Goal: Task Accomplishment & Management: Manage account settings

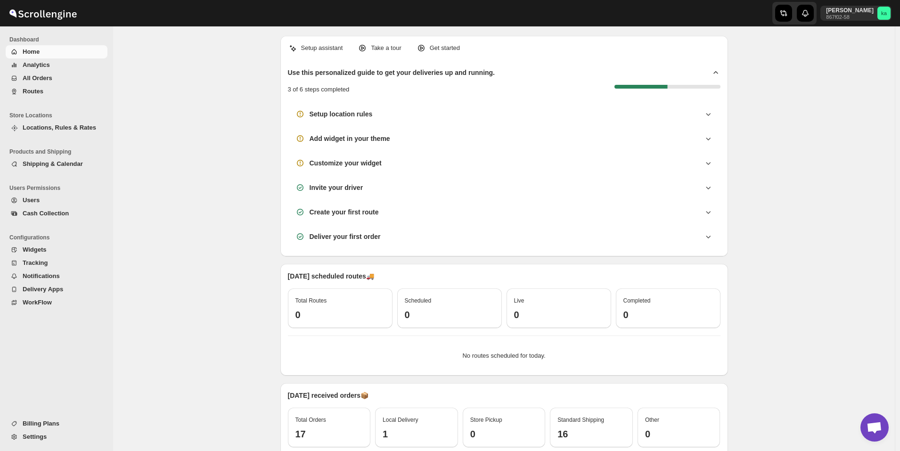
click at [36, 80] on span "All Orders" at bounding box center [38, 77] width 30 height 7
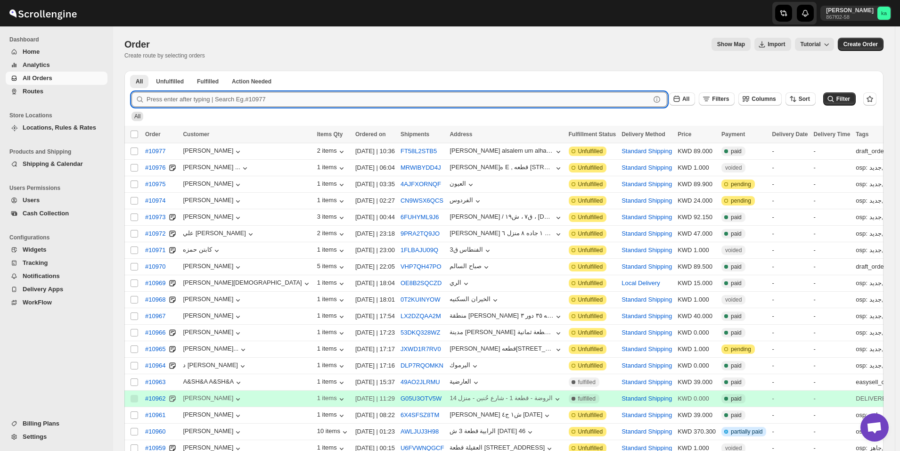
click at [231, 99] on input "text" at bounding box center [399, 99] width 504 height 15
paste input "10846"
type input "10846"
click at [132, 71] on button "Submit" at bounding box center [145, 76] width 27 height 10
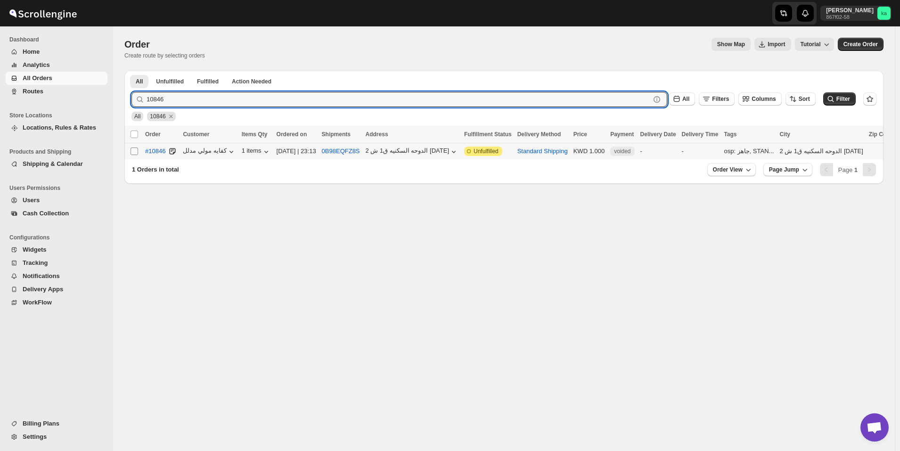
click at [133, 152] on input "Select order" at bounding box center [135, 152] width 8 height 8
checkbox input "true"
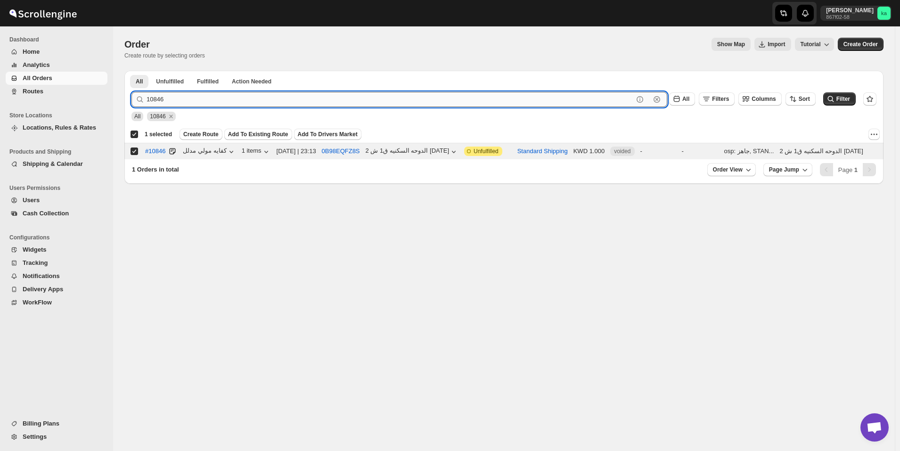
click at [252, 99] on input "10846" at bounding box center [390, 99] width 487 height 15
paste input "20"
type input "10820"
click at [132, 71] on button "Submit" at bounding box center [145, 76] width 27 height 10
click at [132, 153] on input "Select order" at bounding box center [135, 152] width 8 height 8
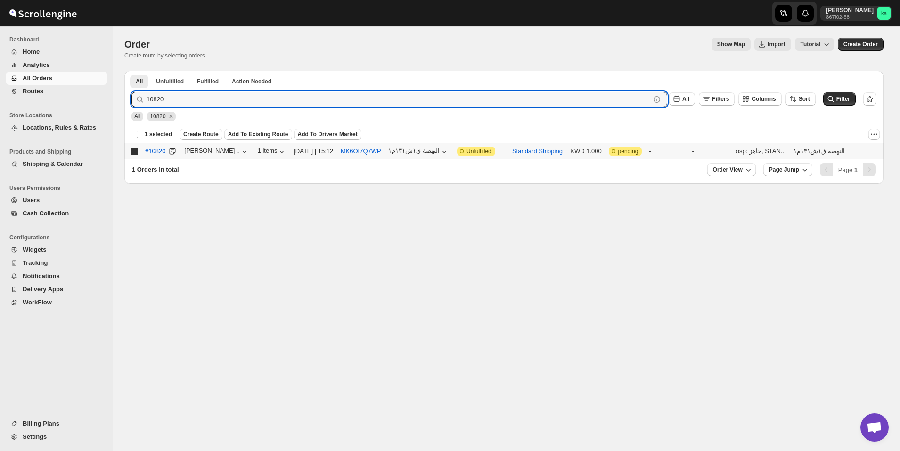
checkbox input "true"
checkbox input "false"
click at [247, 99] on input "10820" at bounding box center [390, 99] width 487 height 15
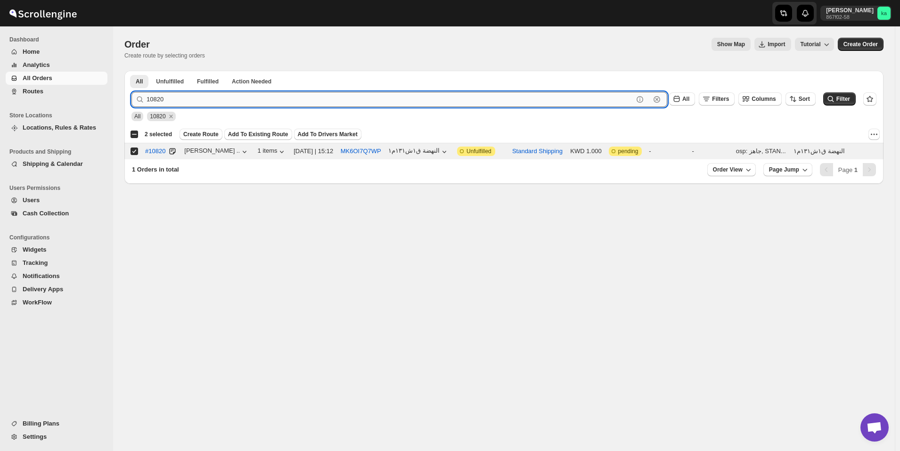
paste input "89"
type input "10889"
click at [132, 71] on button "Submit" at bounding box center [145, 76] width 27 height 10
click at [131, 150] on input "Select order" at bounding box center [135, 152] width 8 height 8
checkbox input "true"
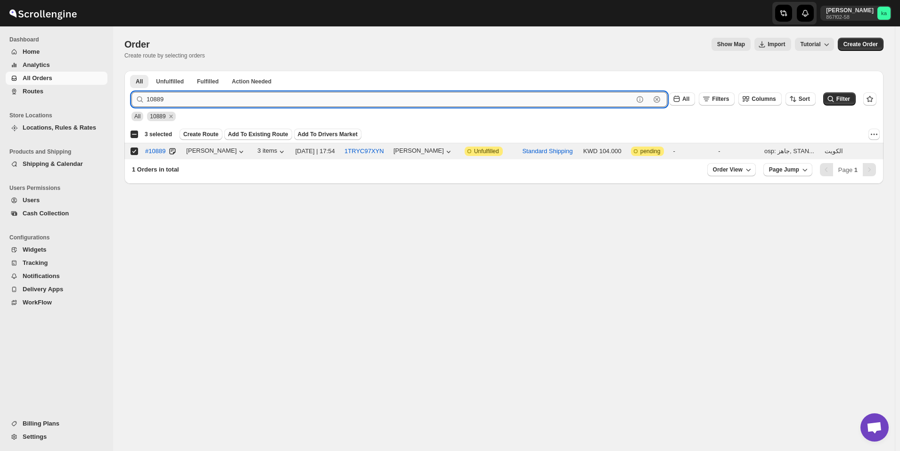
click at [261, 102] on input "10889" at bounding box center [390, 99] width 487 height 15
paste input "16"
type input "10816"
click at [132, 71] on button "Submit" at bounding box center [145, 76] width 27 height 10
click at [133, 154] on input "Select order" at bounding box center [135, 152] width 8 height 8
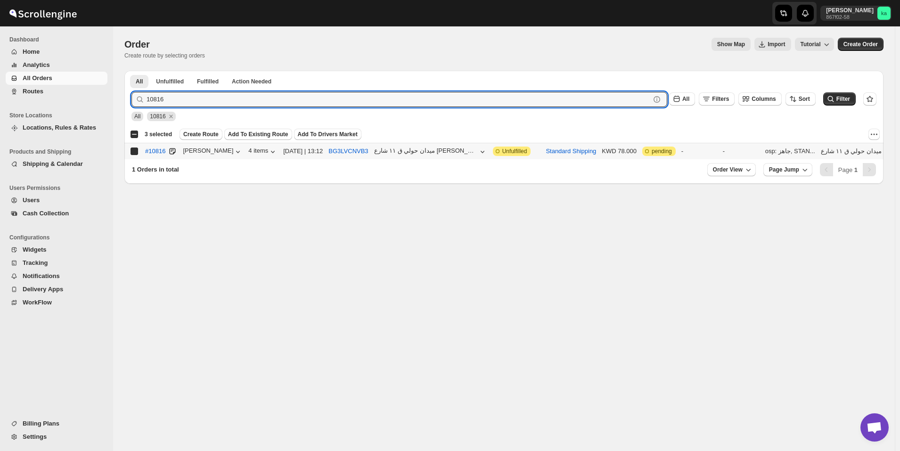
checkbox input "true"
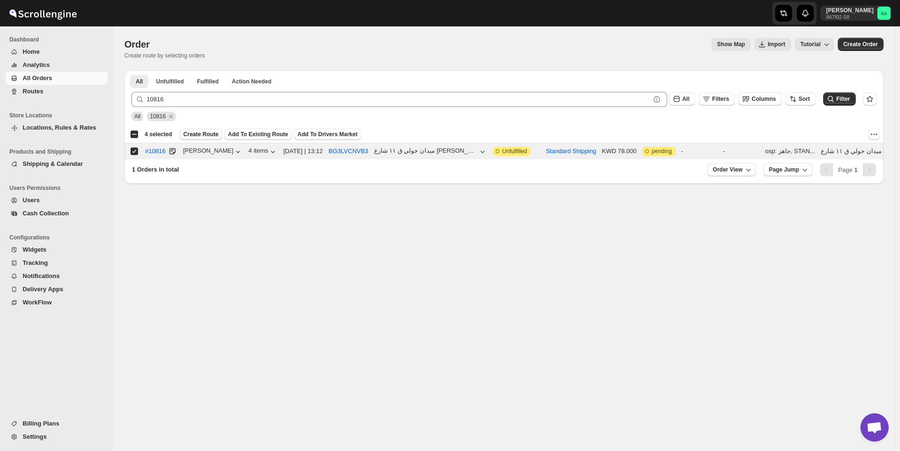
click at [203, 134] on span "Create Route" at bounding box center [200, 135] width 35 height 8
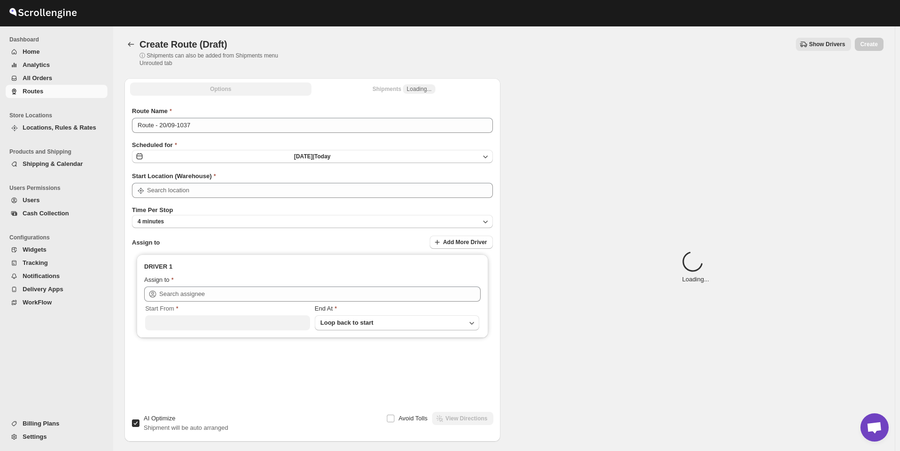
type input "[GEOGRAPHIC_DATA]"
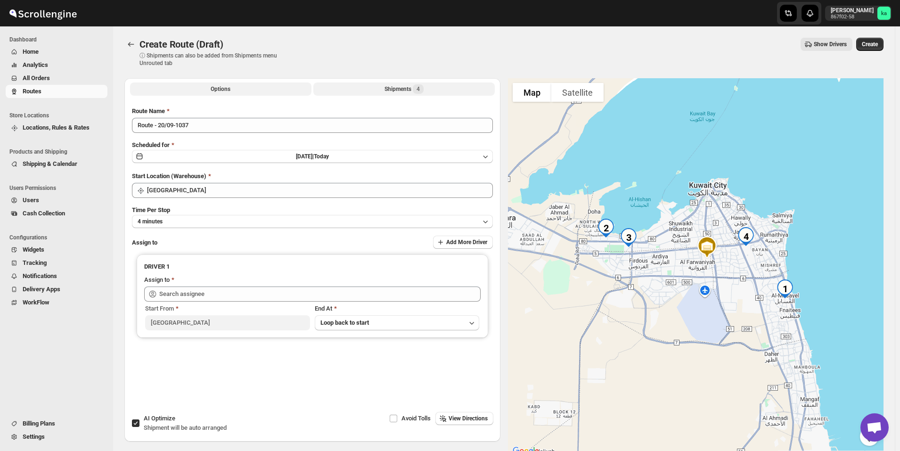
click at [401, 91] on div "Shipments 4" at bounding box center [404, 88] width 39 height 9
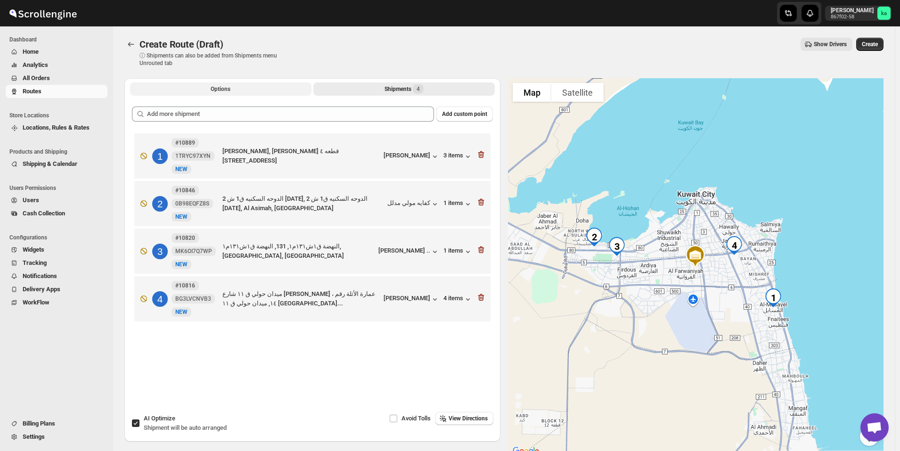
click at [252, 86] on button "Options" at bounding box center [220, 88] width 181 height 13
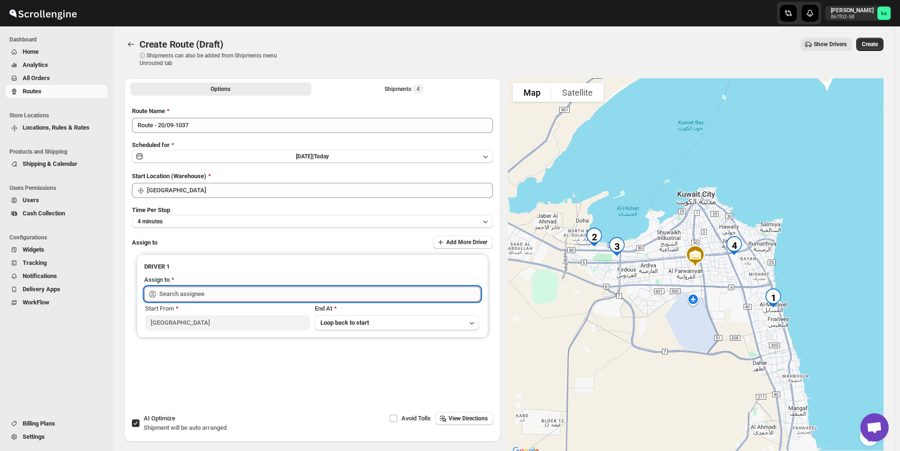
click at [200, 294] on input "text" at bounding box center [319, 294] width 321 height 15
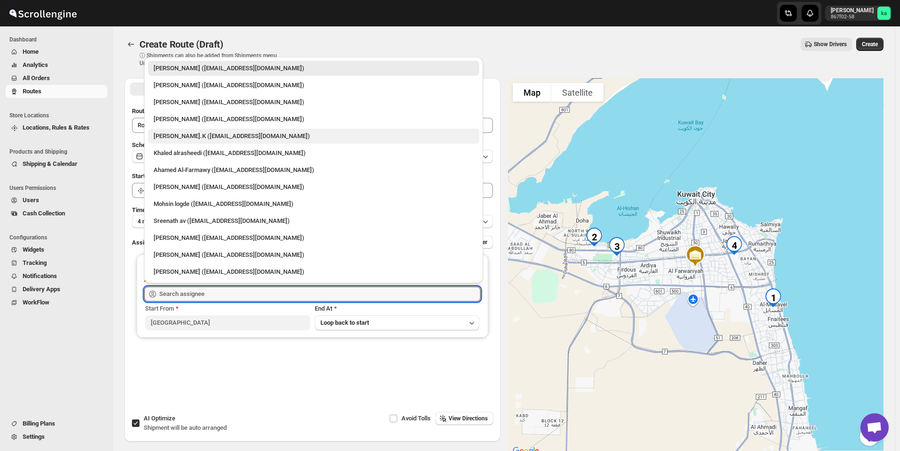
click at [204, 139] on div "Muhammed Ramees.K (rameesrami2680@gmail.com)" at bounding box center [314, 136] width 320 height 9
type input "Muhammed Ramees.K (rameesrami2680@gmail.com)"
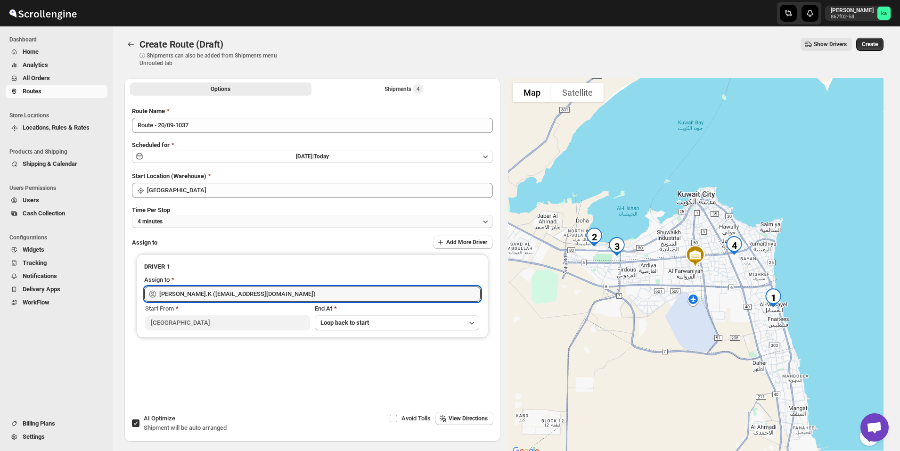
click at [181, 215] on button "4 minutes" at bounding box center [312, 221] width 361 height 13
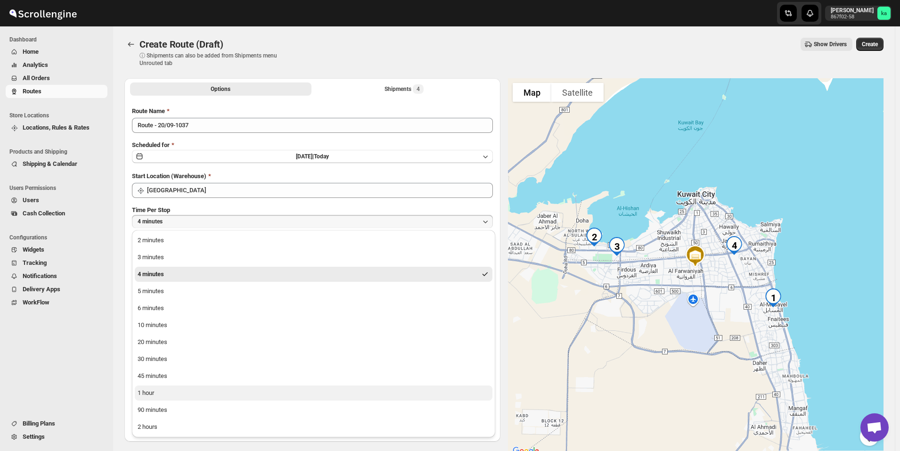
click at [182, 393] on button "1 hour" at bounding box center [314, 393] width 358 height 15
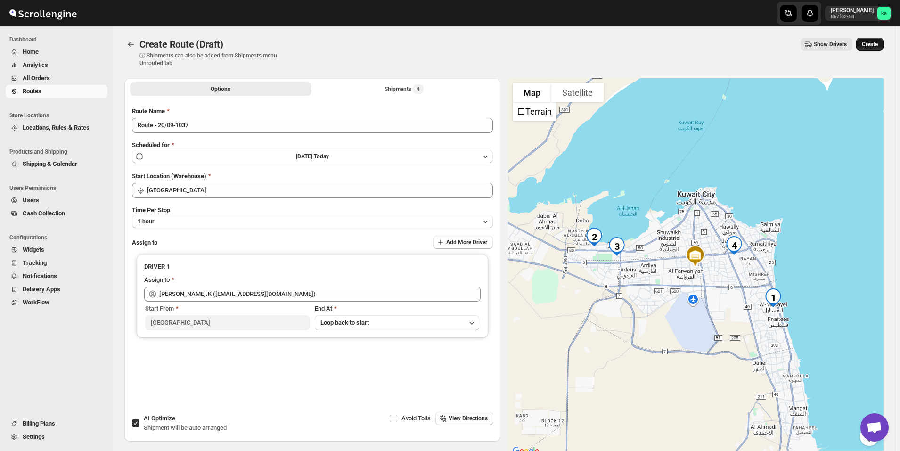
click at [878, 41] on span "Create" at bounding box center [870, 45] width 16 height 8
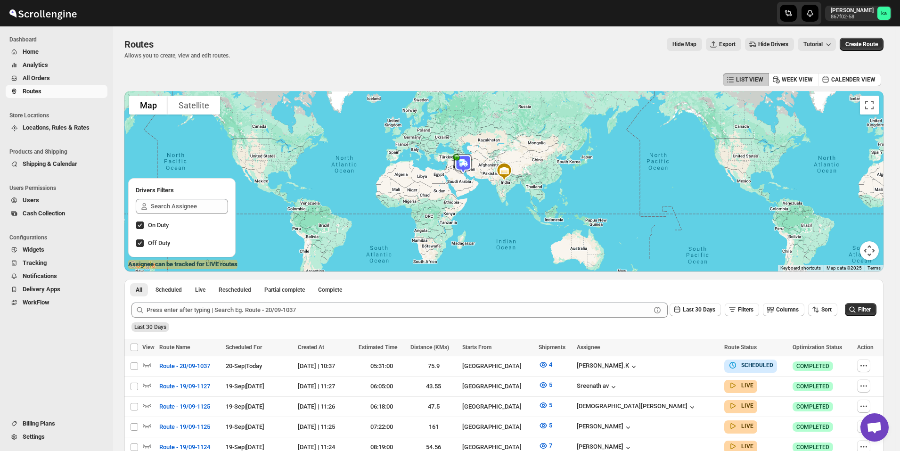
click at [70, 76] on span "All Orders" at bounding box center [64, 78] width 83 height 9
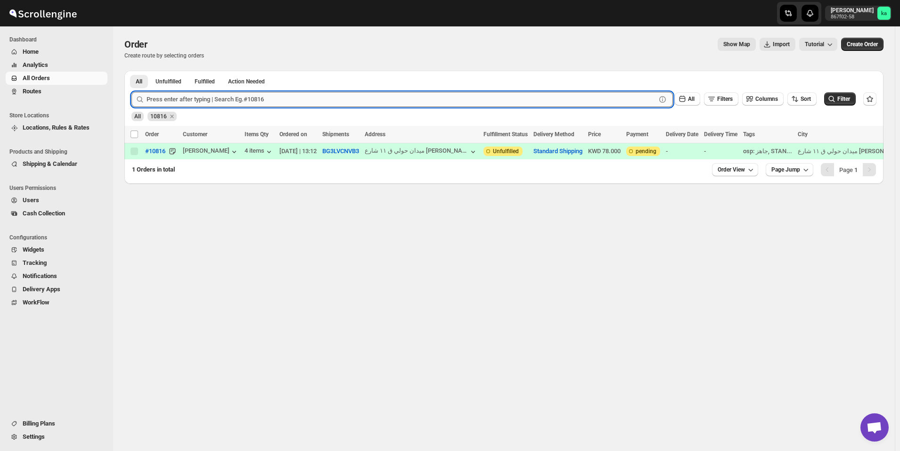
click at [241, 103] on input "text" at bounding box center [402, 99] width 510 height 15
paste input "10885"
type input "10885"
click at [132, 71] on button "Submit" at bounding box center [145, 76] width 27 height 10
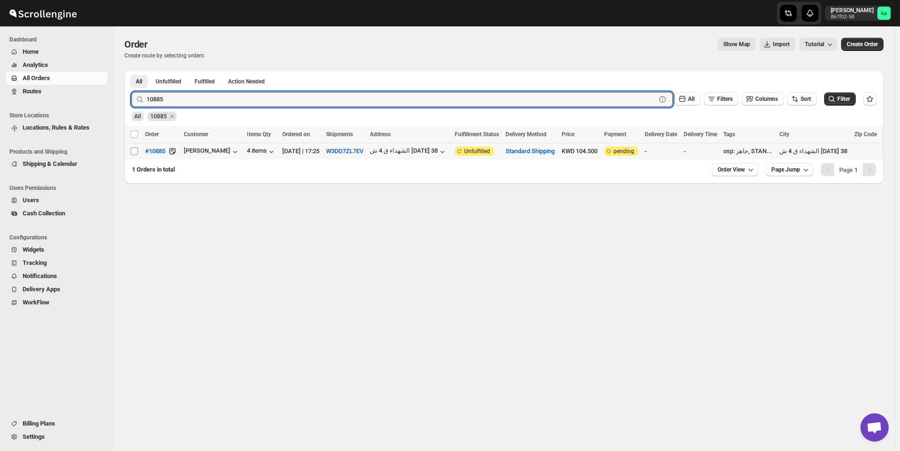
click at [135, 153] on input "Select order" at bounding box center [135, 152] width 8 height 8
checkbox input "true"
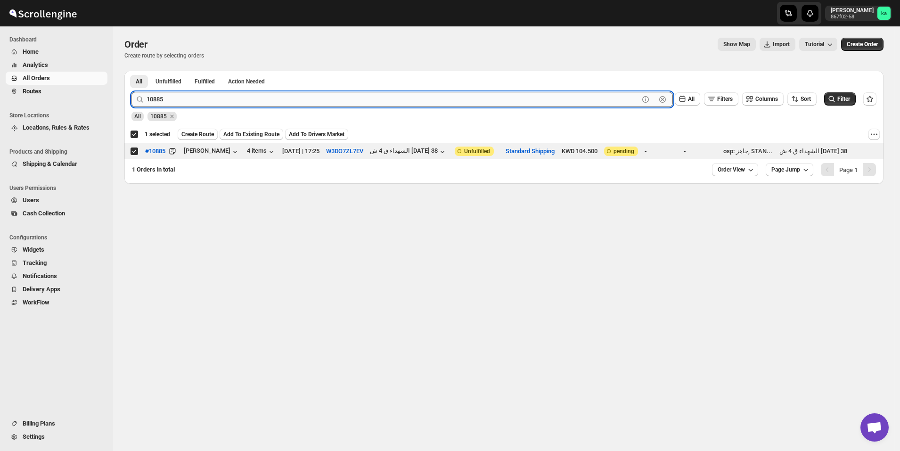
click at [202, 101] on input "10885" at bounding box center [393, 99] width 493 height 15
paste input "14"
type input "10814"
click at [132, 71] on button "Submit" at bounding box center [145, 76] width 27 height 10
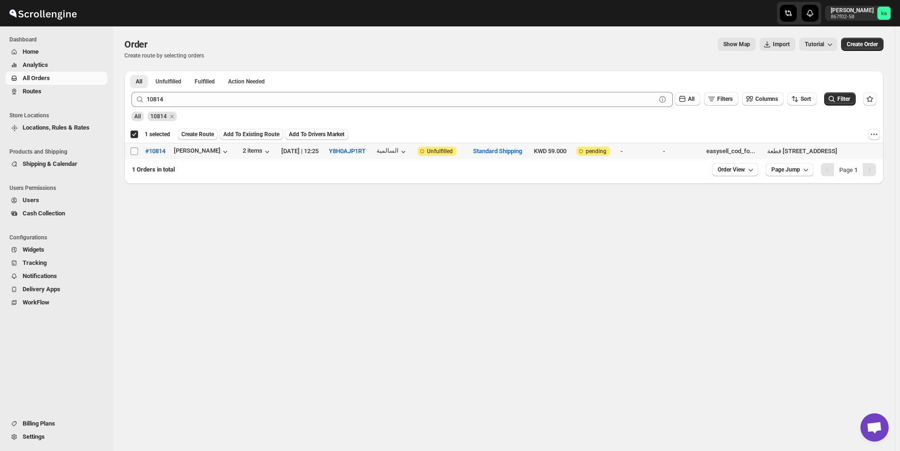
click at [136, 149] on input "Select order" at bounding box center [135, 152] width 8 height 8
checkbox input "true"
checkbox input "false"
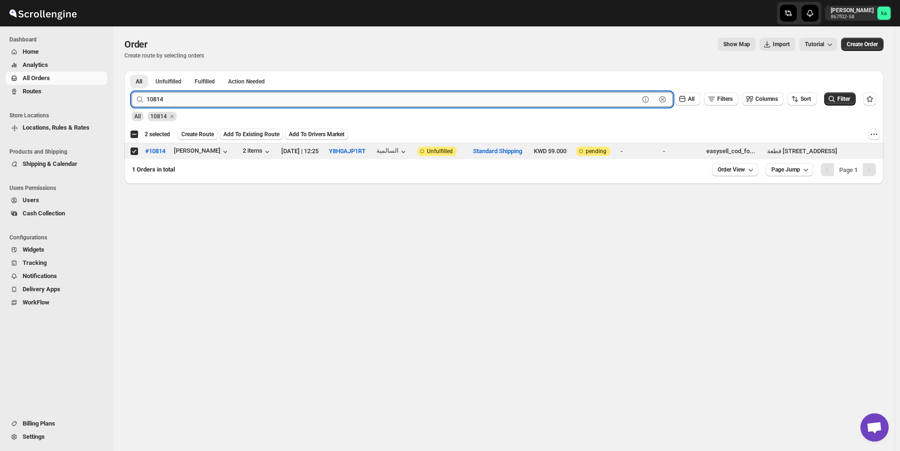
click at [255, 105] on input "10814" at bounding box center [393, 99] width 493 height 15
paste input "53"
type input "10853"
click at [132, 71] on button "Submit" at bounding box center [145, 76] width 27 height 10
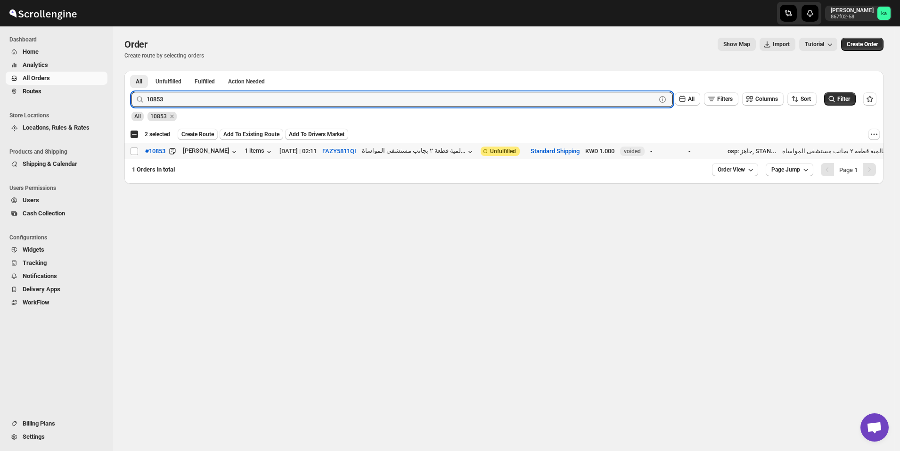
click at [134, 156] on td "Select order" at bounding box center [133, 151] width 18 height 16
checkbox input "true"
click at [206, 97] on input "10853" at bounding box center [393, 99] width 493 height 15
paste input "49"
type input "10849"
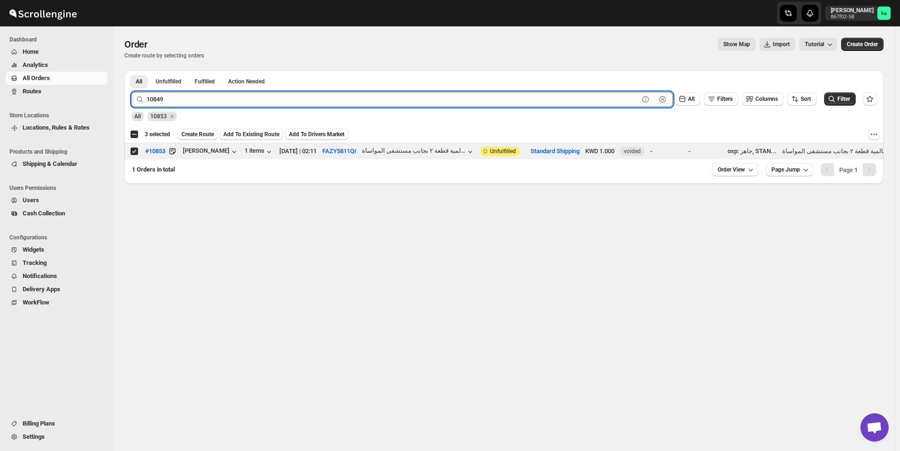
click at [132, 71] on button "Submit" at bounding box center [145, 76] width 27 height 10
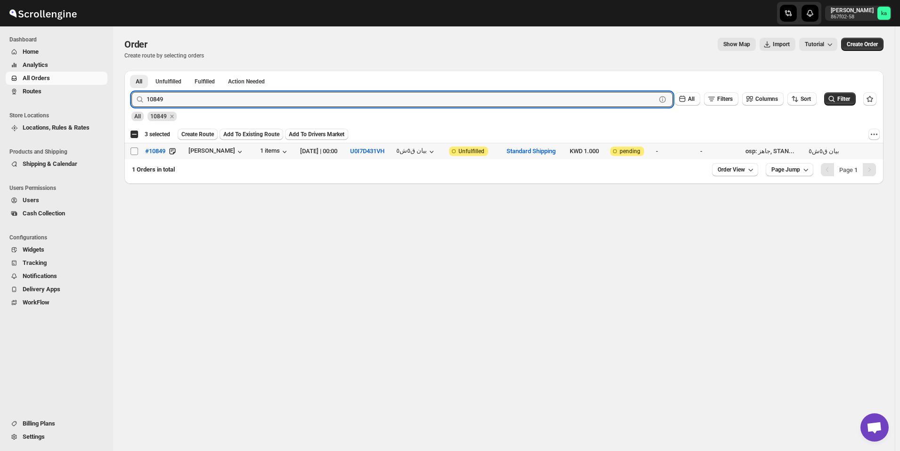
click at [137, 148] on input "Select order" at bounding box center [135, 152] width 8 height 8
checkbox input "true"
click at [204, 99] on input "10849" at bounding box center [393, 99] width 493 height 15
paste input "790"
click at [132, 71] on button "Submit" at bounding box center [145, 76] width 27 height 10
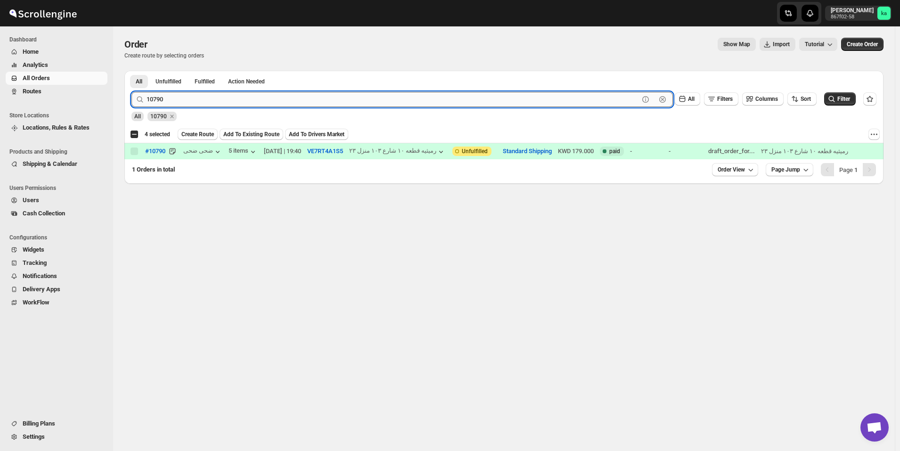
click at [213, 102] on input "10790" at bounding box center [393, 99] width 493 height 15
paste input "899"
type input "10899"
click at [132, 71] on button "Submit" at bounding box center [145, 76] width 27 height 10
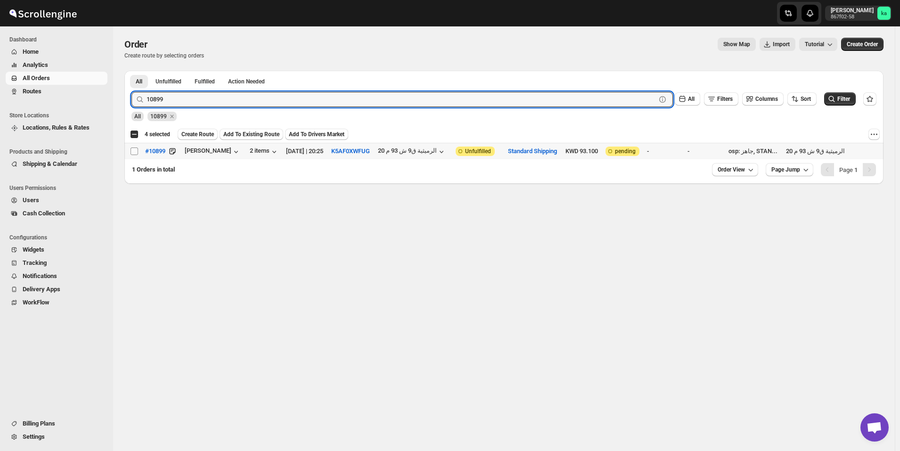
click at [131, 152] on input "Select order" at bounding box center [135, 152] width 8 height 8
checkbox input "true"
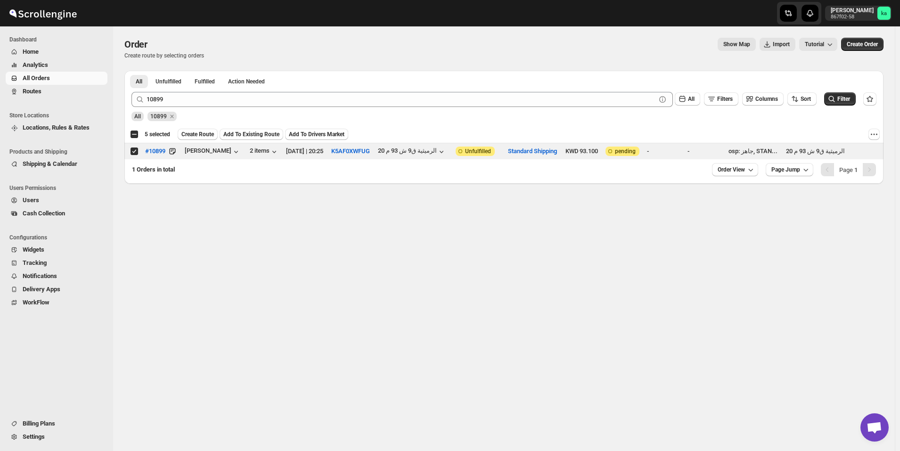
click at [205, 133] on span "Create Route" at bounding box center [197, 135] width 33 height 8
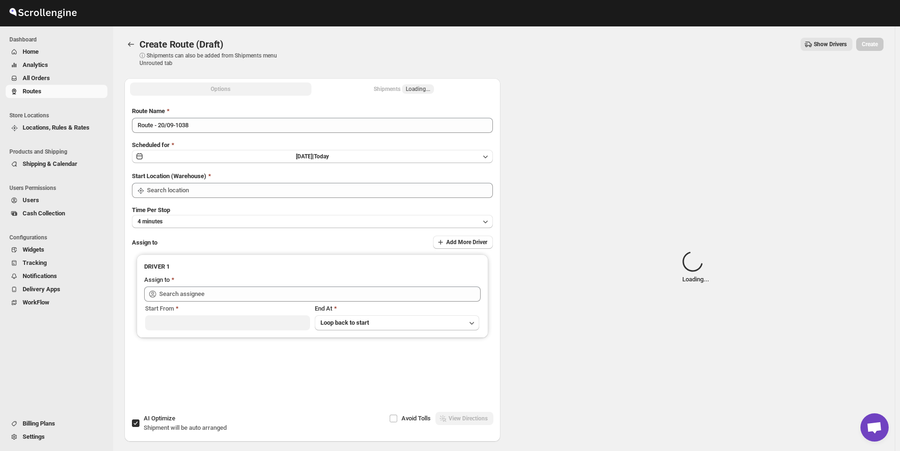
type input "[GEOGRAPHIC_DATA]"
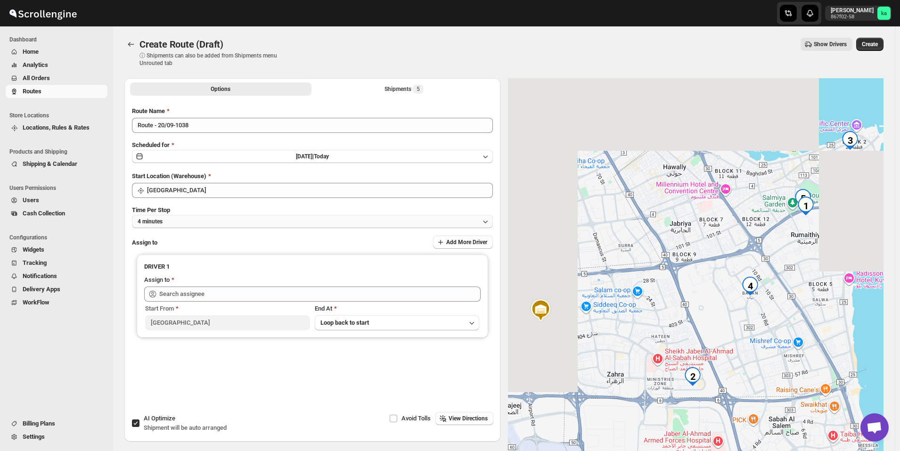
click at [204, 224] on button "4 minutes" at bounding box center [312, 221] width 361 height 13
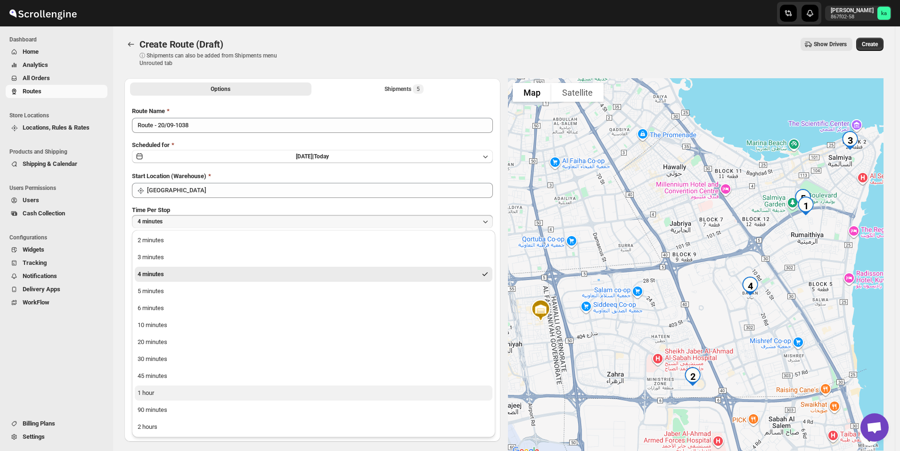
drag, startPoint x: 172, startPoint y: 396, endPoint x: 150, endPoint y: 394, distance: 21.4
click at [150, 394] on div "1 hour" at bounding box center [146, 392] width 16 height 9
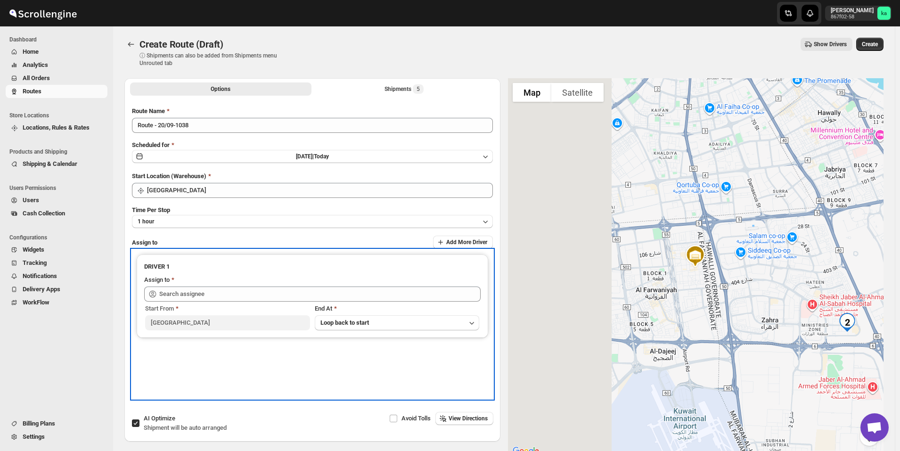
click at [151, 394] on div "DRIVER 1 Assign to Start From Kuwait City End At Loop back to start" at bounding box center [312, 324] width 361 height 149
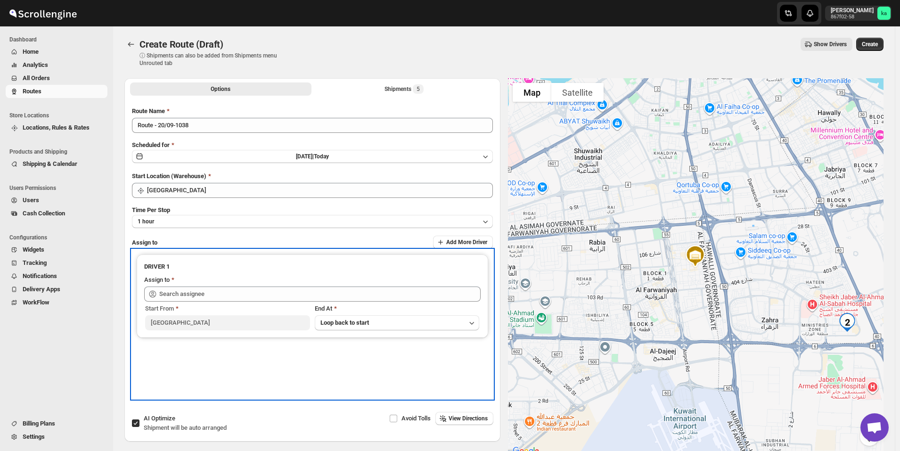
click at [165, 364] on div "DRIVER 1 Assign to Start From Kuwait City End At Loop back to start" at bounding box center [312, 324] width 361 height 149
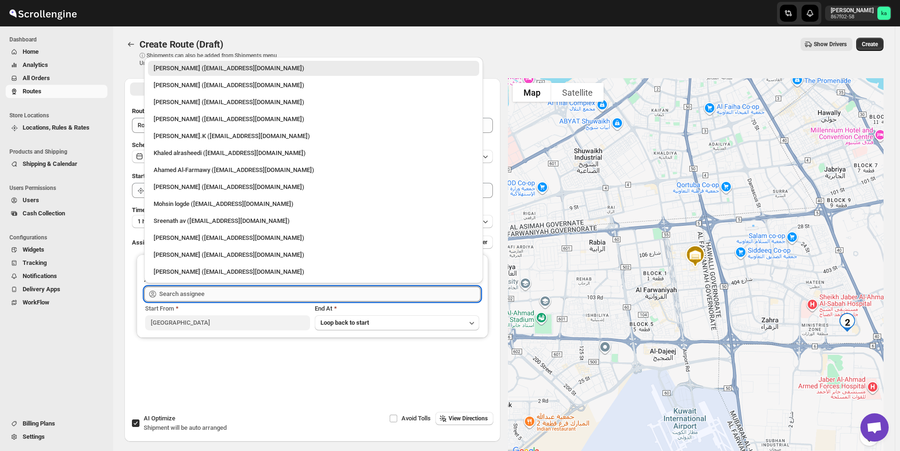
click at [190, 294] on input "text" at bounding box center [319, 294] width 321 height 15
click at [181, 103] on div "[PERSON_NAME] ([EMAIL_ADDRESS][DOMAIN_NAME])" at bounding box center [314, 102] width 320 height 9
type input "[PERSON_NAME] ([EMAIL_ADDRESS][DOMAIN_NAME])"
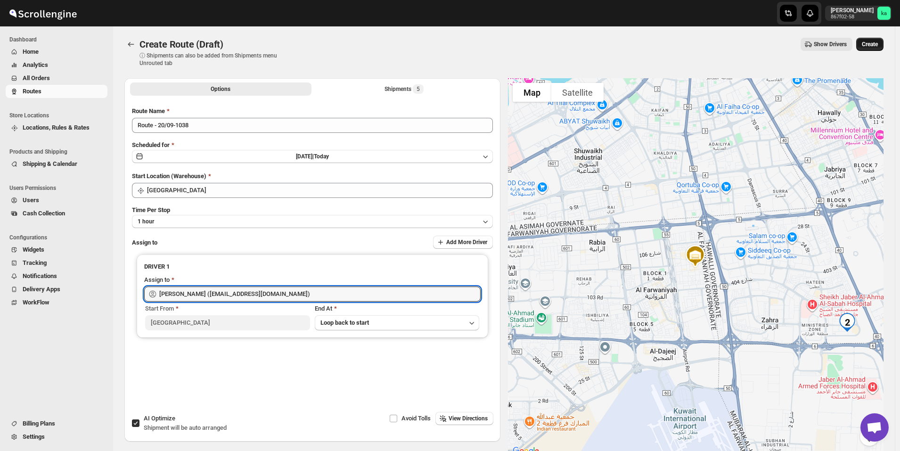
click at [869, 46] on span "Create" at bounding box center [870, 45] width 16 height 8
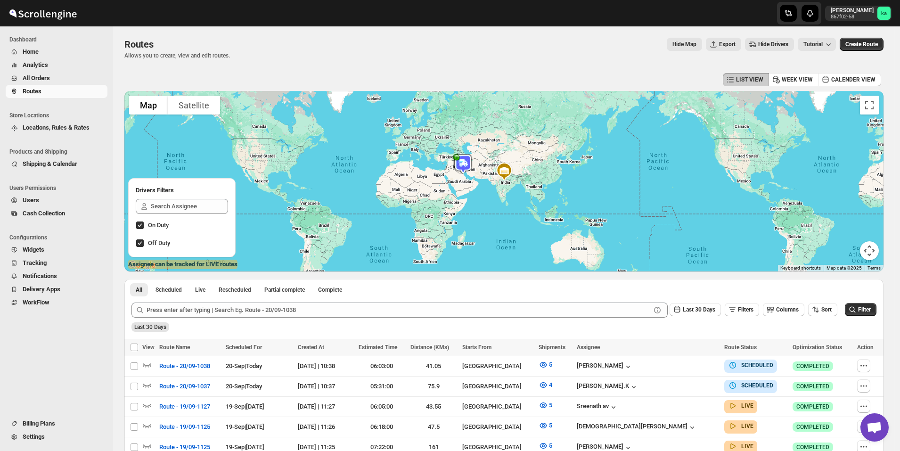
click at [73, 83] on button "All Orders" at bounding box center [57, 78] width 102 height 13
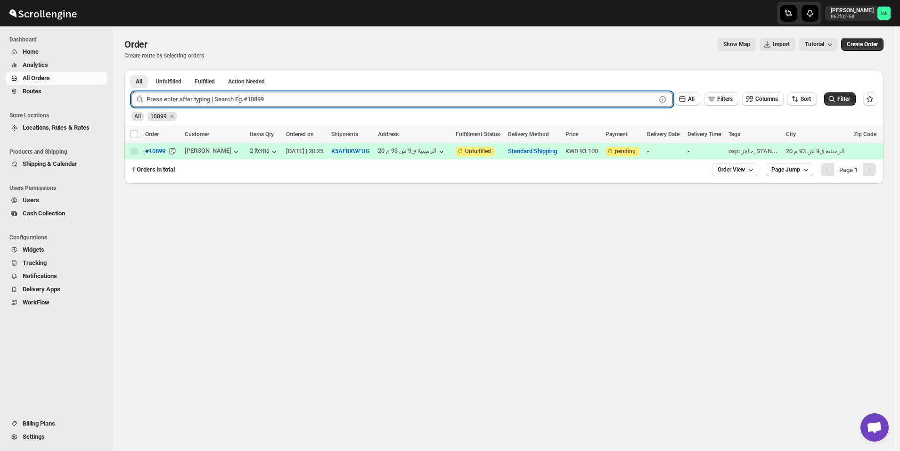
click at [225, 97] on input "text" at bounding box center [402, 99] width 510 height 15
paste input "10822"
type input "10822"
click at [132, 71] on button "Submit" at bounding box center [145, 76] width 27 height 10
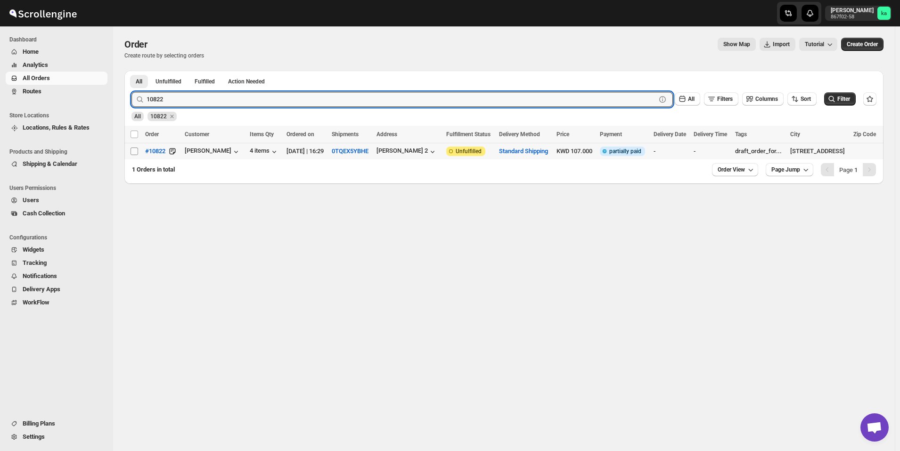
click at [135, 149] on input "Select order" at bounding box center [135, 152] width 8 height 8
checkbox input "true"
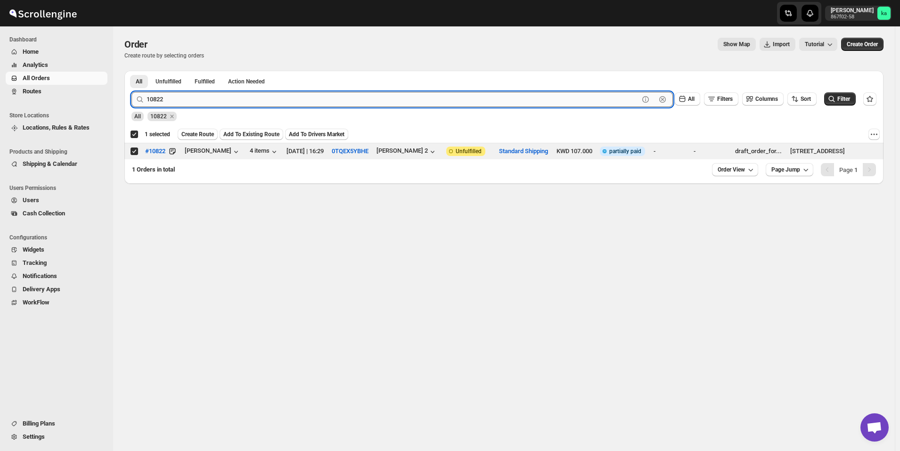
click at [184, 101] on input "10822" at bounding box center [393, 99] width 493 height 15
paste input "56"
type input "10856"
click at [132, 71] on button "Submit" at bounding box center [145, 76] width 27 height 10
click at [136, 151] on input "Select order" at bounding box center [135, 152] width 8 height 8
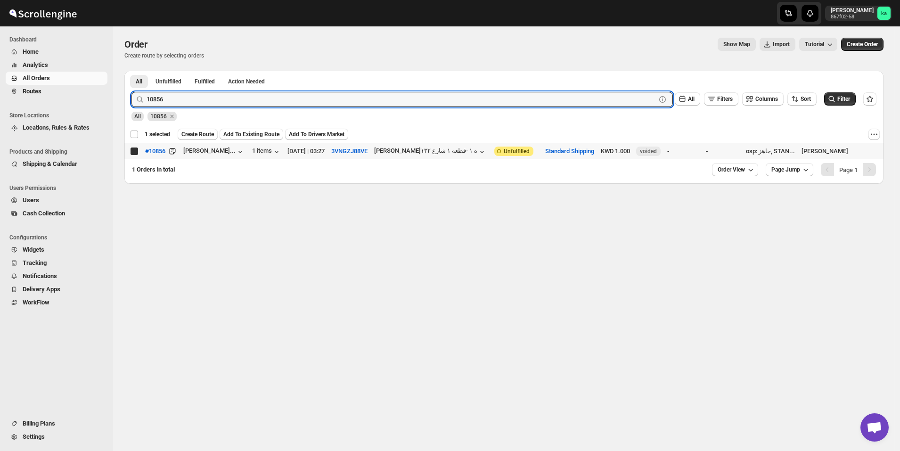
checkbox input "true"
checkbox input "false"
click at [247, 103] on input "10856" at bounding box center [393, 99] width 493 height 15
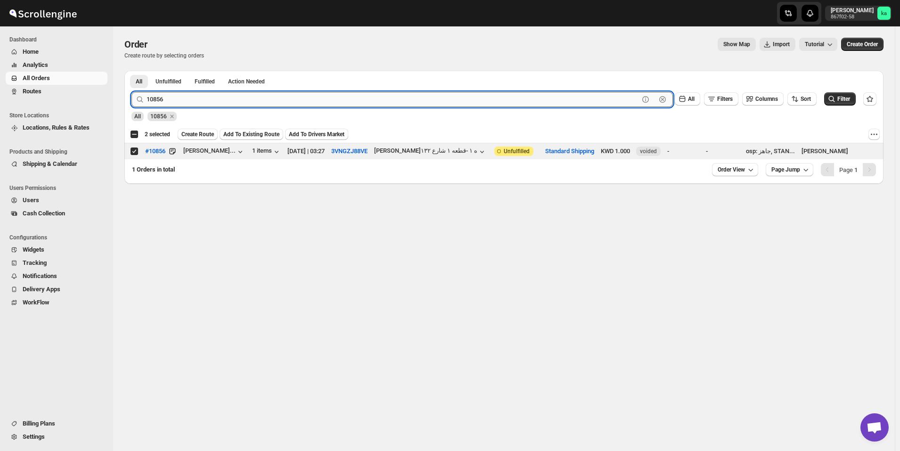
paste input "670"
type input "10670"
click at [132, 71] on button "Submit" at bounding box center [145, 76] width 27 height 10
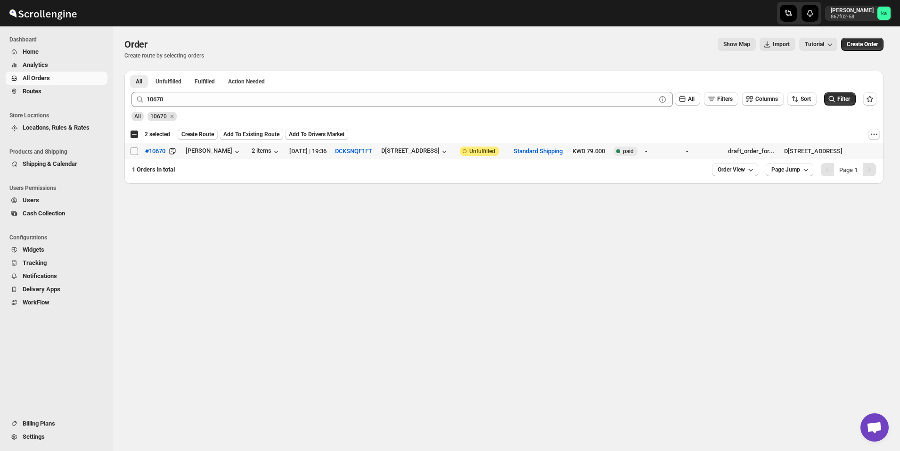
click at [132, 148] on input "Select order" at bounding box center [135, 152] width 8 height 8
checkbox input "true"
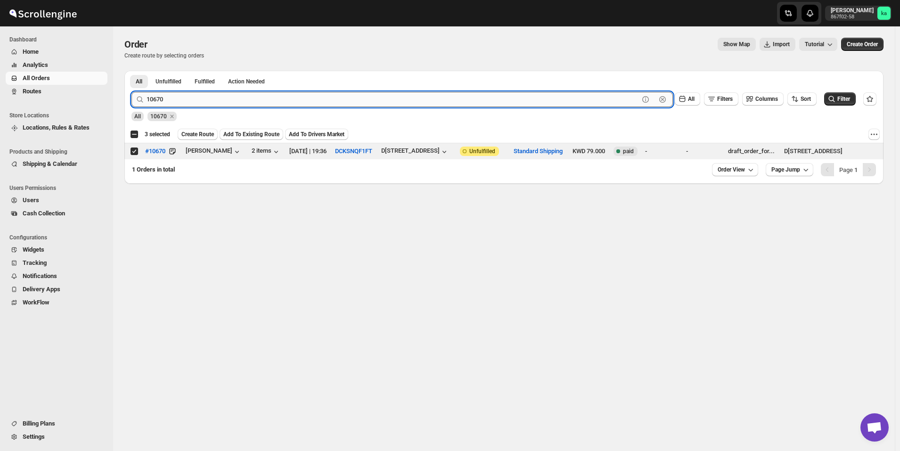
click at [212, 100] on input "10670" at bounding box center [393, 99] width 493 height 15
paste input "898"
type input "10898"
click at [132, 71] on button "Submit" at bounding box center [145, 76] width 27 height 10
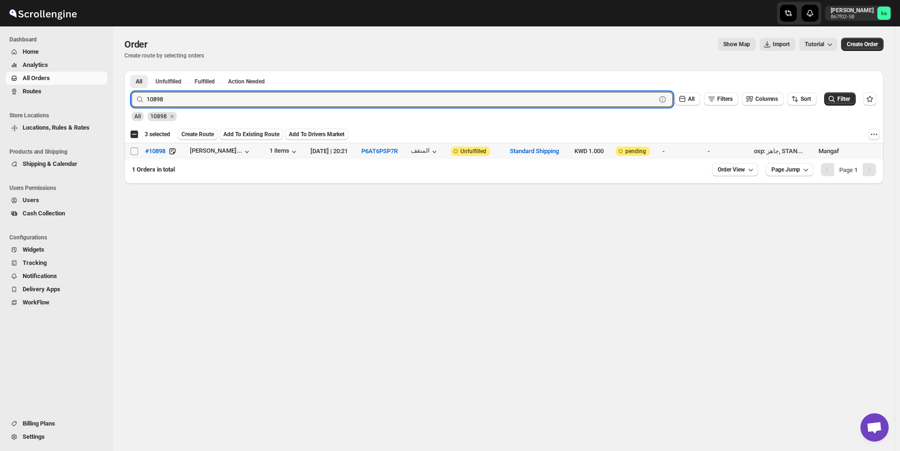
click at [131, 150] on input "Select order" at bounding box center [135, 152] width 8 height 8
checkbox input "true"
click at [238, 95] on input "10898" at bounding box center [393, 99] width 493 height 15
paste input "3"
type input "10838"
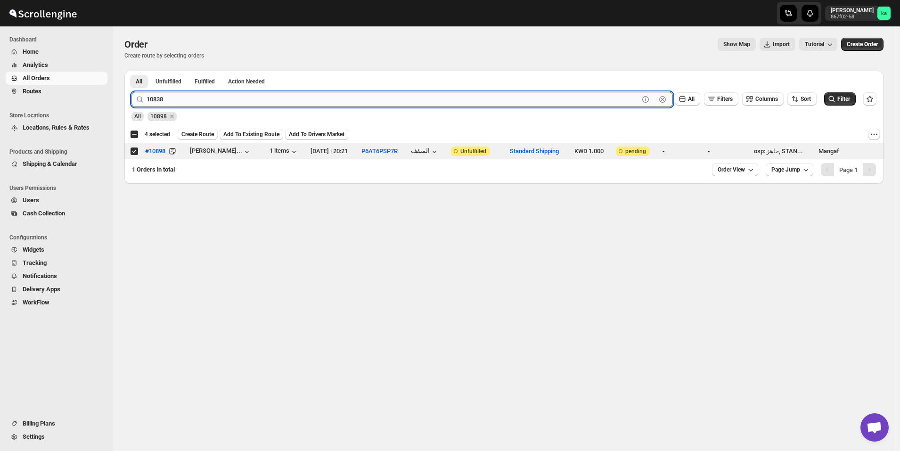
click at [132, 71] on button "Submit" at bounding box center [145, 76] width 27 height 10
click at [135, 152] on input "Select order" at bounding box center [135, 152] width 8 height 8
checkbox input "true"
click at [252, 98] on input "10838" at bounding box center [393, 99] width 493 height 15
paste input "7"
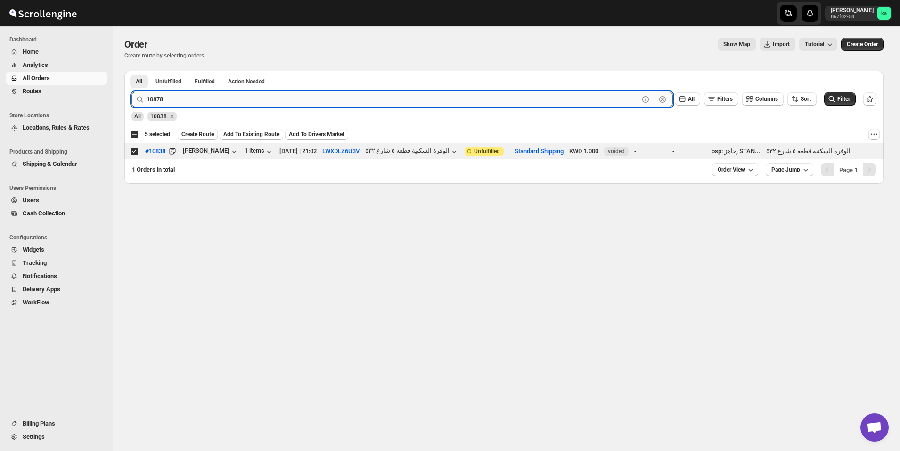
type input "10878"
click at [132, 71] on button "Submit" at bounding box center [145, 76] width 27 height 10
click at [132, 152] on input "Select order" at bounding box center [135, 152] width 8 height 8
checkbox input "true"
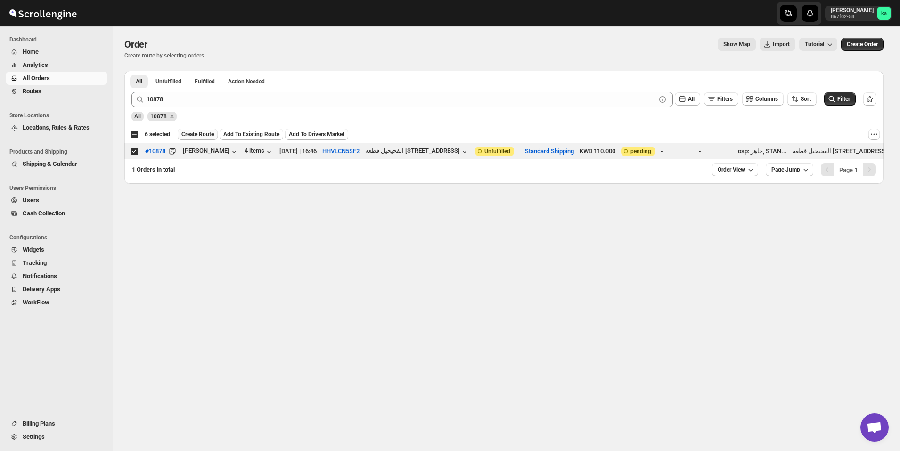
click at [196, 132] on span "Create Route" at bounding box center [197, 135] width 33 height 8
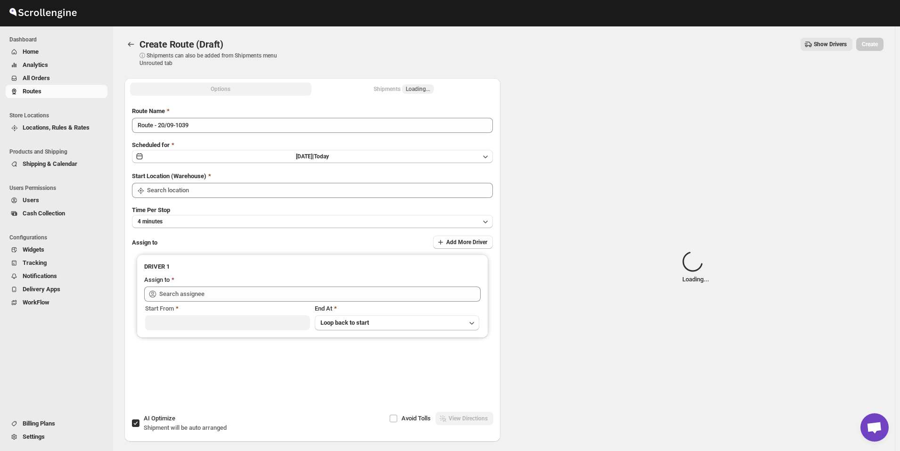
type input "[GEOGRAPHIC_DATA]"
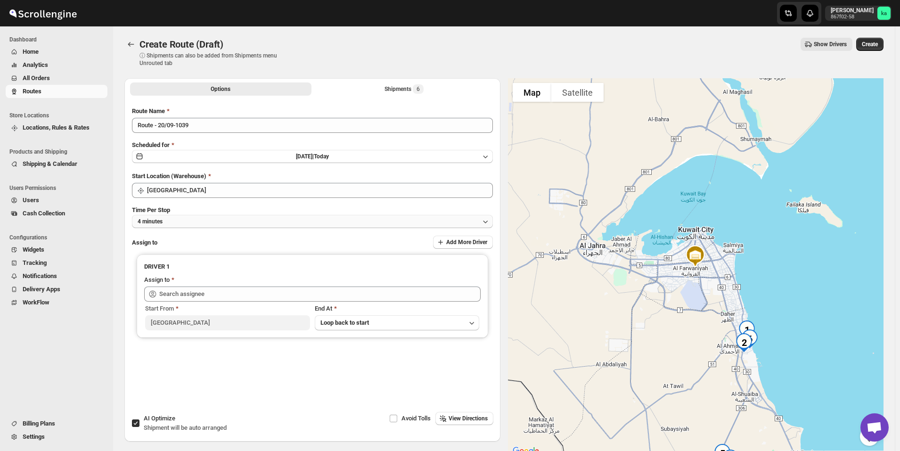
click at [203, 217] on button "4 minutes" at bounding box center [312, 221] width 361 height 13
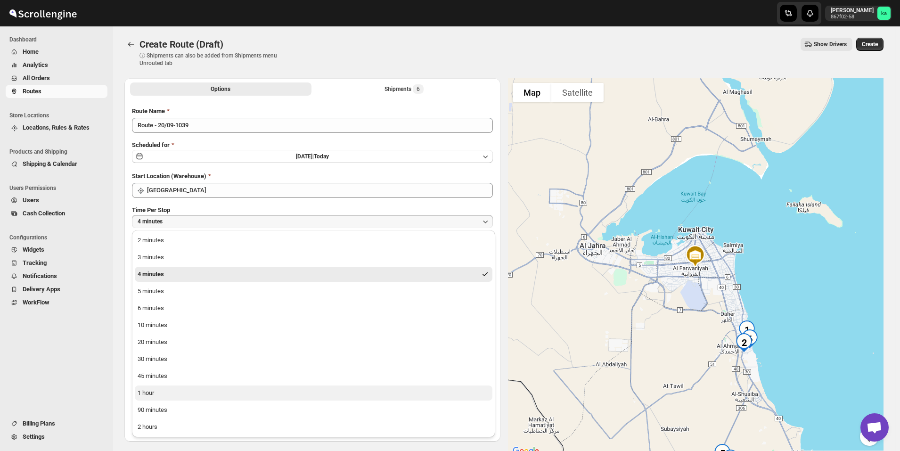
click at [162, 395] on button "1 hour" at bounding box center [314, 393] width 358 height 15
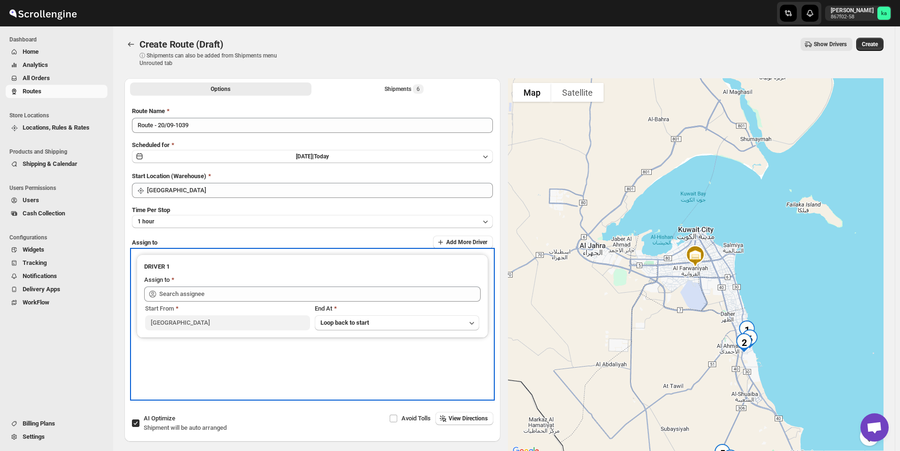
click at [173, 283] on span at bounding box center [172, 280] width 5 height 11
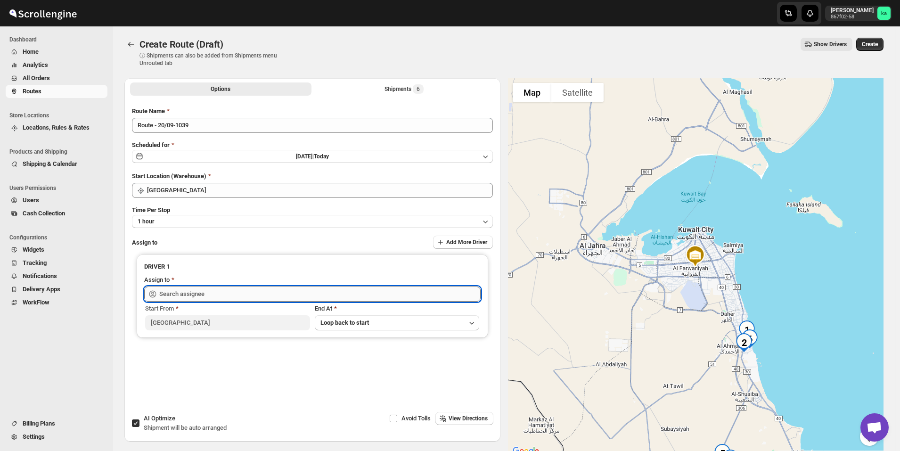
click at [175, 291] on input "text" at bounding box center [319, 294] width 321 height 15
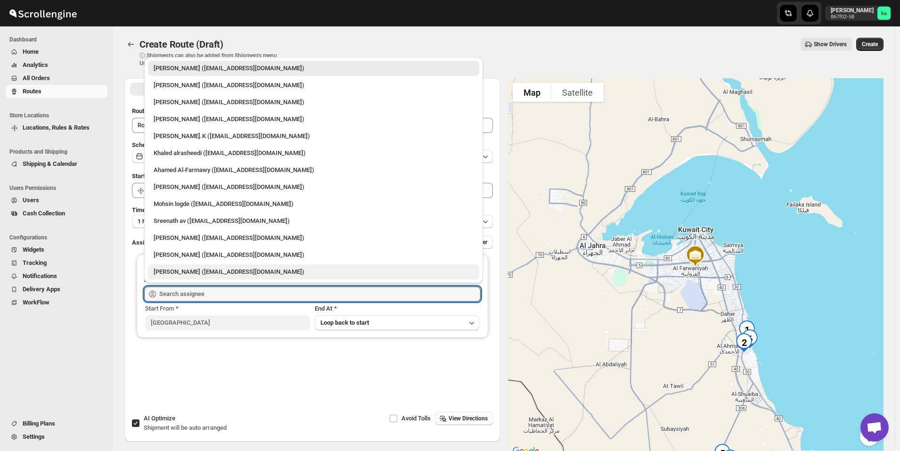
click at [175, 276] on div "[PERSON_NAME] ([EMAIL_ADDRESS][DOMAIN_NAME])" at bounding box center [314, 271] width 320 height 9
type input "[PERSON_NAME] ([EMAIL_ADDRESS][DOMAIN_NAME])"
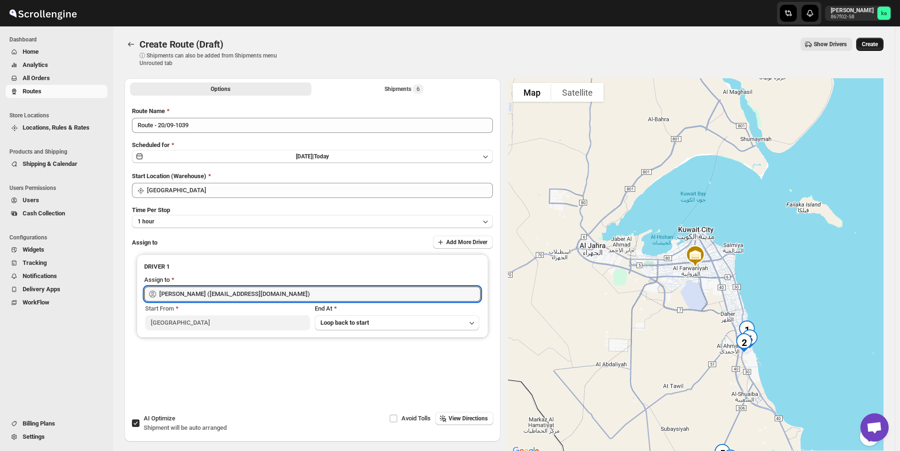
click at [875, 45] on span "Create" at bounding box center [870, 45] width 16 height 8
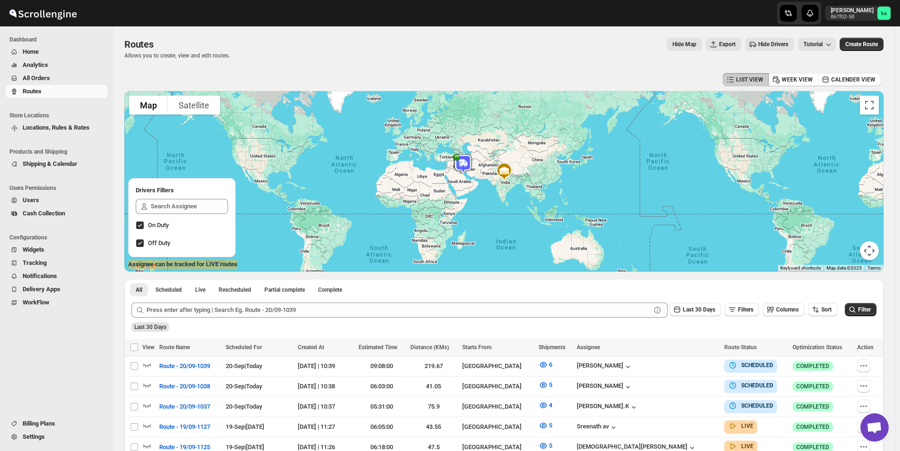
click at [44, 76] on span "All Orders" at bounding box center [36, 77] width 27 height 7
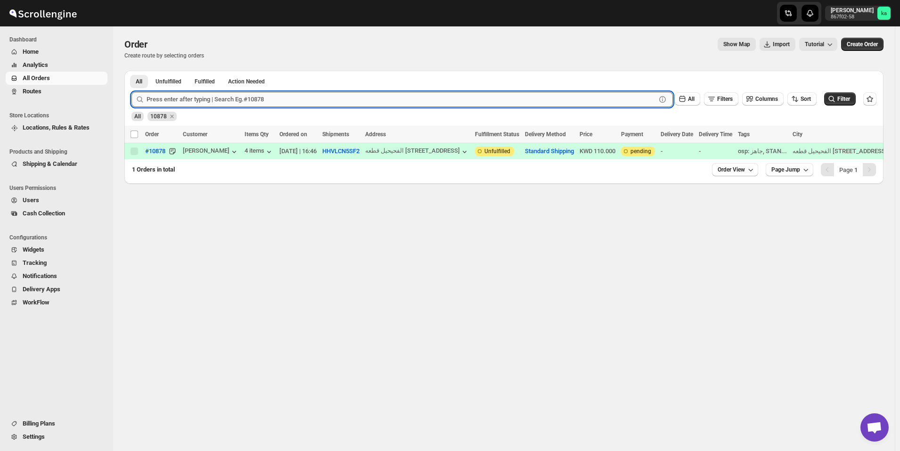
click at [189, 95] on input "text" at bounding box center [402, 99] width 510 height 15
paste input "10857"
type input "10857"
click at [132, 71] on button "Submit" at bounding box center [145, 76] width 27 height 10
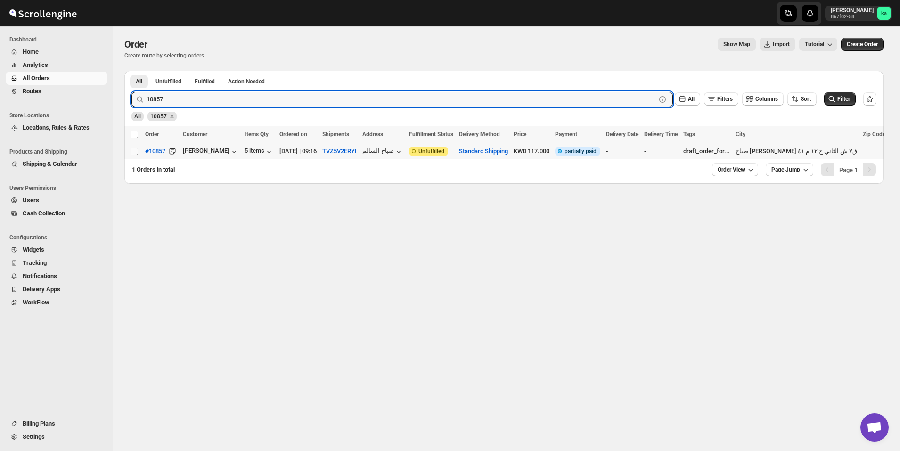
click at [135, 154] on input "Select order" at bounding box center [135, 152] width 8 height 8
checkbox input "true"
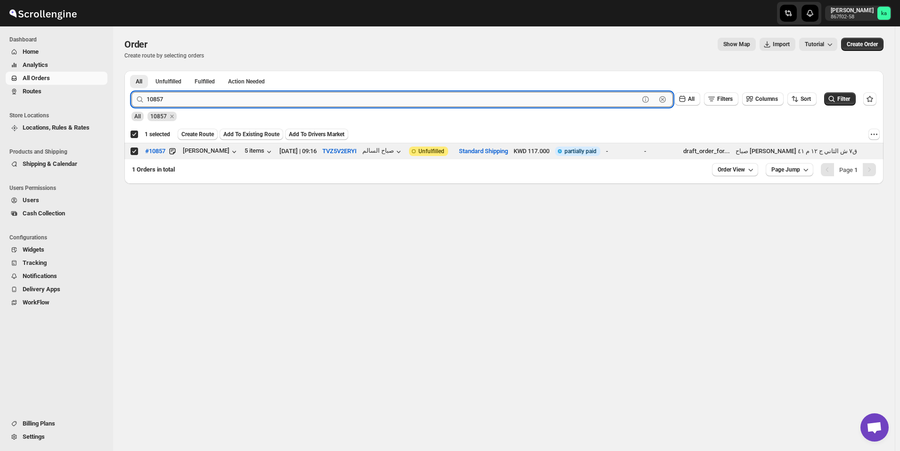
click at [256, 103] on input "10857" at bounding box center [393, 99] width 493 height 15
paste input "24"
type input "10824"
click at [132, 71] on button "Submit" at bounding box center [145, 76] width 27 height 10
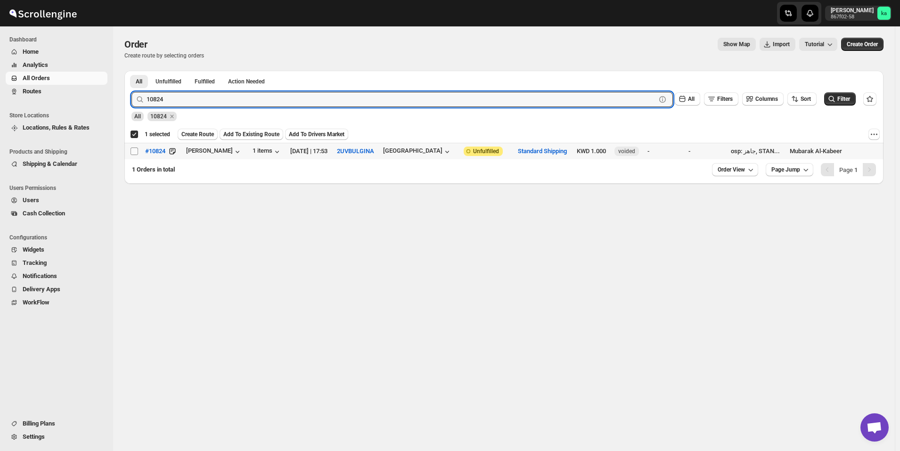
click at [134, 150] on input "Select order" at bounding box center [135, 152] width 8 height 8
checkbox input "true"
checkbox input "false"
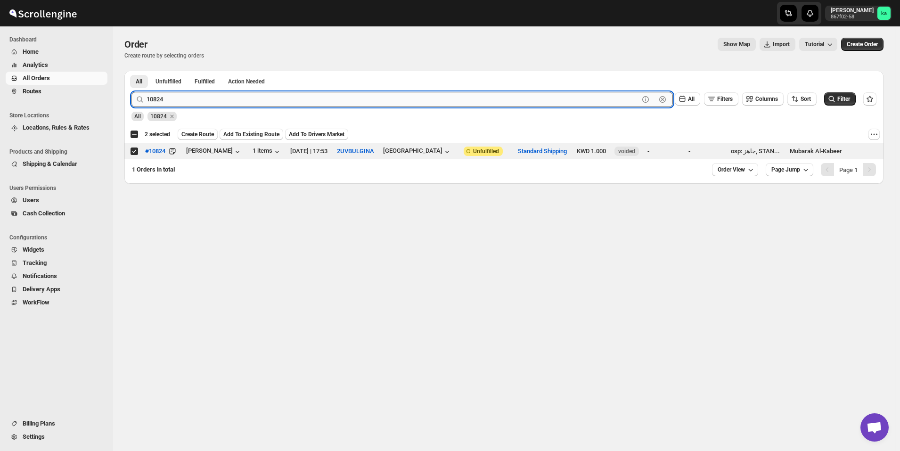
click at [225, 93] on input "10824" at bounding box center [393, 99] width 493 height 15
paste input "86"
type input "10886"
click at [132, 71] on button "Submit" at bounding box center [145, 76] width 27 height 10
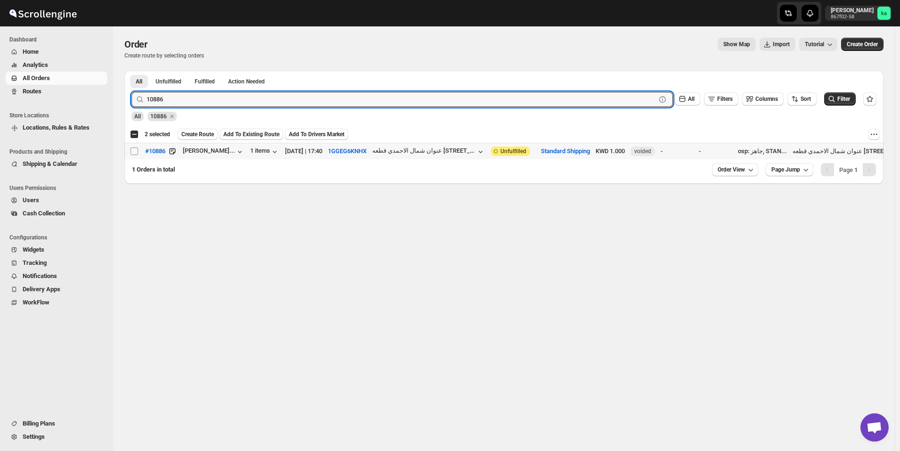
click at [137, 152] on input "Select order" at bounding box center [135, 152] width 8 height 8
checkbox input "true"
click at [250, 102] on input "10886" at bounding box center [393, 99] width 493 height 15
paste input "60"
type input "10860"
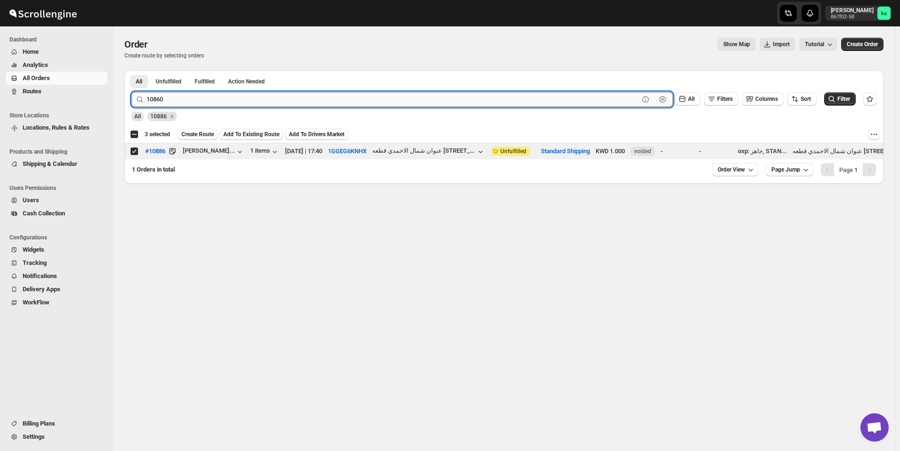
click at [132, 71] on button "Submit" at bounding box center [145, 76] width 27 height 10
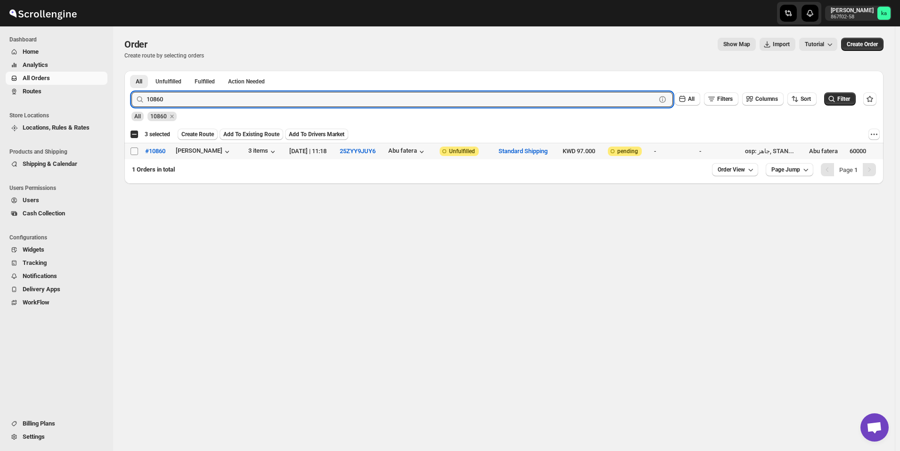
click at [131, 153] on input "Select order" at bounding box center [135, 152] width 8 height 8
checkbox input "true"
click at [241, 106] on input "10860" at bounding box center [393, 99] width 493 height 15
paste input "54"
type input "10854"
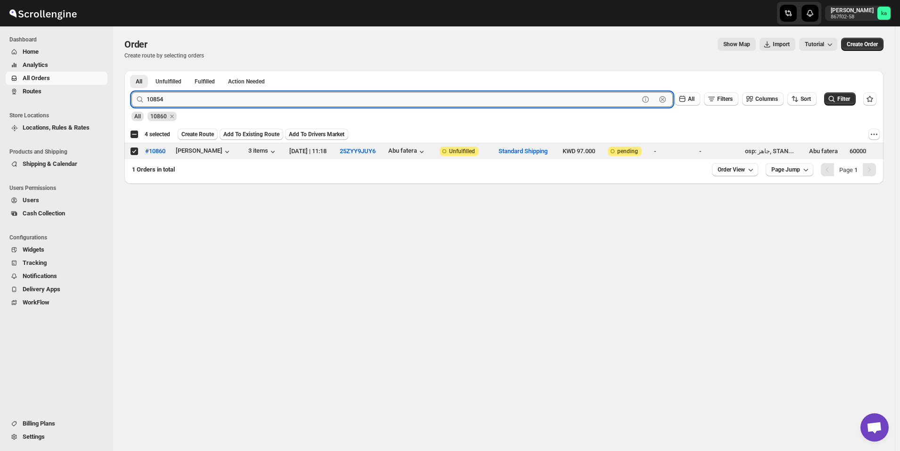
click at [132, 71] on button "Submit" at bounding box center [145, 76] width 27 height 10
click at [131, 155] on span at bounding box center [134, 151] width 8 height 8
click at [131, 155] on input "Select order" at bounding box center [135, 152] width 8 height 8
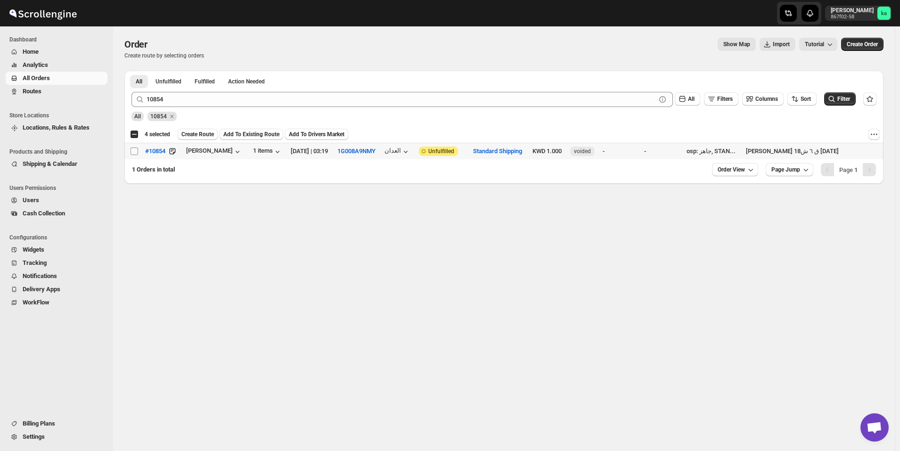
click at [134, 153] on input "Select order" at bounding box center [135, 152] width 8 height 8
checkbox input "true"
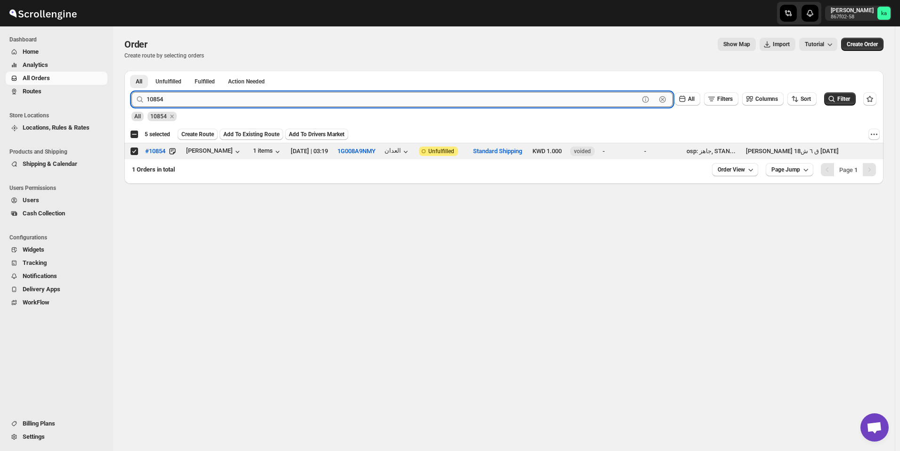
click at [252, 102] on input "10854" at bounding box center [393, 99] width 493 height 15
paste input "587"
type input "10587"
click at [132, 71] on button "Submit" at bounding box center [145, 76] width 27 height 10
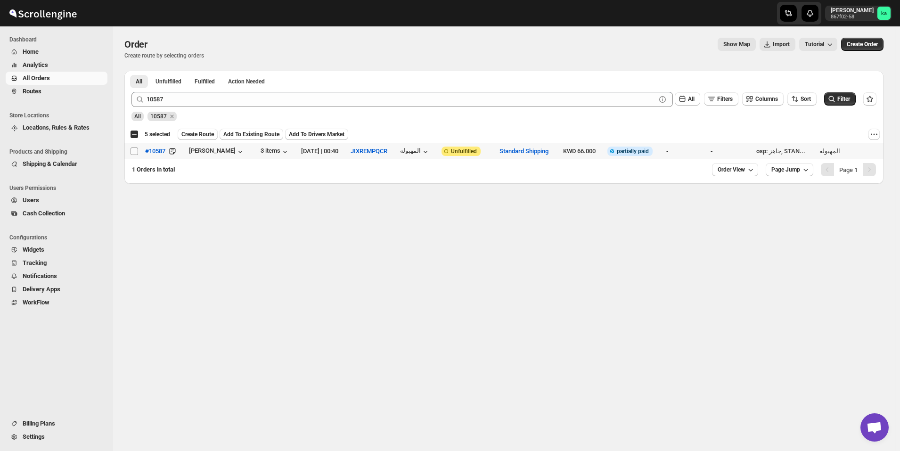
click at [133, 154] on input "Select order" at bounding box center [135, 152] width 8 height 8
checkbox input "true"
click at [199, 132] on span "Create Route" at bounding box center [197, 135] width 33 height 8
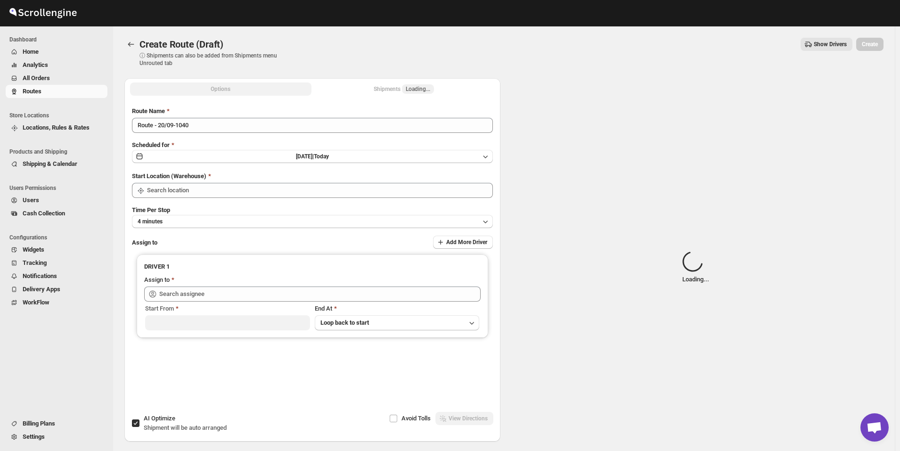
type input "[GEOGRAPHIC_DATA]"
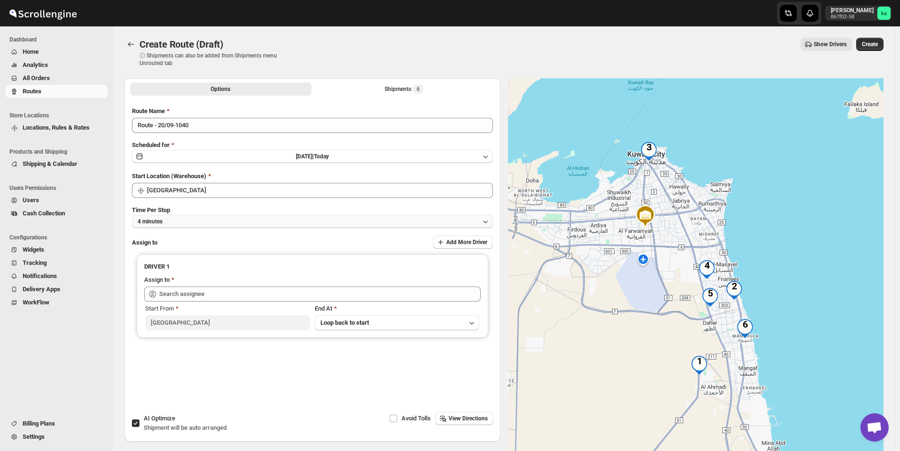
click at [342, 217] on button "4 minutes" at bounding box center [312, 221] width 361 height 13
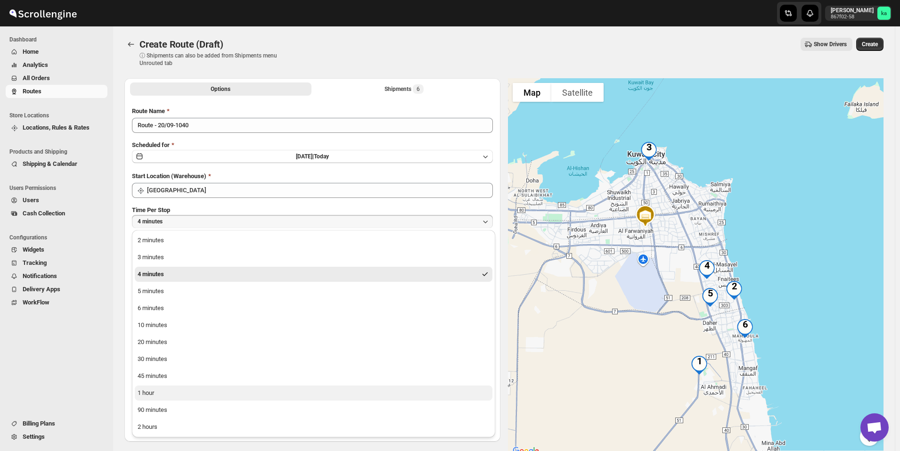
click at [229, 396] on button "1 hour" at bounding box center [314, 393] width 358 height 15
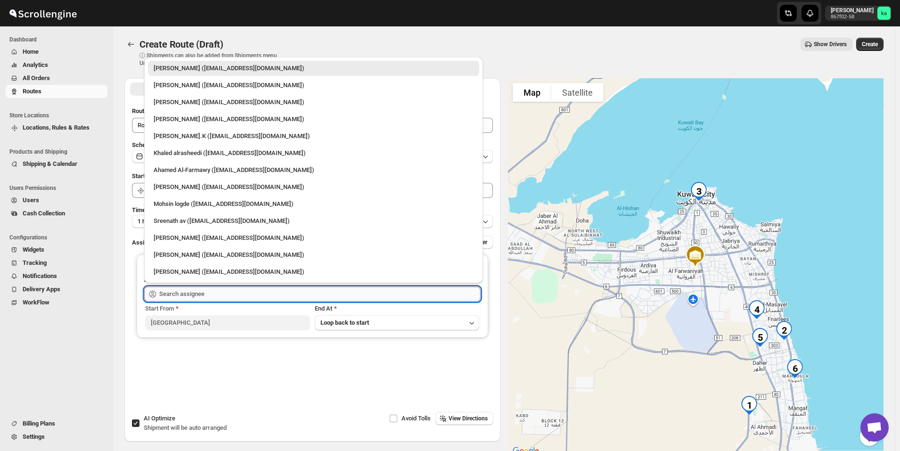
click at [204, 293] on input "text" at bounding box center [319, 294] width 321 height 15
click at [173, 223] on div "[PERSON_NAME] av ([EMAIL_ADDRESS][DOMAIN_NAME])" at bounding box center [314, 220] width 320 height 9
type input "[PERSON_NAME] av ([EMAIL_ADDRESS][DOMAIN_NAME])"
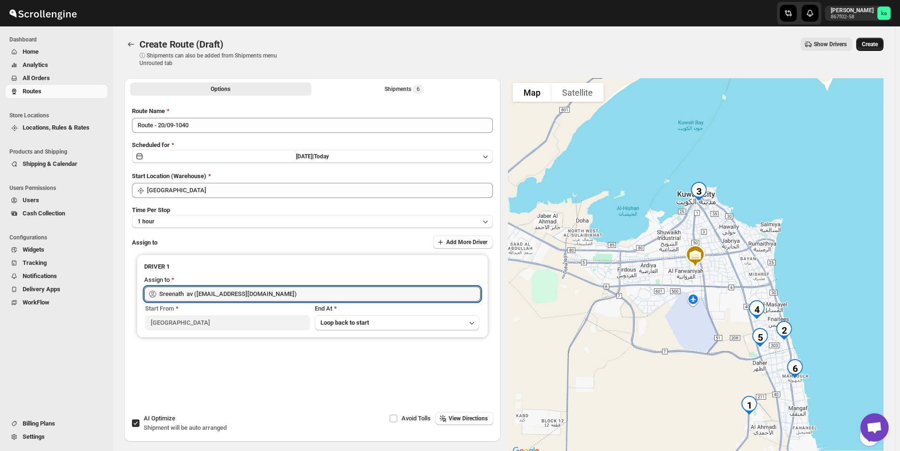
click at [884, 41] on button "Create" at bounding box center [870, 44] width 27 height 13
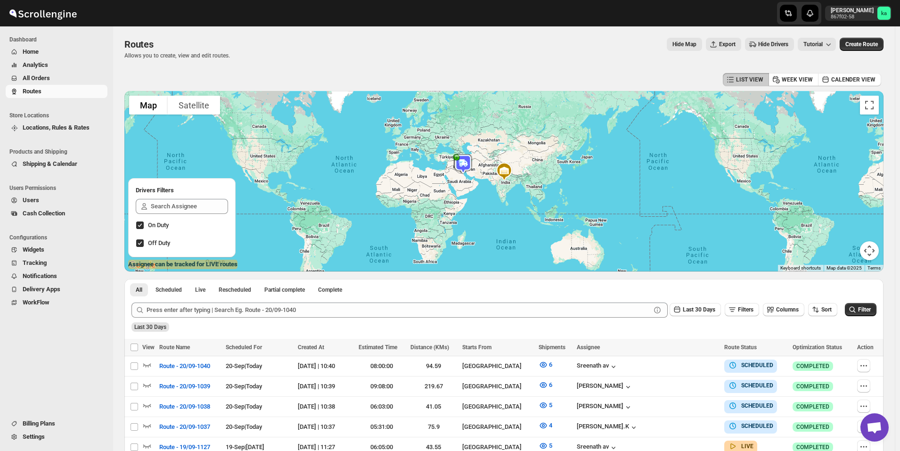
click at [55, 76] on span "All Orders" at bounding box center [64, 78] width 83 height 9
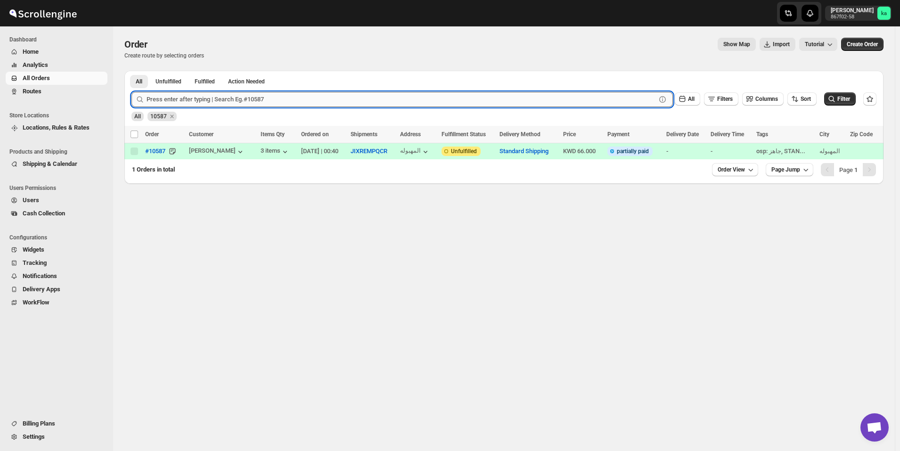
click at [203, 101] on input "text" at bounding box center [402, 99] width 510 height 15
paste input "10818"
type input "10818"
click at [132, 71] on button "Submit" at bounding box center [145, 76] width 27 height 10
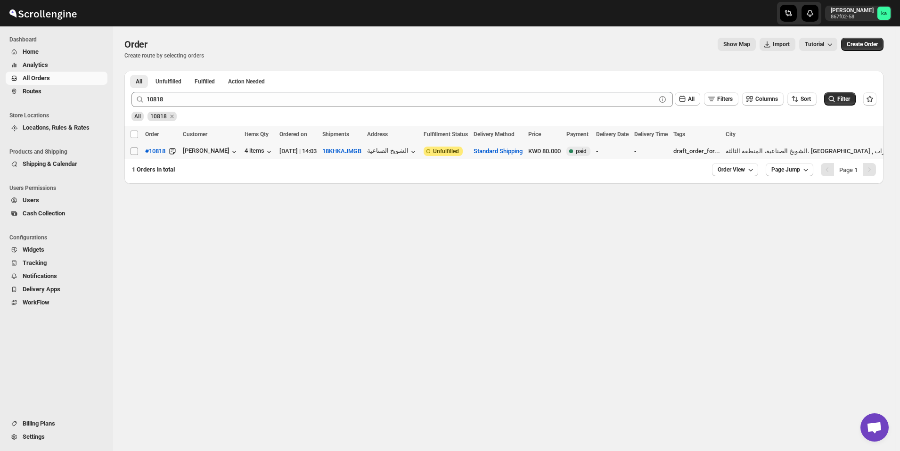
click at [134, 149] on input "Select order" at bounding box center [135, 152] width 8 height 8
checkbox input "true"
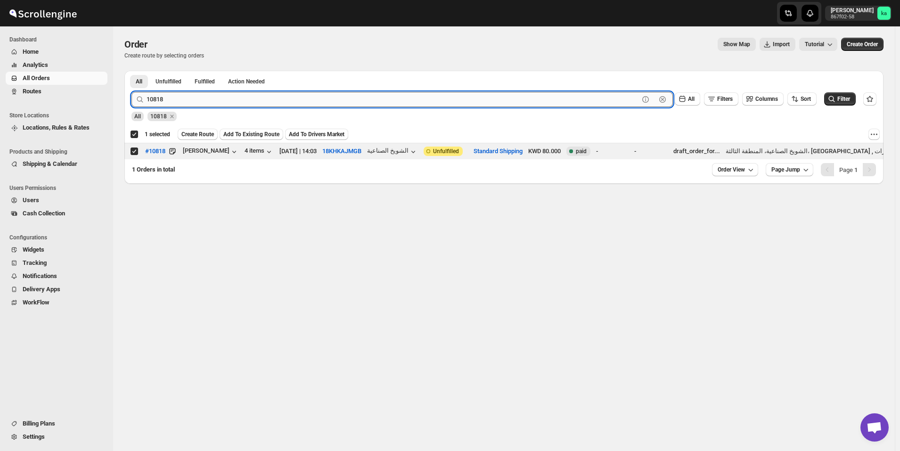
click at [277, 98] on input "10818" at bounding box center [393, 99] width 493 height 15
paste input "903"
type input "10903"
click at [132, 71] on button "Submit" at bounding box center [145, 76] width 27 height 10
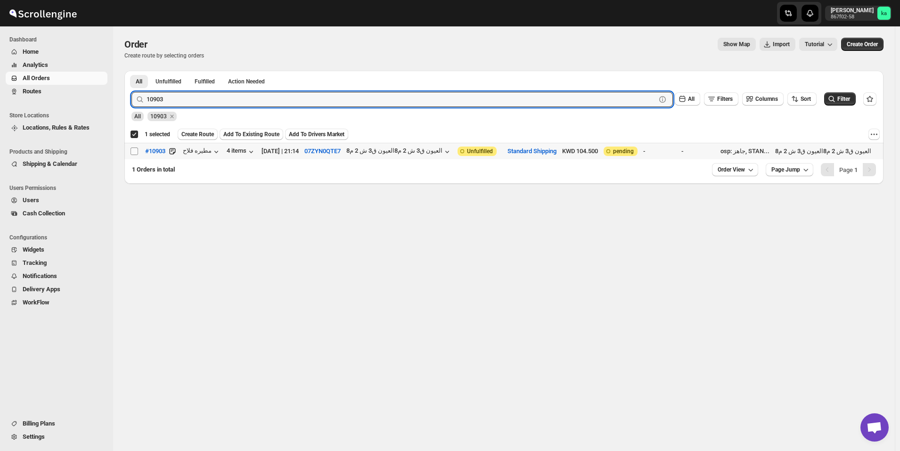
click at [133, 152] on input "Select order" at bounding box center [135, 152] width 8 height 8
checkbox input "true"
checkbox input "false"
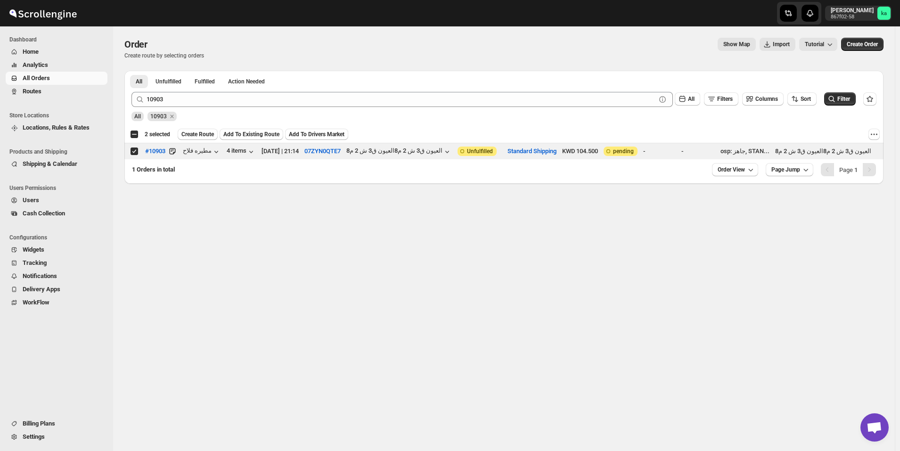
click at [270, 91] on div "10903 Clear All Filters Columns Sort Filter" at bounding box center [500, 95] width 753 height 23
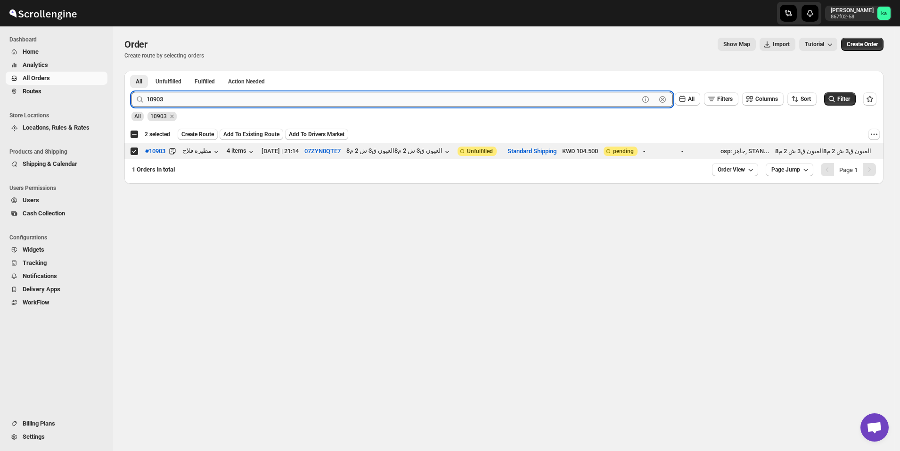
click at [269, 101] on input "10903" at bounding box center [393, 99] width 493 height 15
paste input "882"
type input "10882"
click at [132, 71] on button "Submit" at bounding box center [145, 76] width 27 height 10
click at [132, 153] on input "Select order" at bounding box center [135, 152] width 8 height 8
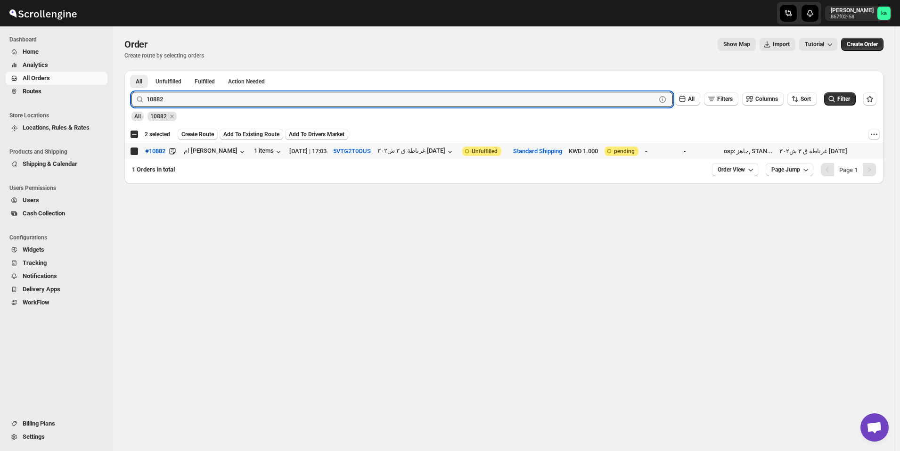
checkbox input "true"
click at [222, 98] on input "10882" at bounding box center [393, 99] width 493 height 15
paste input "97"
type input "10897"
click at [132, 71] on button "Submit" at bounding box center [145, 76] width 27 height 10
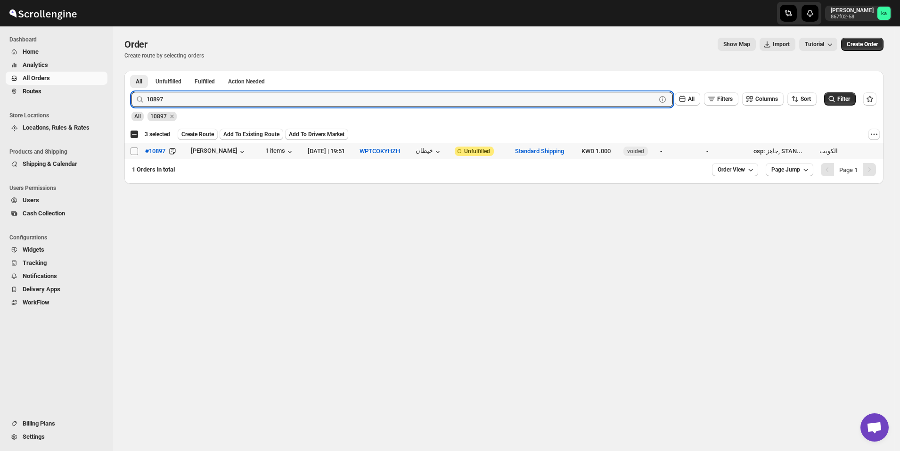
click at [137, 153] on input "Select order" at bounding box center [135, 152] width 8 height 8
checkbox input "true"
click at [185, 96] on input "10897" at bounding box center [393, 99] width 493 height 15
paste input "68"
type input "10868"
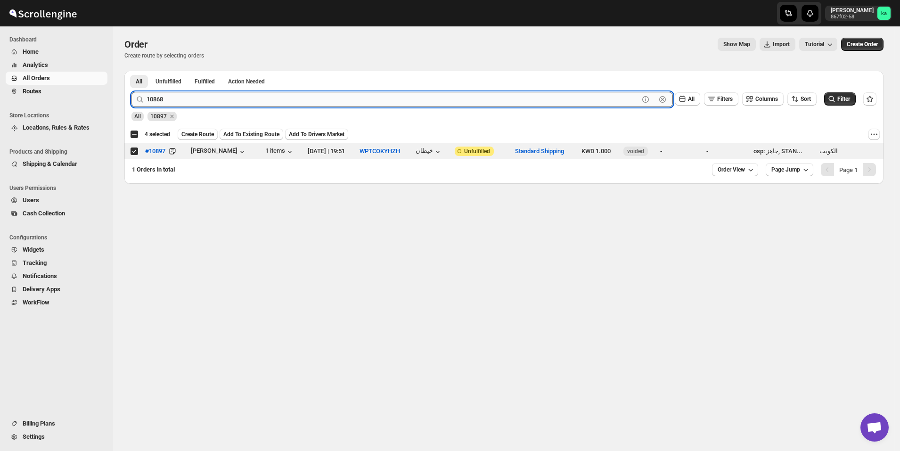
click at [132, 71] on button "Submit" at bounding box center [145, 76] width 27 height 10
click at [135, 151] on input "Select order" at bounding box center [135, 152] width 8 height 8
checkbox input "true"
click at [210, 101] on input "10868" at bounding box center [393, 99] width 493 height 15
paste input "50"
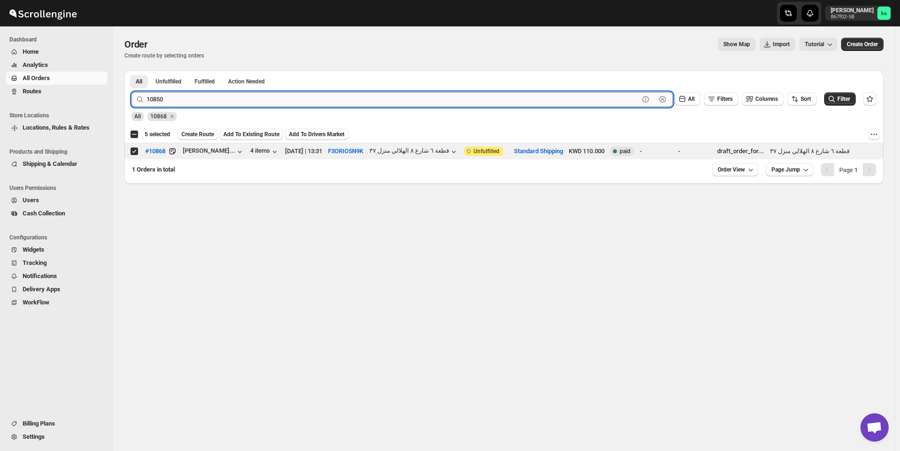
type input "10850"
click at [132, 71] on button "Submit" at bounding box center [145, 76] width 27 height 10
click at [135, 153] on input "Select order" at bounding box center [135, 152] width 8 height 8
checkbox input "true"
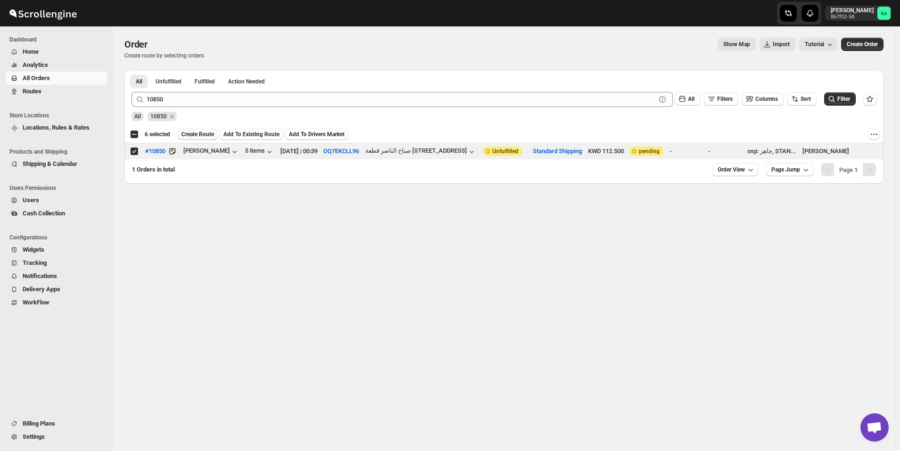
click at [195, 135] on span "Create Route" at bounding box center [197, 135] width 33 height 8
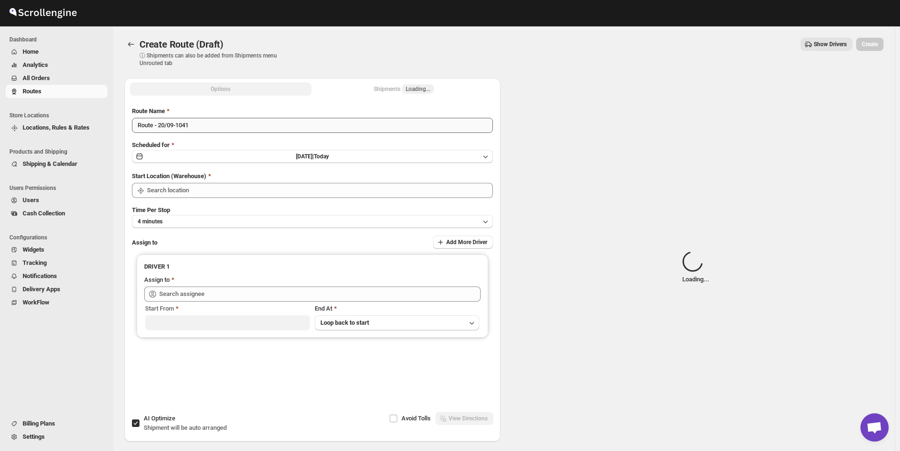
type input "[GEOGRAPHIC_DATA]"
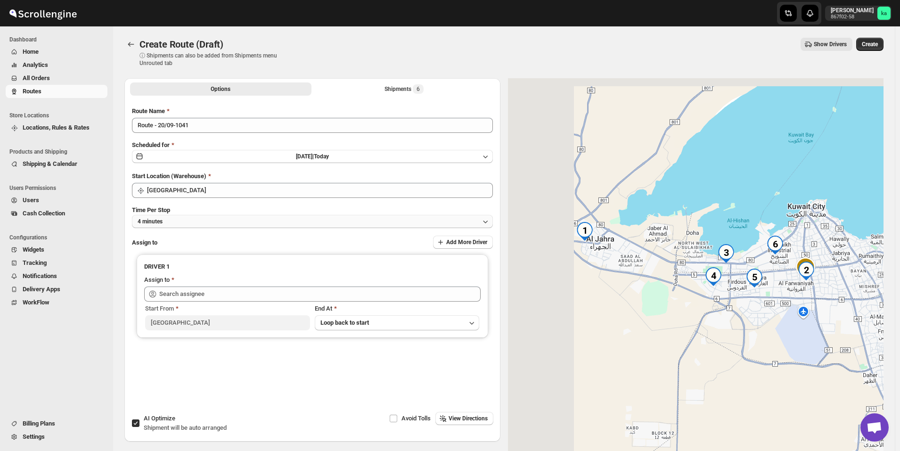
click at [234, 220] on button "4 minutes" at bounding box center [312, 221] width 361 height 13
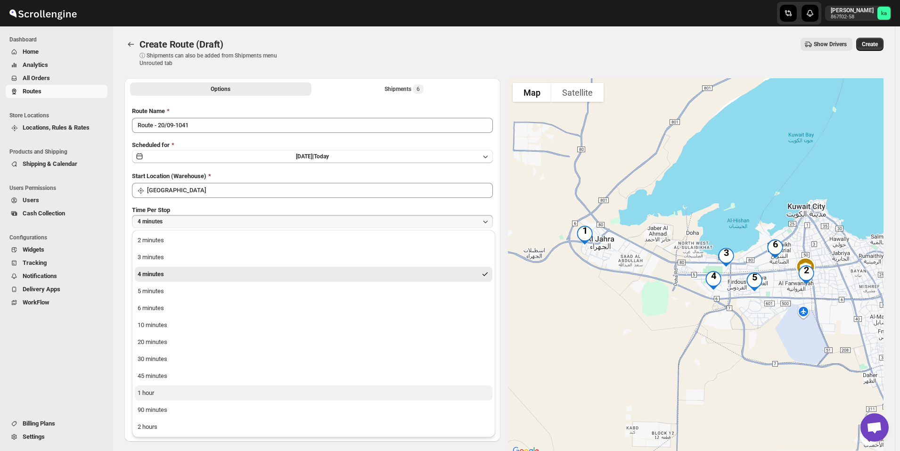
click at [192, 390] on button "1 hour" at bounding box center [314, 393] width 358 height 15
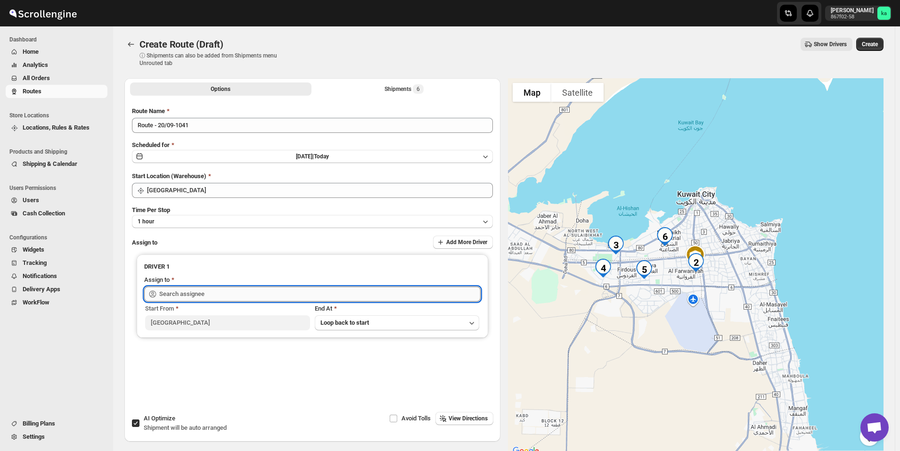
click at [202, 295] on input "text" at bounding box center [319, 294] width 321 height 15
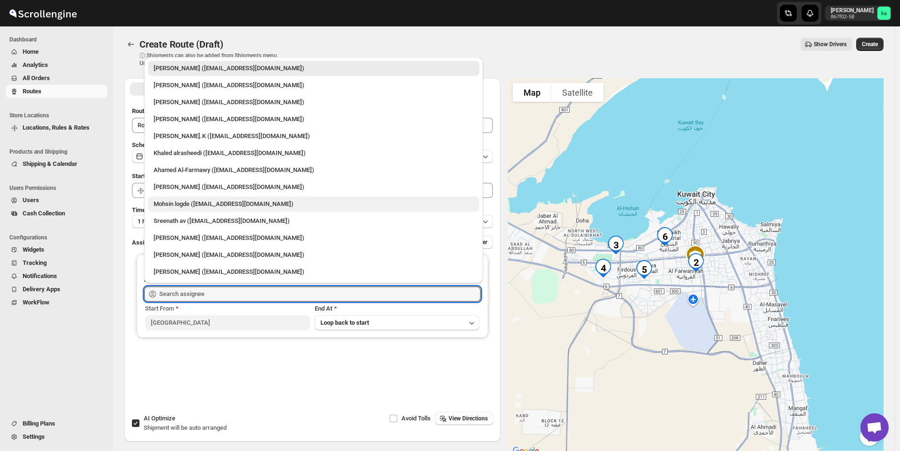
click at [165, 206] on div "Mohsin logde (logdemohsin@gmail.com)" at bounding box center [314, 203] width 320 height 9
type input "Mohsin logde (logdemohsin@gmail.com)"
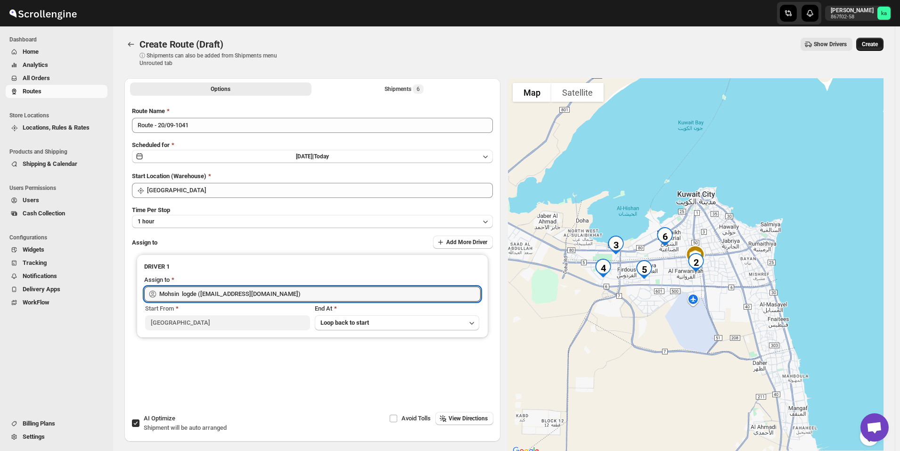
click at [884, 43] on button "Create" at bounding box center [870, 44] width 27 height 13
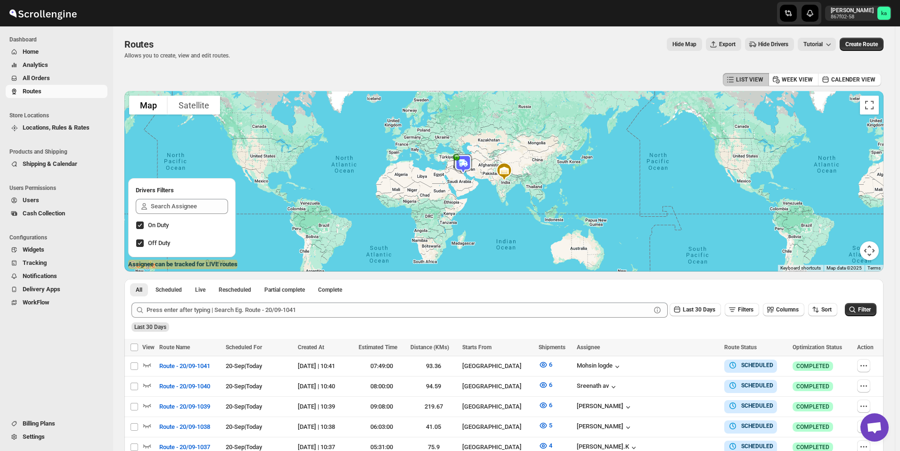
click at [71, 82] on span "All Orders" at bounding box center [64, 78] width 83 height 9
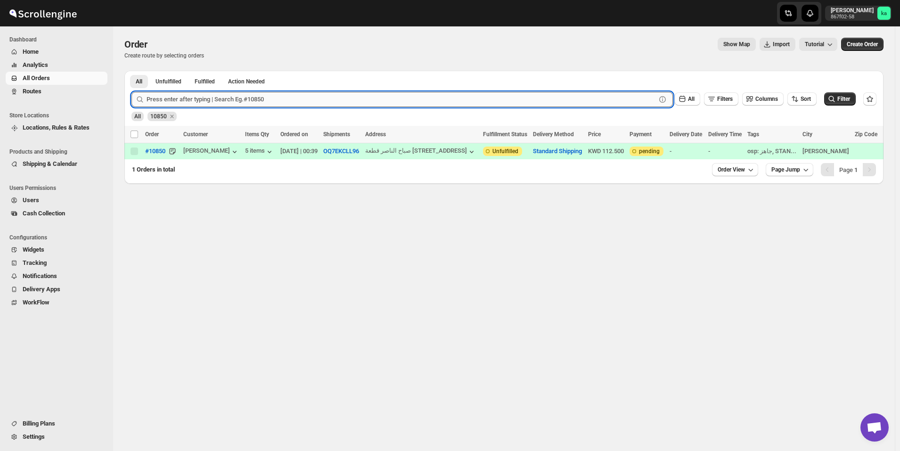
click at [242, 101] on input "text" at bounding box center [402, 99] width 510 height 15
paste input "10823"
type input "10823"
click at [132, 71] on button "Submit" at bounding box center [145, 76] width 27 height 10
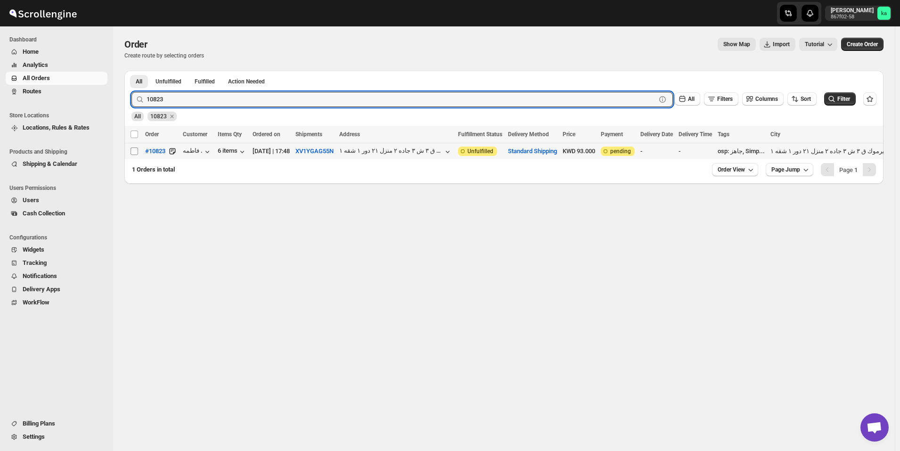
click at [136, 152] on input "Select order" at bounding box center [135, 152] width 8 height 8
checkbox input "true"
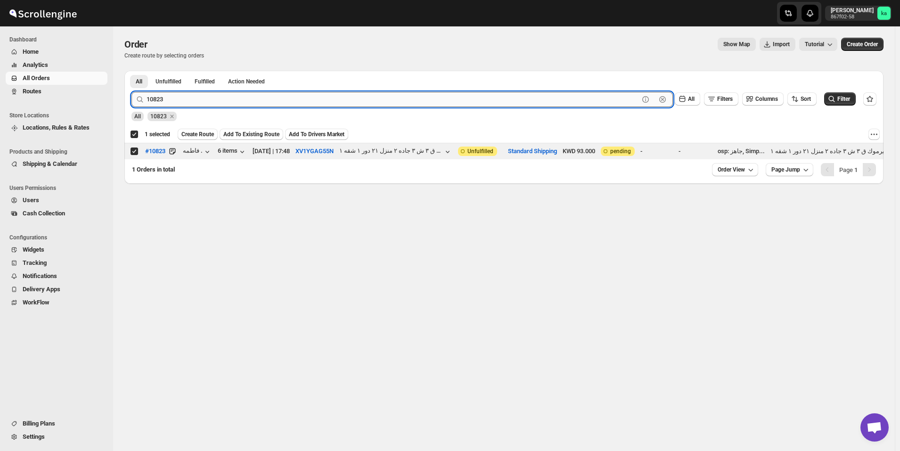
click at [206, 97] on input "10823" at bounding box center [393, 99] width 493 height 15
paste input "37"
type input "10837"
click at [132, 71] on button "Submit" at bounding box center [145, 76] width 27 height 10
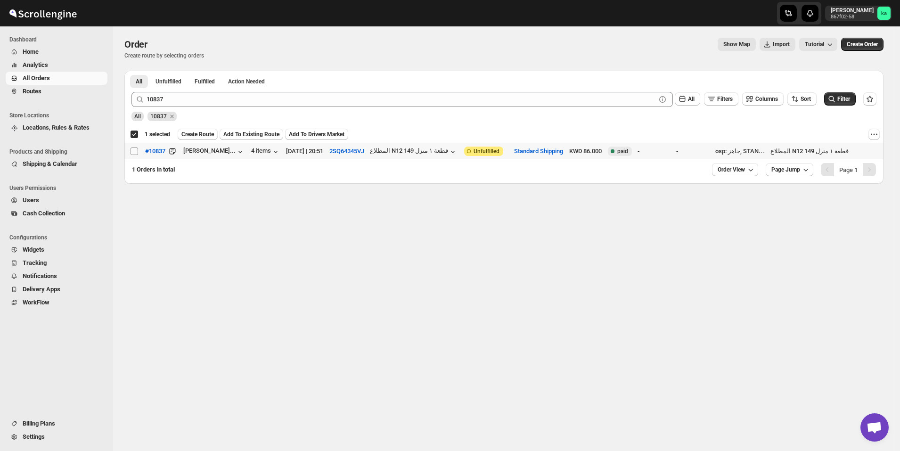
click at [135, 152] on input "Select order" at bounding box center [135, 152] width 8 height 8
checkbox input "true"
checkbox input "false"
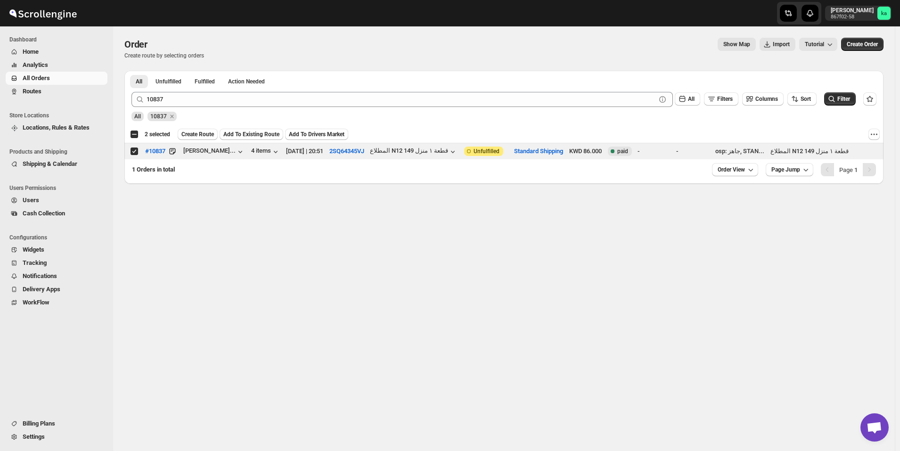
click at [197, 91] on div "10837 Clear All Filters Columns Sort Filter" at bounding box center [500, 95] width 753 height 23
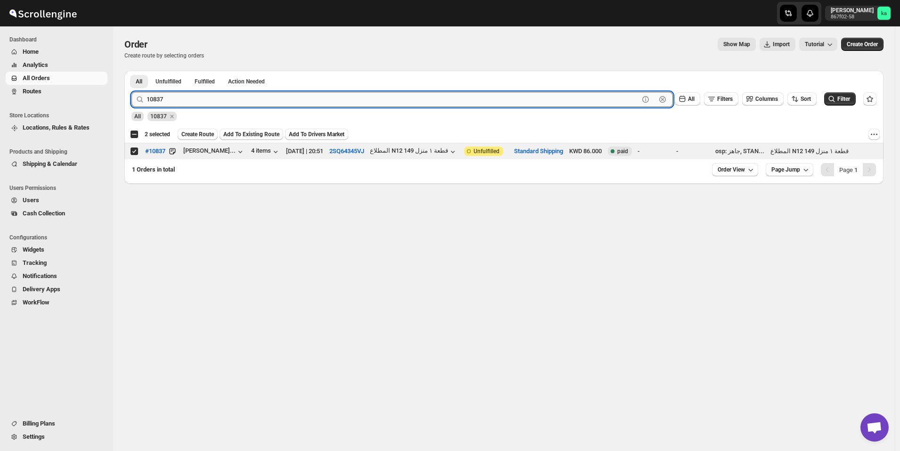
click at [197, 95] on input "10837" at bounding box center [393, 99] width 493 height 15
paste input "59"
type input "10859"
click at [132, 71] on button "Submit" at bounding box center [145, 76] width 27 height 10
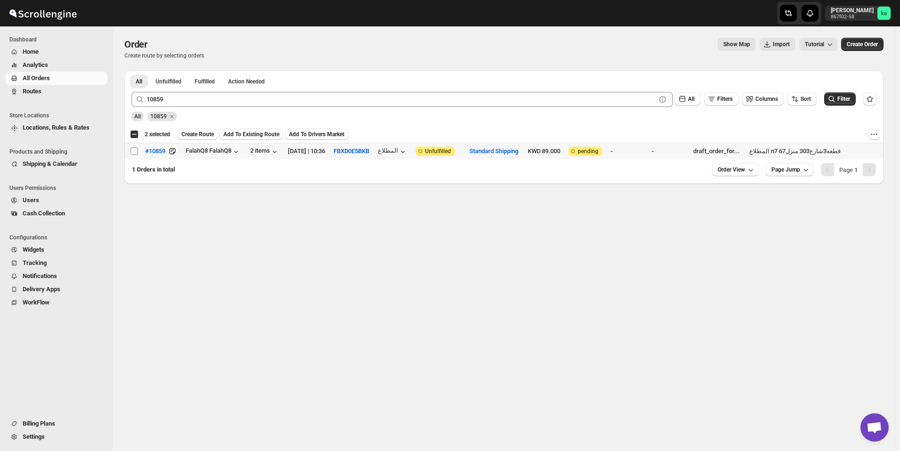
click at [132, 151] on input "Select order" at bounding box center [135, 152] width 8 height 8
checkbox input "true"
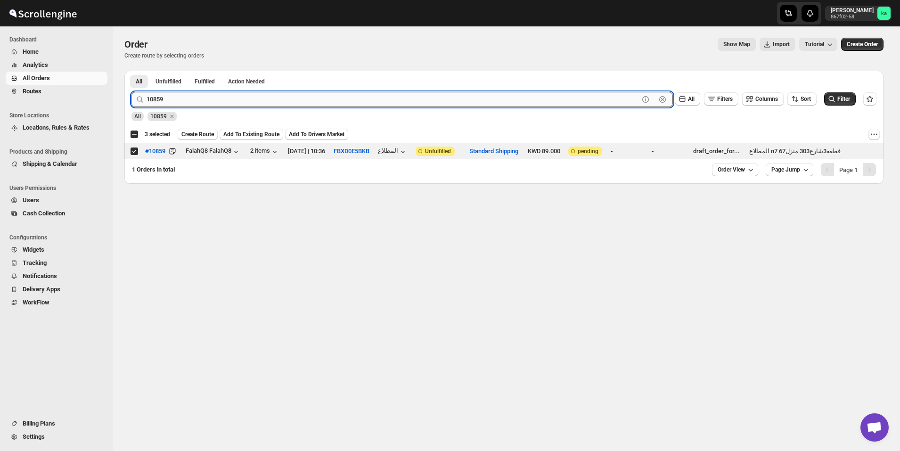
click at [227, 93] on input "10859" at bounding box center [393, 99] width 493 height 15
paste input "572"
type input "10572"
click at [132, 71] on button "Submit" at bounding box center [145, 76] width 27 height 10
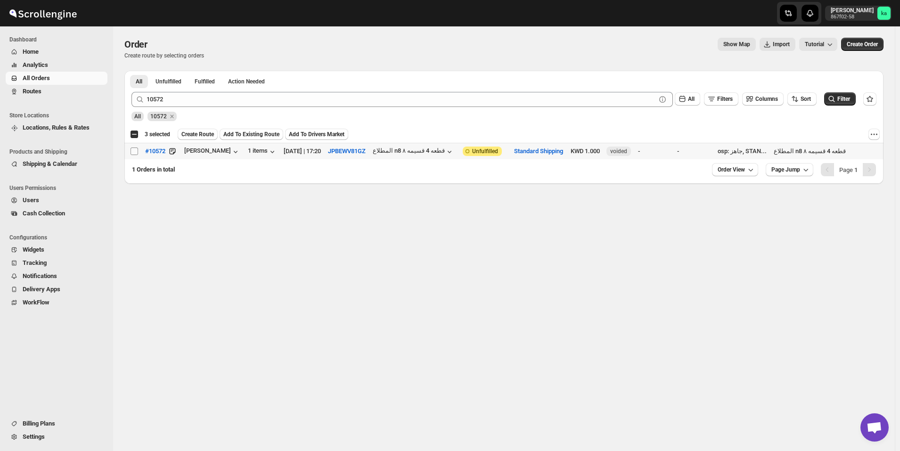
click at [136, 154] on input "Select order" at bounding box center [135, 152] width 8 height 8
checkbox input "true"
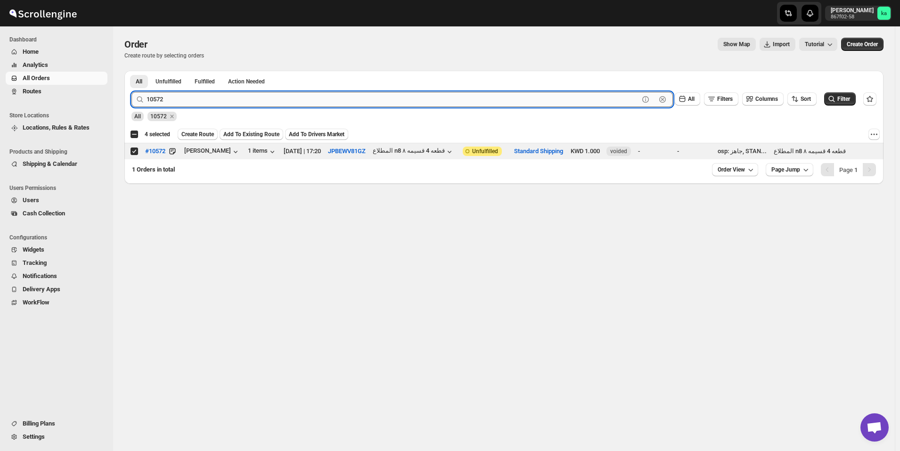
click at [237, 95] on input "10572" at bounding box center [393, 99] width 493 height 15
paste input "85"
type input "10852"
click at [132, 71] on button "Submit" at bounding box center [145, 76] width 27 height 10
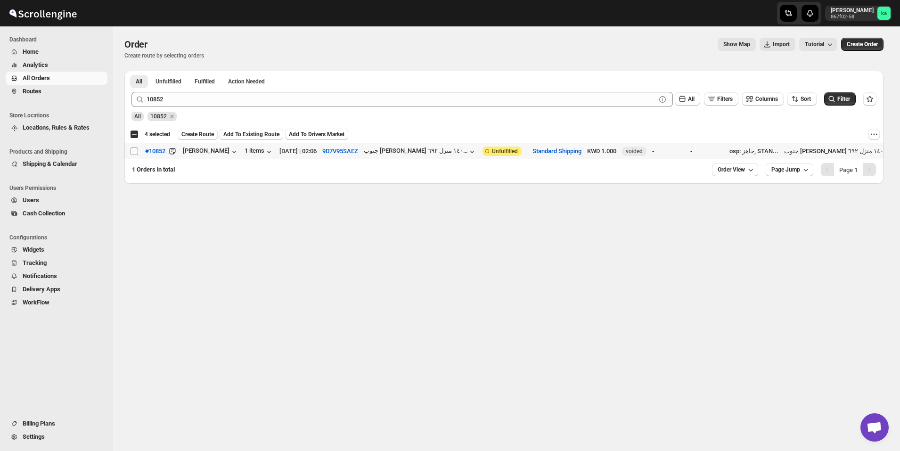
click at [135, 148] on input "Select order" at bounding box center [135, 152] width 8 height 8
checkbox input "true"
click at [213, 107] on div "All 10852" at bounding box center [502, 112] width 749 height 18
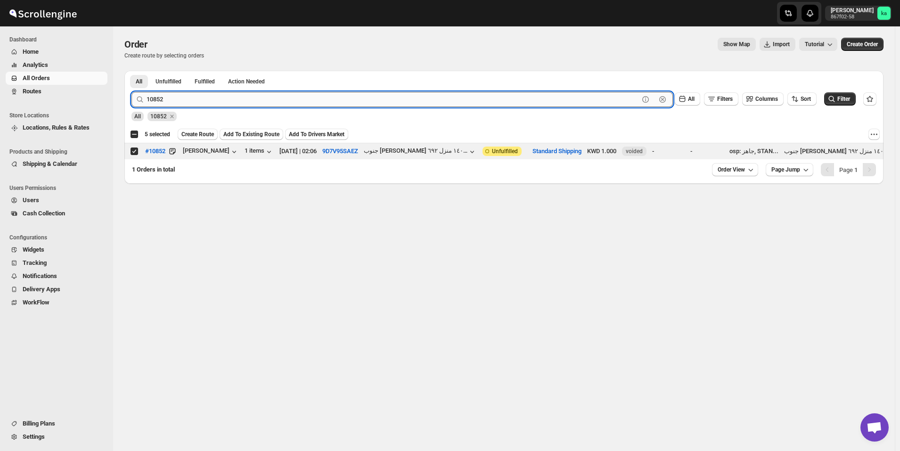
click at [211, 97] on input "10852" at bounding box center [393, 99] width 493 height 15
paste input "47"
type input "10847"
click at [132, 71] on button "Submit" at bounding box center [145, 76] width 27 height 10
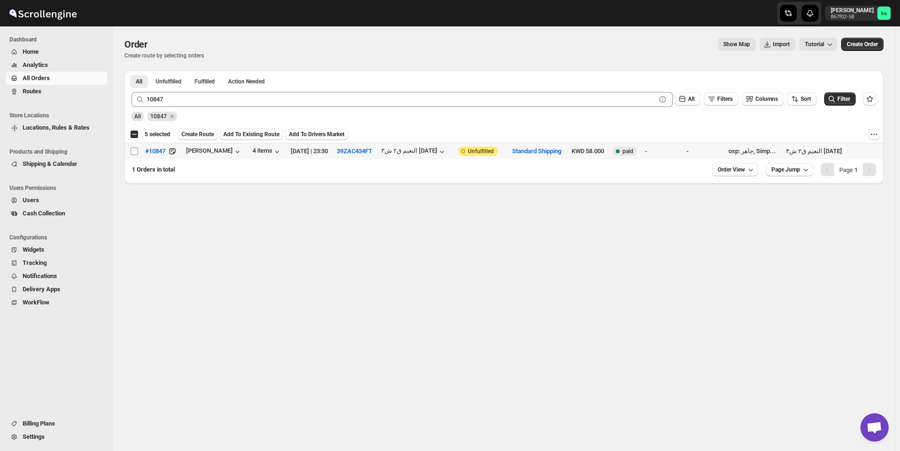
click at [136, 151] on input "Select order" at bounding box center [135, 152] width 8 height 8
checkbox input "true"
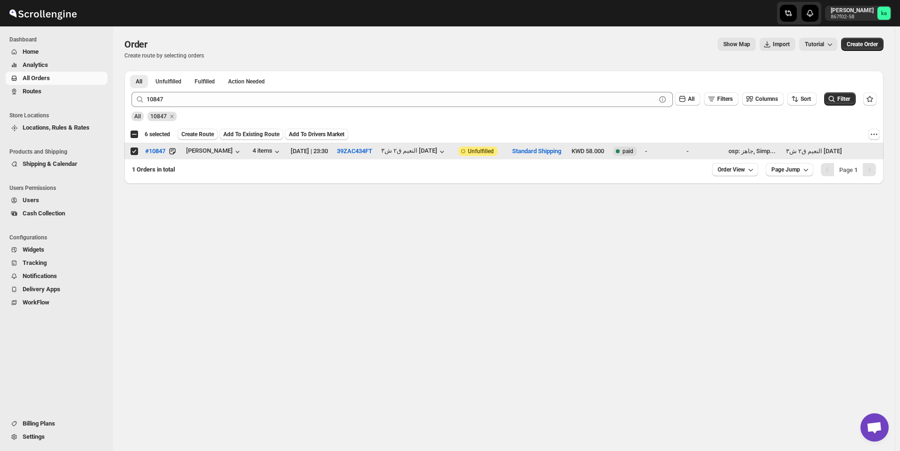
click at [194, 136] on div "STANDARD SHIPPING NEW" at bounding box center [155, 129] width 81 height 30
click at [198, 132] on span "Create Route" at bounding box center [197, 135] width 33 height 8
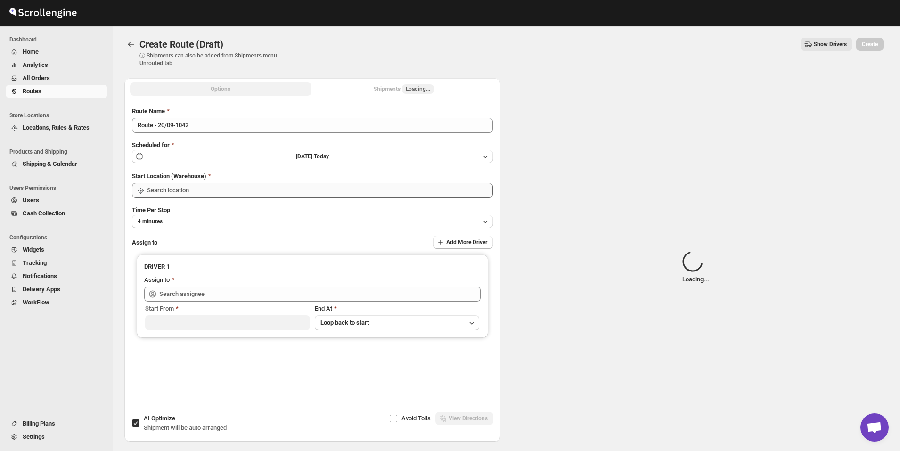
type input "[GEOGRAPHIC_DATA]"
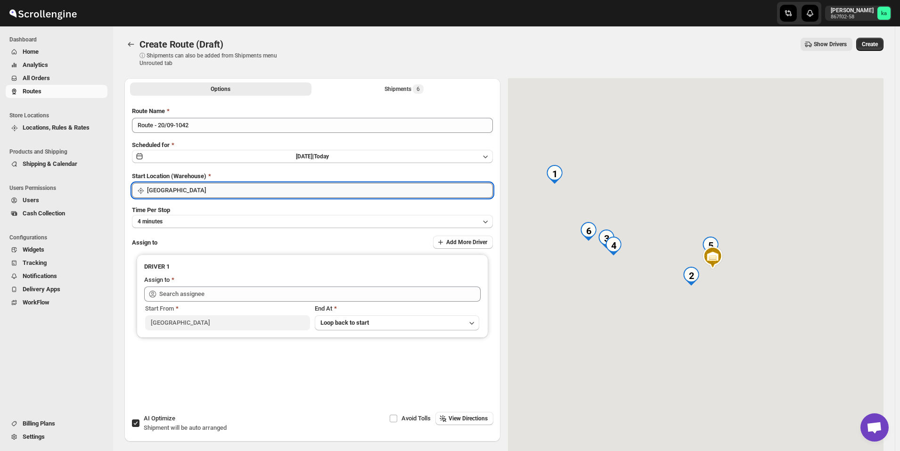
click at [213, 194] on input "[GEOGRAPHIC_DATA]" at bounding box center [320, 190] width 346 height 15
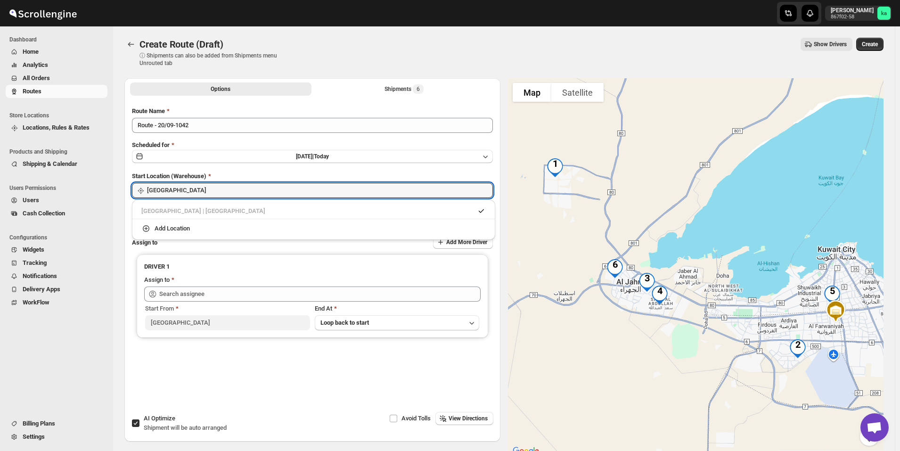
click at [493, 172] on div "Start Location (Warehouse)" at bounding box center [312, 176] width 361 height 9
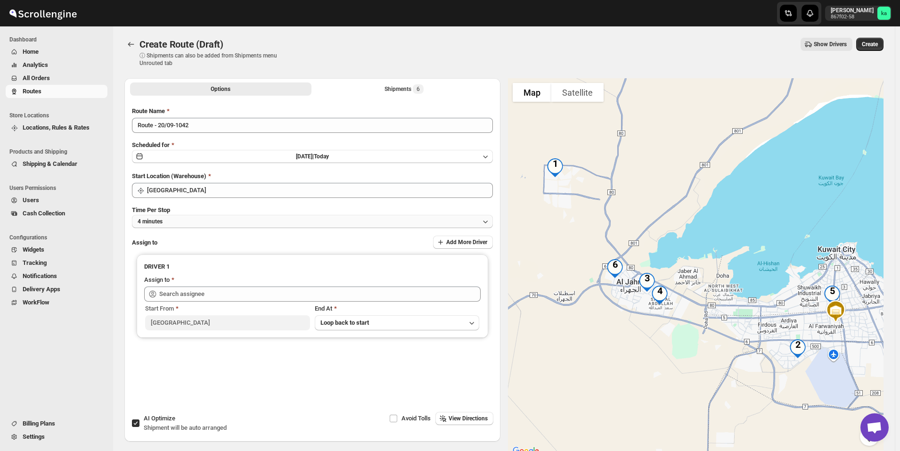
click at [321, 218] on button "4 minutes" at bounding box center [312, 221] width 361 height 13
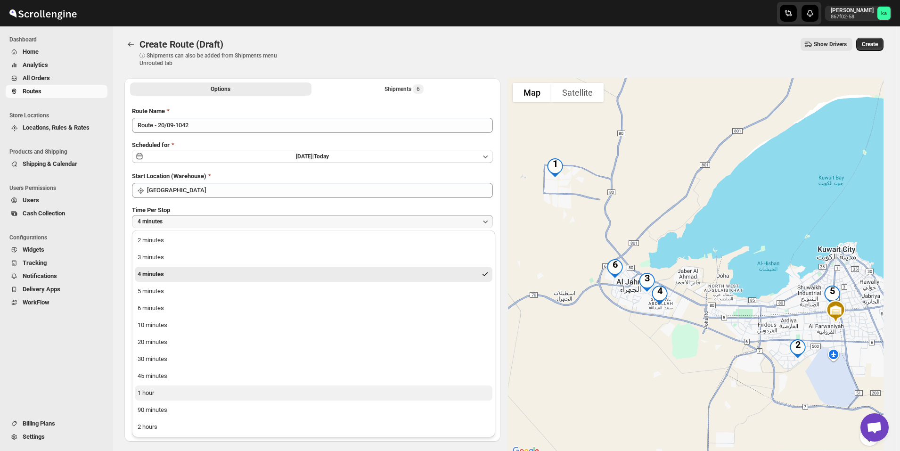
click at [141, 393] on div "1 hour" at bounding box center [146, 392] width 16 height 9
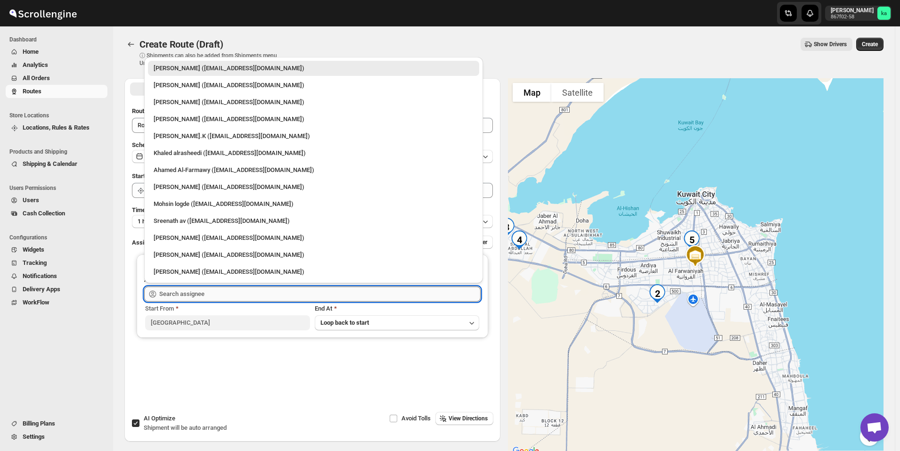
click at [184, 292] on input "text" at bounding box center [319, 294] width 321 height 15
click at [192, 236] on div "Mohammad chand (mohdqabid@gmail.com)" at bounding box center [314, 237] width 320 height 9
type input "Mohammad chand (mohdqabid@gmail.com)"
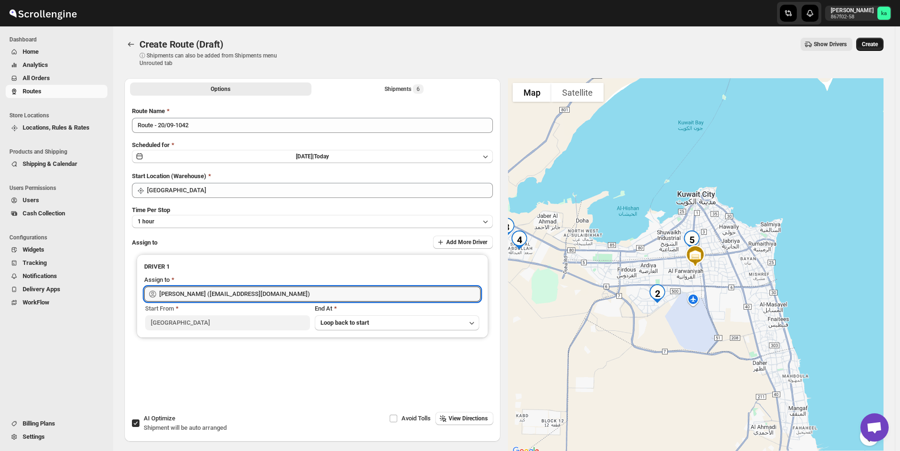
click at [884, 41] on button "Create" at bounding box center [870, 44] width 27 height 13
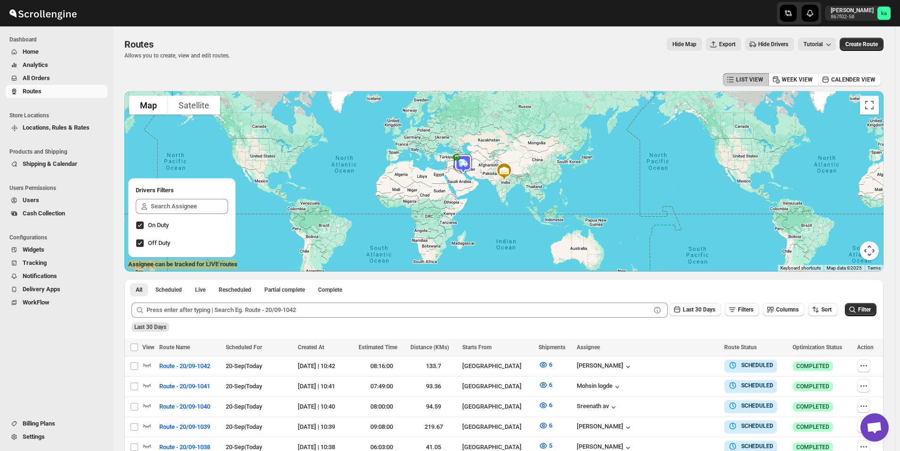
click at [32, 77] on span "All Orders" at bounding box center [36, 77] width 27 height 7
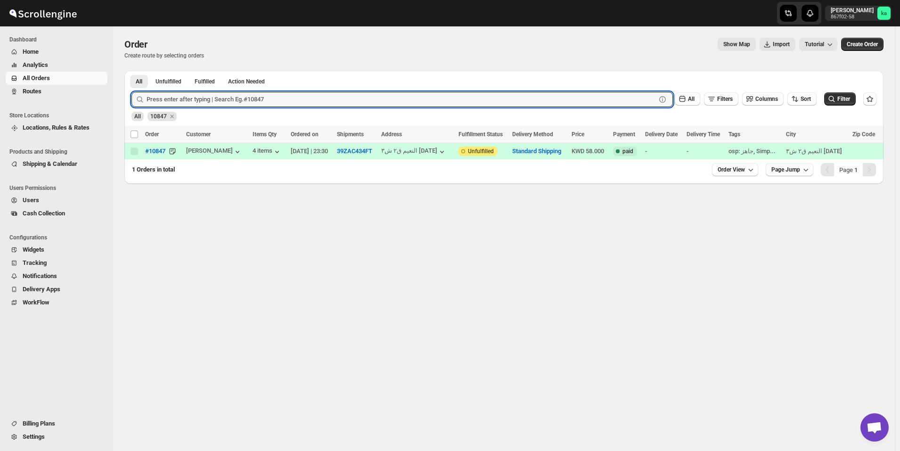
click at [204, 104] on input "text" at bounding box center [402, 99] width 510 height 15
paste input "10813"
type input "10813"
click at [132, 71] on button "Submit" at bounding box center [145, 76] width 27 height 10
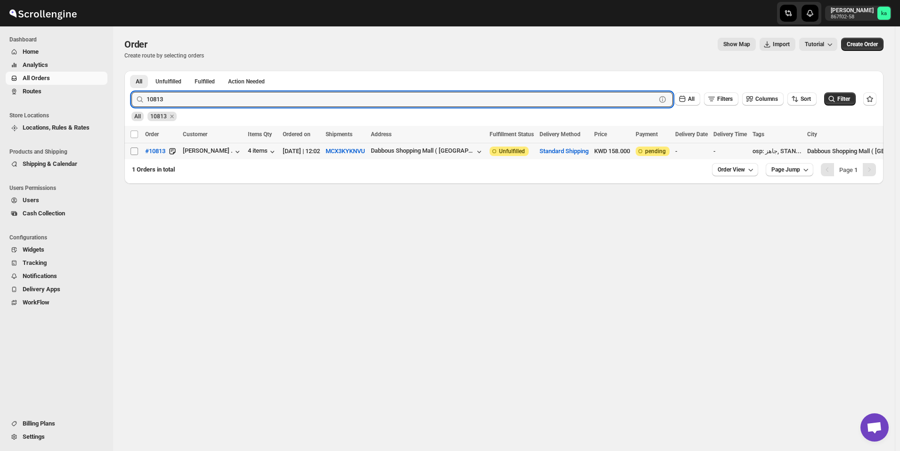
click at [134, 152] on input "Select order" at bounding box center [135, 152] width 8 height 8
checkbox input "true"
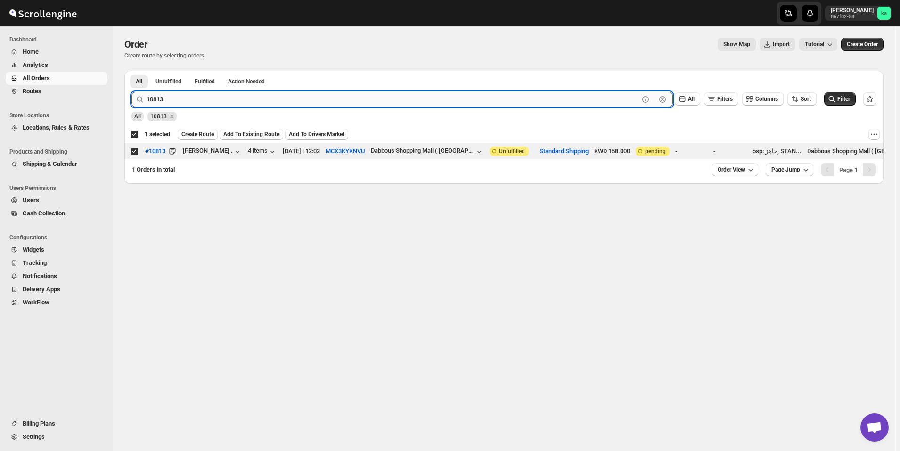
click at [217, 94] on input "10813" at bounding box center [393, 99] width 493 height 15
paste input "41"
type input "10841"
click at [132, 71] on button "Submit" at bounding box center [145, 76] width 27 height 10
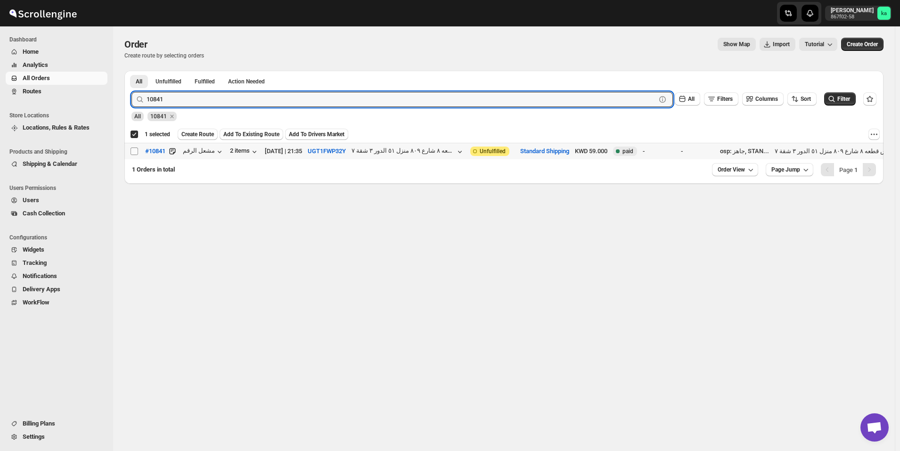
click at [135, 150] on input "Select order" at bounding box center [135, 152] width 8 height 8
checkbox input "true"
checkbox input "false"
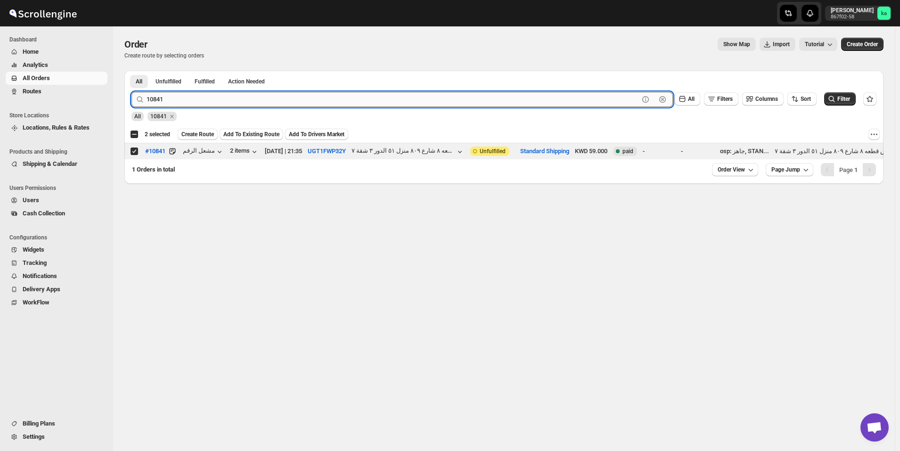
click at [242, 99] on input "10841" at bounding box center [393, 99] width 493 height 15
paste input "3"
type input "10843"
click at [132, 71] on button "Submit" at bounding box center [145, 76] width 27 height 10
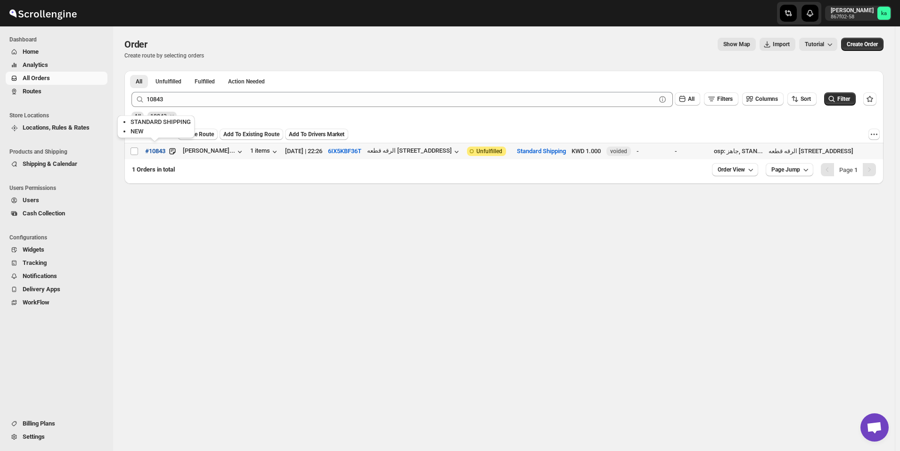
click at [141, 149] on button "#10843" at bounding box center [156, 151] width 32 height 15
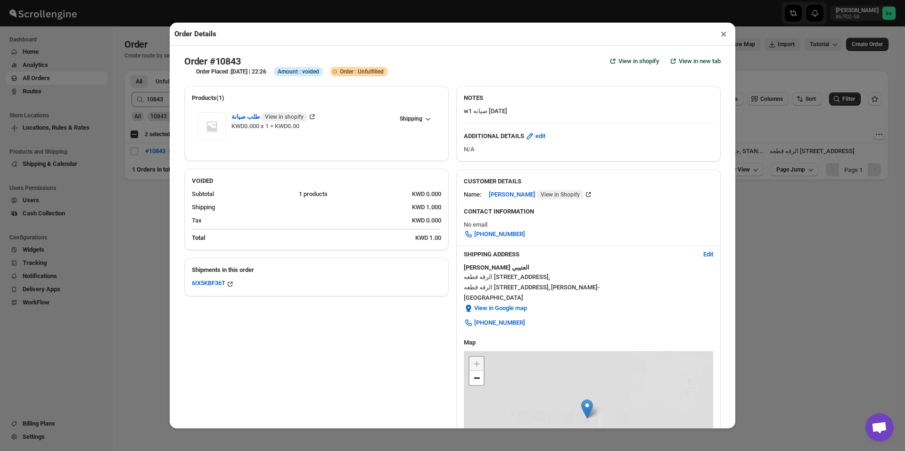
click at [133, 180] on div "Order Details × Order #10843 View in shopify View in new tab Order Placed : 15-…" at bounding box center [452, 225] width 905 height 451
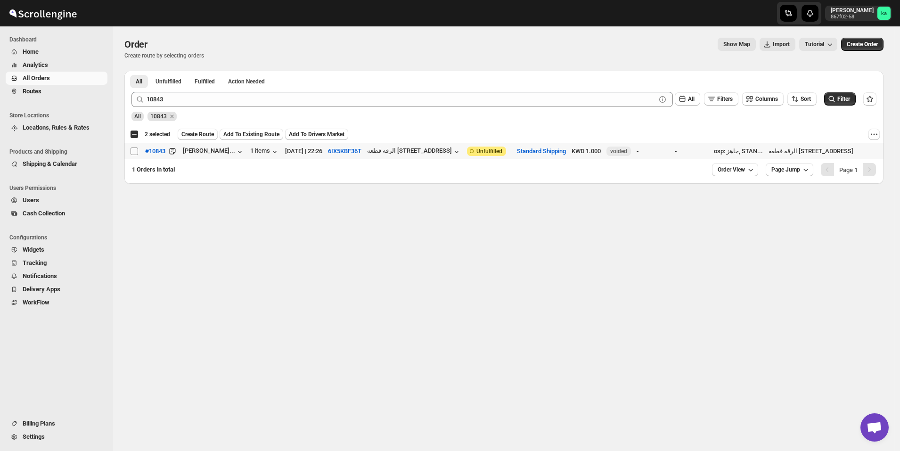
click at [135, 153] on input "Select order" at bounding box center [135, 152] width 8 height 8
checkbox input "true"
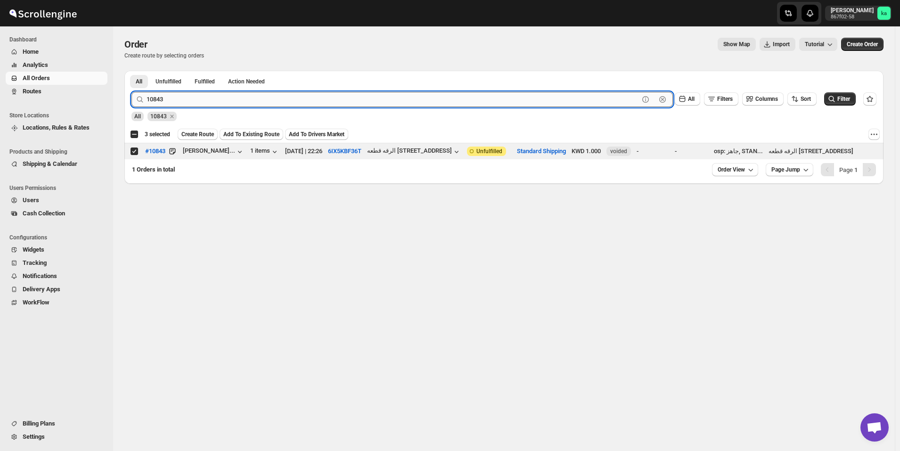
click at [208, 93] on input "10843" at bounding box center [393, 99] width 493 height 15
paste input "87"
type input "10887"
click at [132, 71] on button "Submit" at bounding box center [145, 76] width 27 height 10
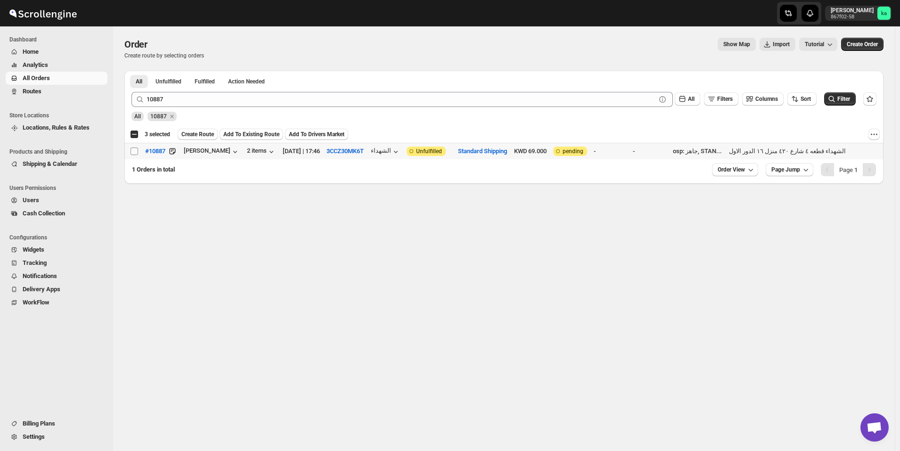
click at [136, 150] on input "Select order" at bounding box center [135, 152] width 8 height 8
checkbox input "true"
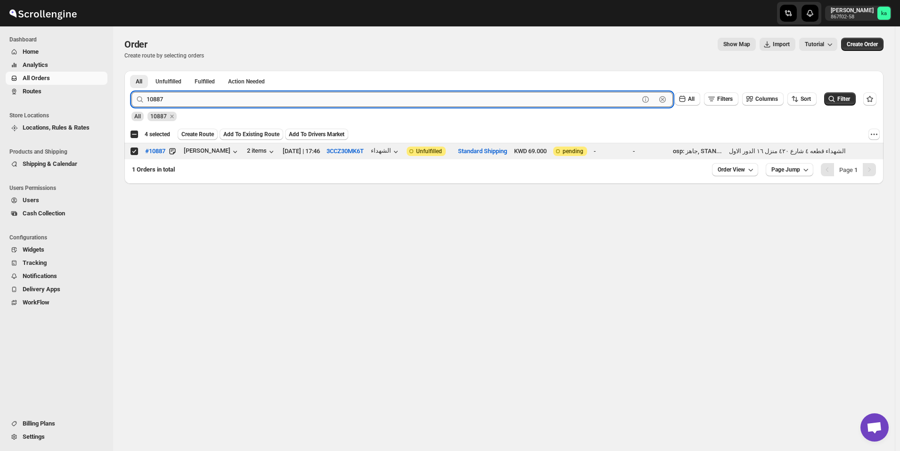
click at [213, 97] on input "10887" at bounding box center [393, 99] width 493 height 15
paste input "92"
type input "10892"
click at [132, 71] on button "Submit" at bounding box center [145, 76] width 27 height 10
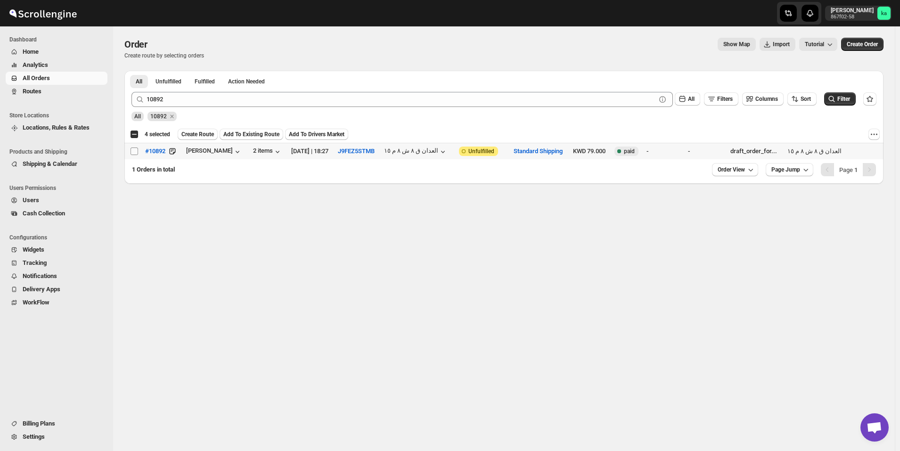
click at [136, 151] on input "Select order" at bounding box center [135, 152] width 8 height 8
checkbox input "true"
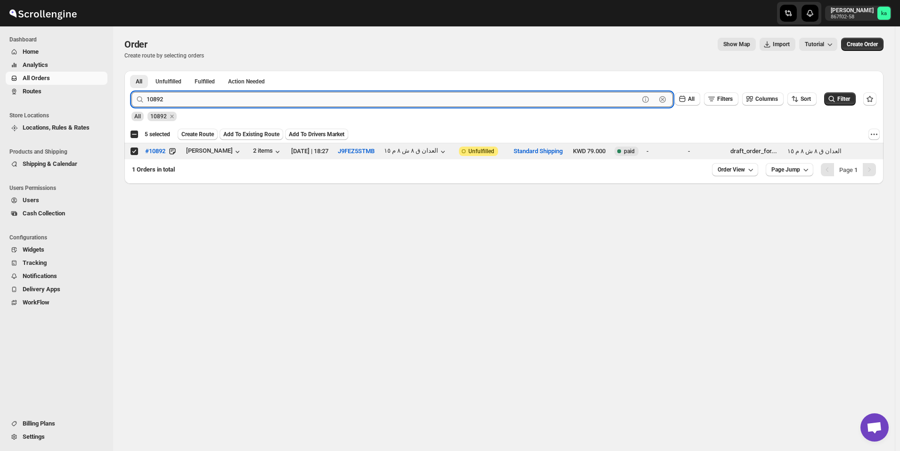
click at [211, 94] on input "10892" at bounding box center [393, 99] width 493 height 15
paste input "6"
type input "10862"
click at [132, 71] on button "Submit" at bounding box center [145, 76] width 27 height 10
click at [133, 152] on input "Select order" at bounding box center [135, 152] width 8 height 8
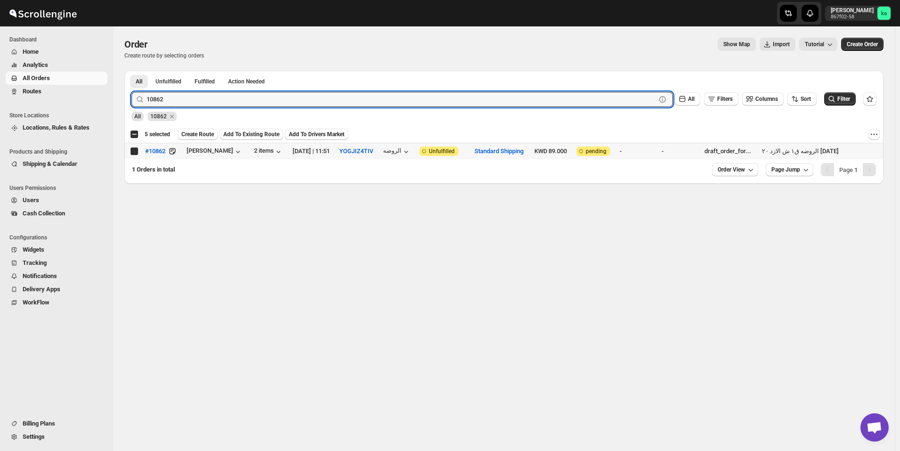
checkbox input "true"
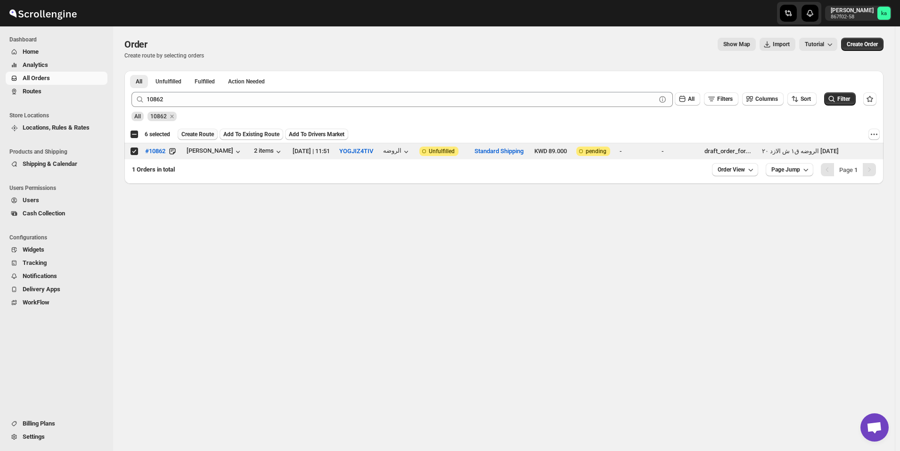
click at [195, 139] on button "Create Route" at bounding box center [198, 134] width 40 height 11
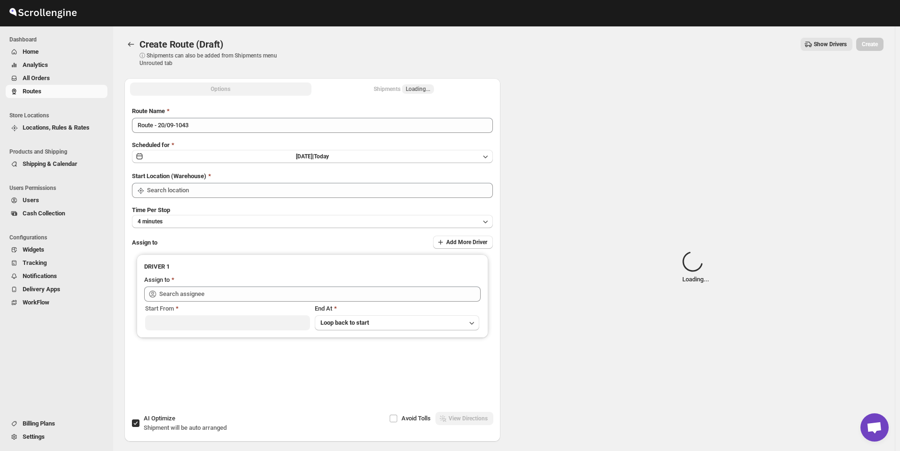
type input "[GEOGRAPHIC_DATA]"
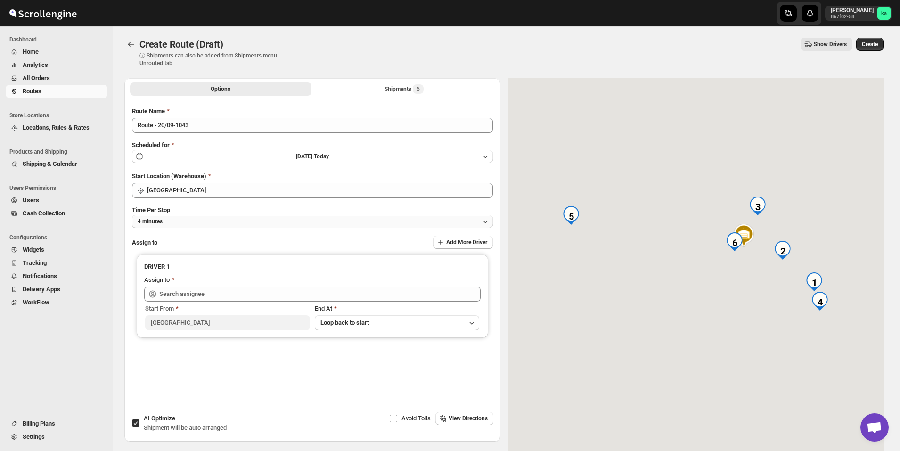
click at [230, 219] on button "4 minutes" at bounding box center [312, 221] width 361 height 13
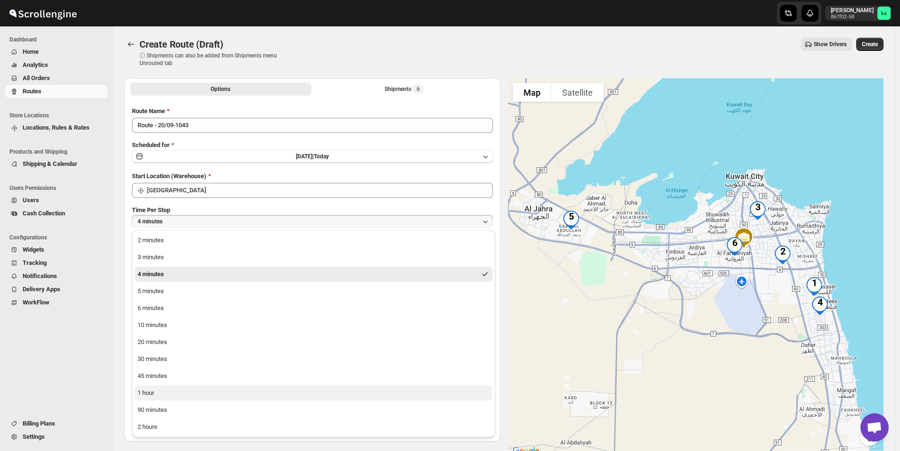
click at [171, 394] on button "1 hour" at bounding box center [314, 393] width 358 height 15
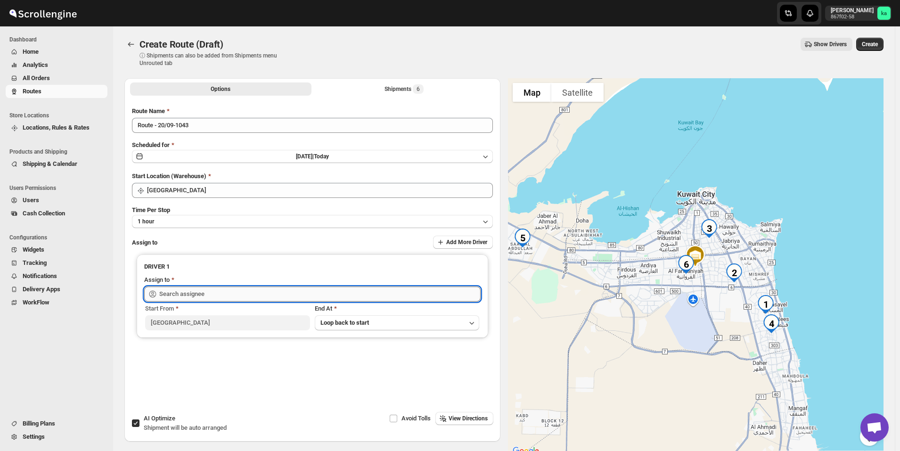
click at [189, 292] on input "text" at bounding box center [319, 294] width 321 height 15
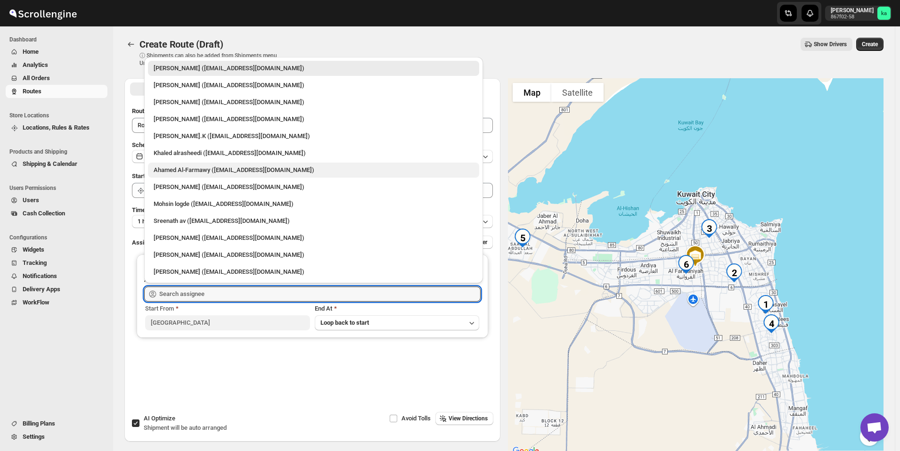
click at [188, 164] on div "Ahamed Al-Farmawy (m.farmawy510@gmail.com)" at bounding box center [313, 170] width 331 height 15
type input "Ahamed Al-Farmawy (m.farmawy510@gmail.com)"
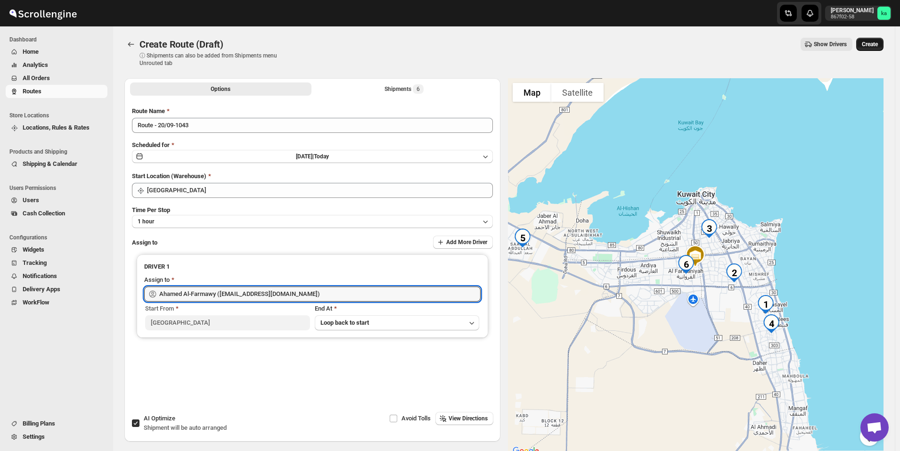
click at [878, 41] on span "Create" at bounding box center [870, 45] width 16 height 8
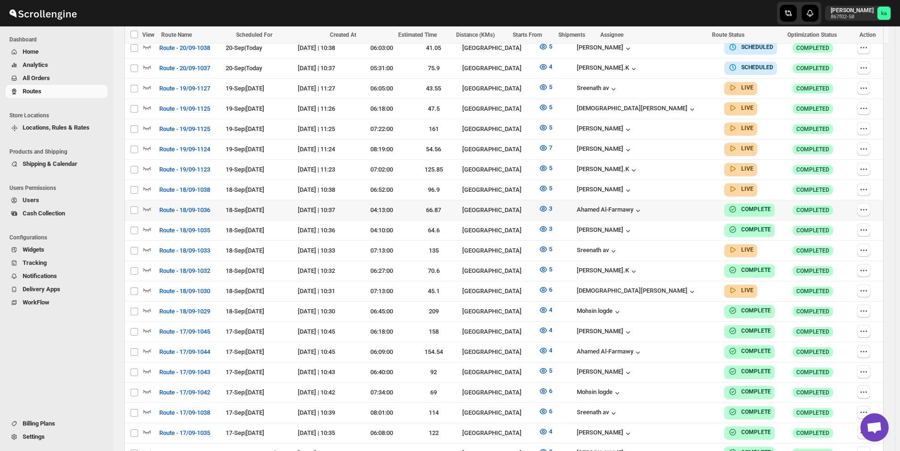
scroll to position [377, 0]
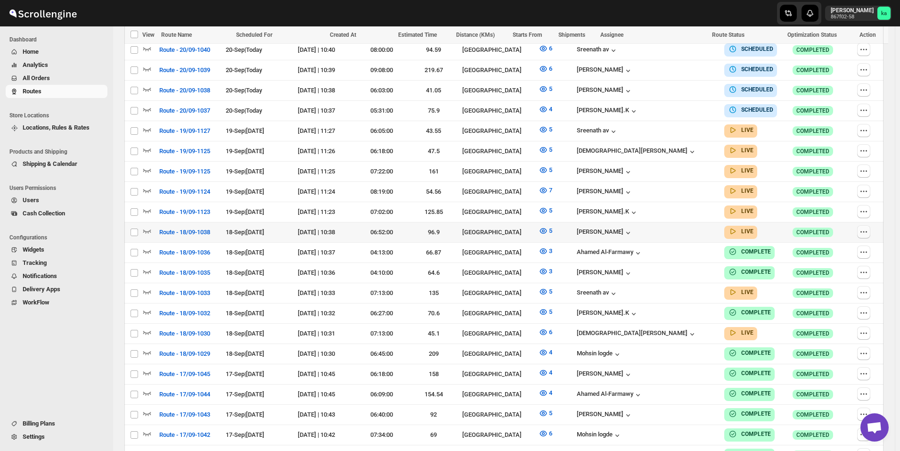
click at [871, 227] on button "button" at bounding box center [863, 231] width 13 height 13
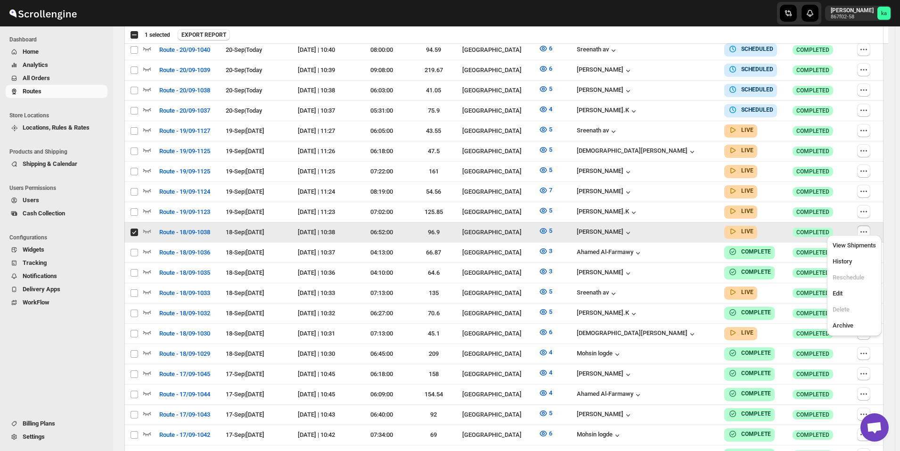
click at [866, 227] on icon "button" at bounding box center [863, 231] width 9 height 9
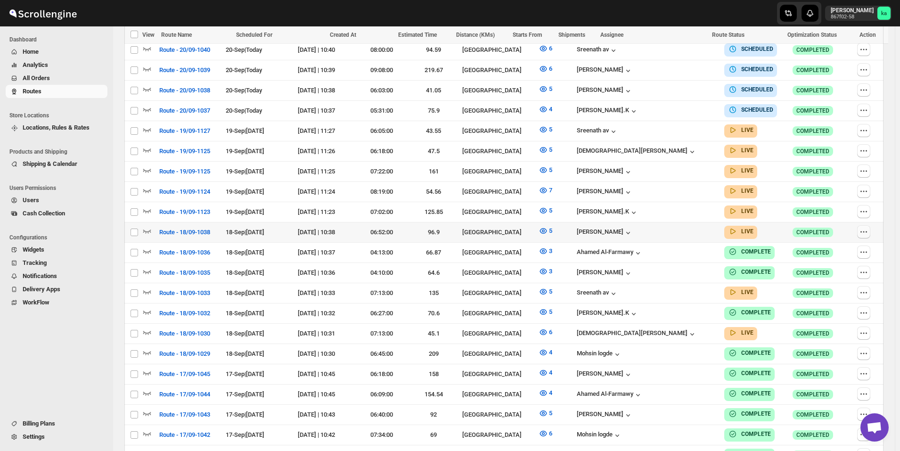
click at [866, 229] on icon "button" at bounding box center [863, 231] width 9 height 9
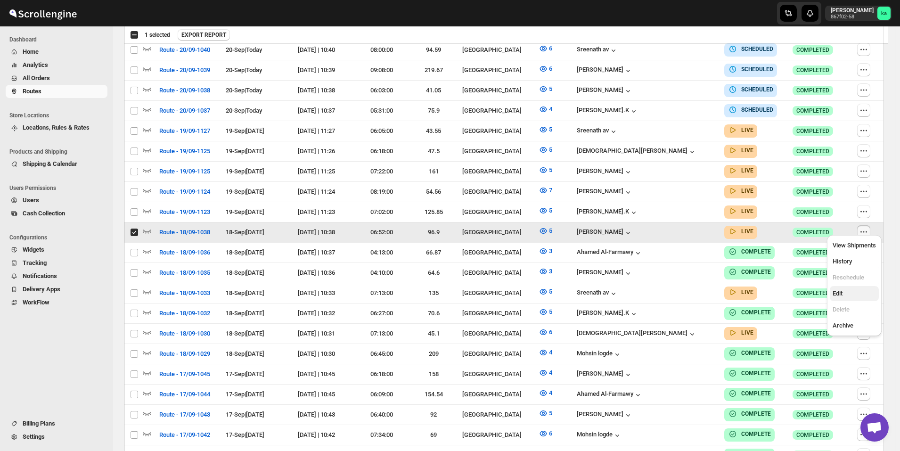
click at [858, 297] on span "Edit" at bounding box center [854, 293] width 43 height 9
checkbox input "false"
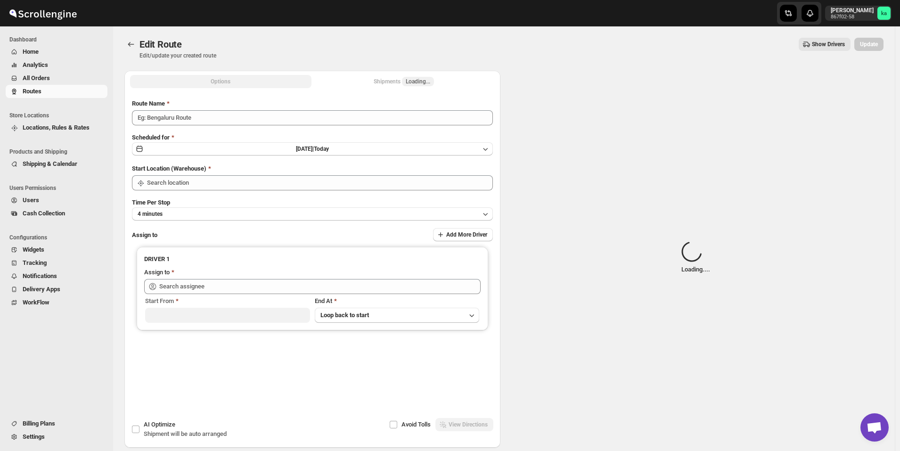
type input "Route - 18/09-1038"
type input "[GEOGRAPHIC_DATA]"
type input "Mohammad chand (mohdqabid@gmail.com)"
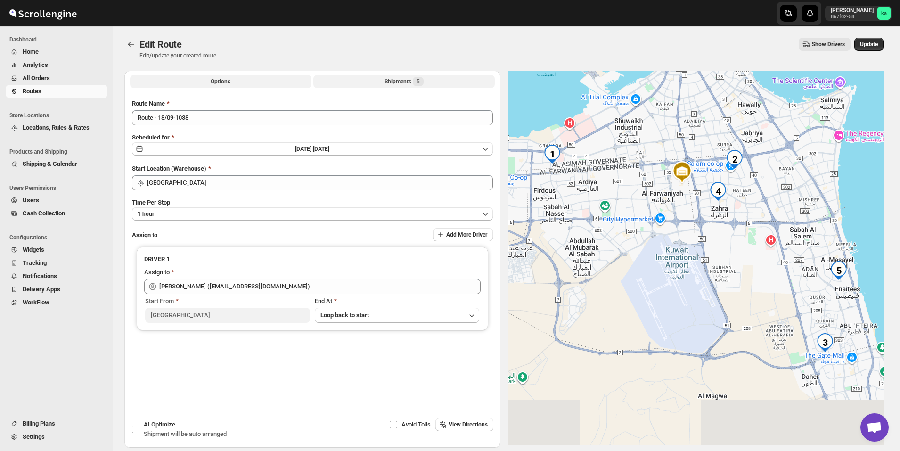
click at [395, 81] on div "Shipments 5" at bounding box center [404, 81] width 39 height 9
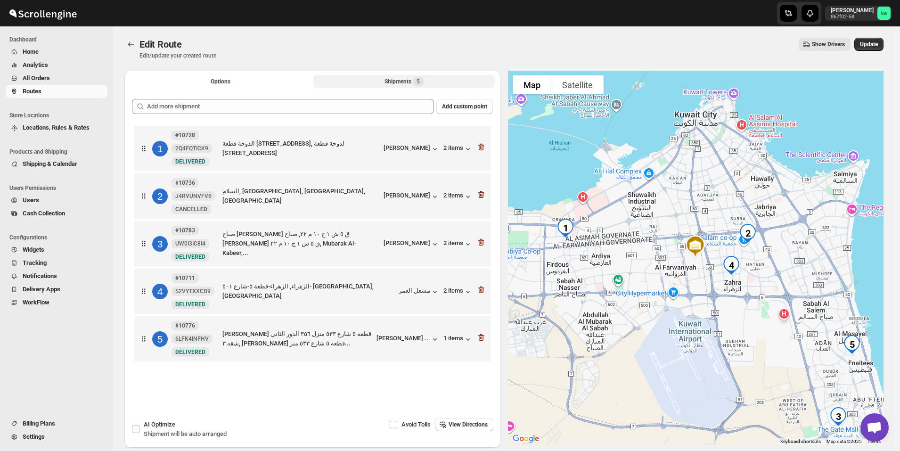
click at [486, 197] on icon "button" at bounding box center [481, 194] width 9 height 9
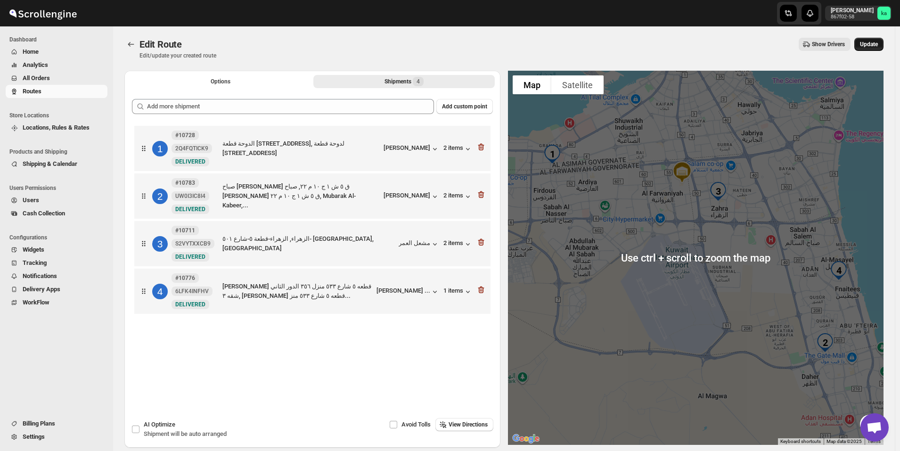
click at [878, 48] on span "Update" at bounding box center [869, 45] width 18 height 8
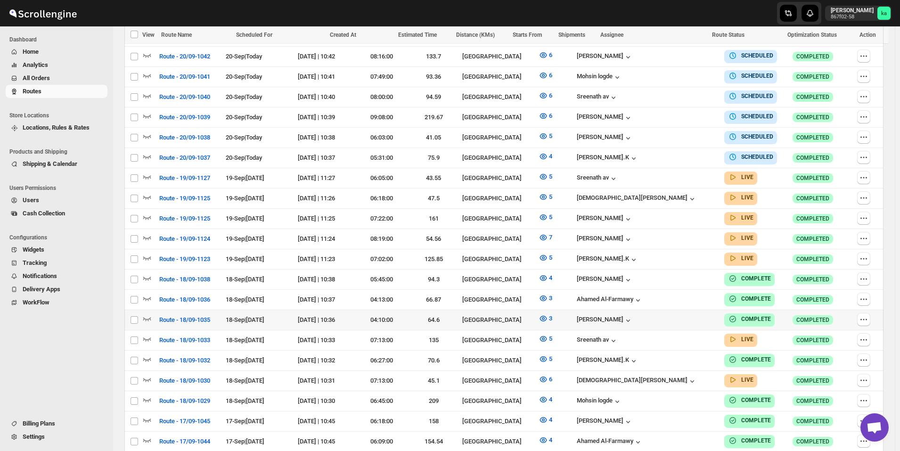
scroll to position [424, 0]
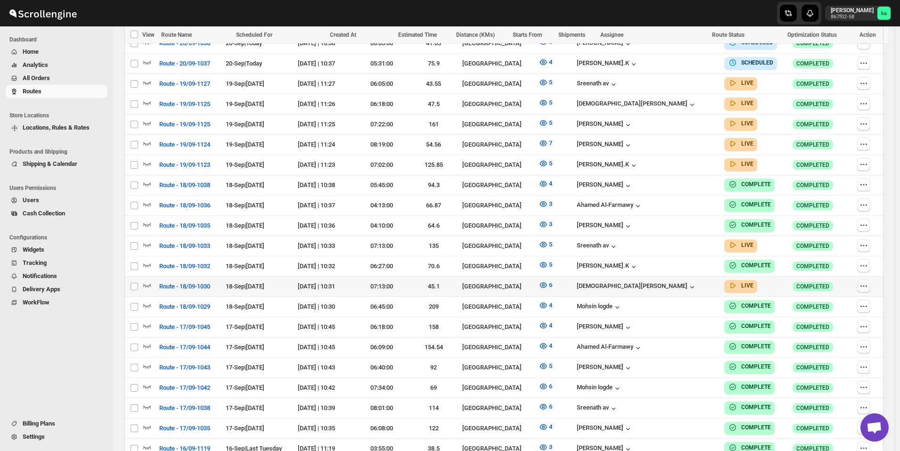
click at [871, 280] on button "button" at bounding box center [863, 286] width 13 height 13
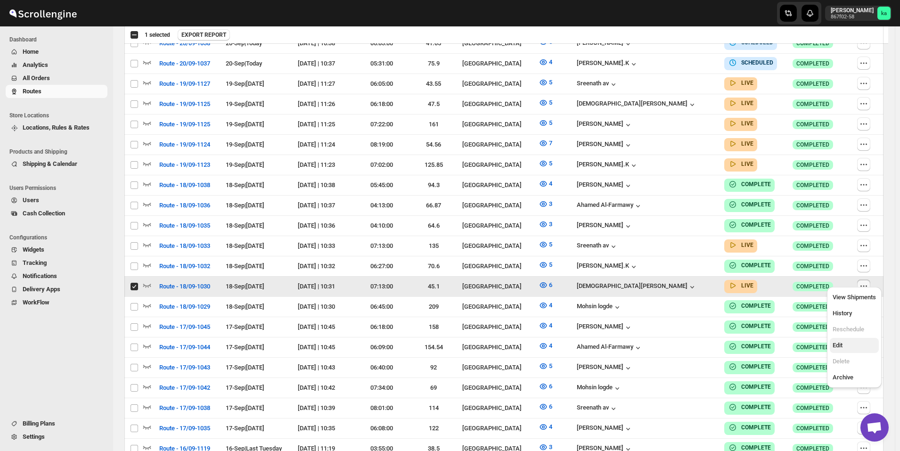
click at [851, 345] on span "Edit" at bounding box center [854, 345] width 43 height 9
checkbox input "false"
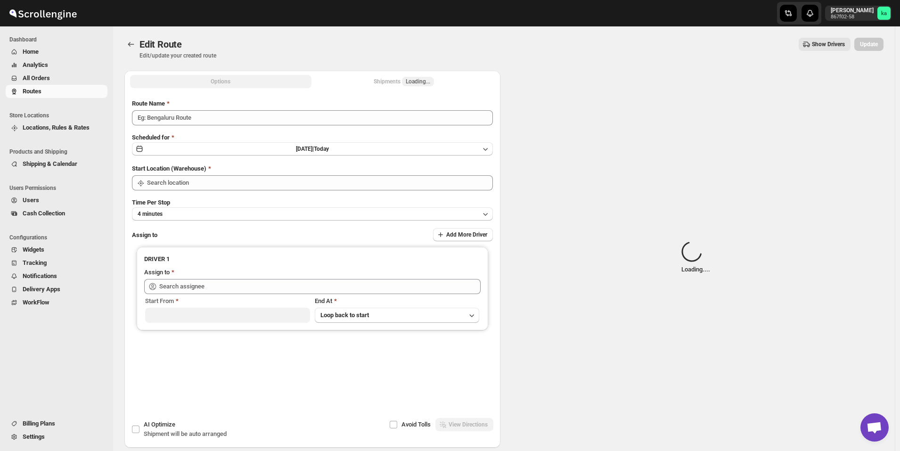
type input "Route - 18/09-1030"
type input "[GEOGRAPHIC_DATA]"
type input "[PERSON_NAME] ([EMAIL_ADDRESS][DOMAIN_NAME])"
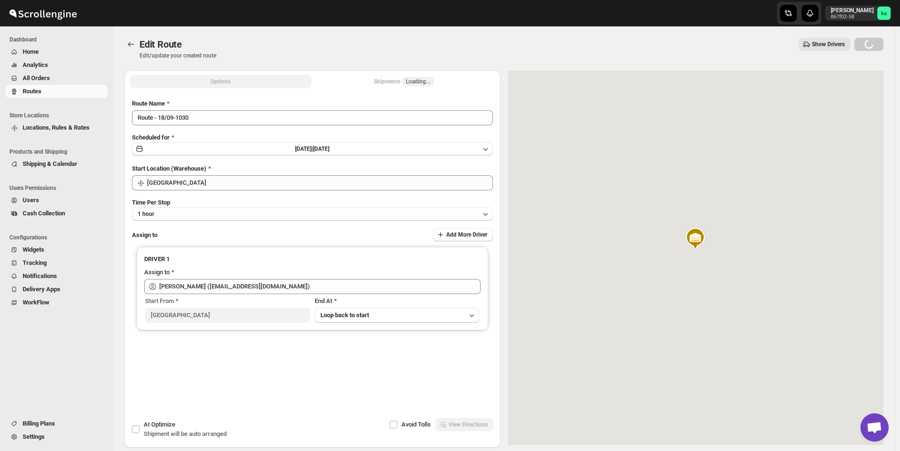
click at [400, 84] on div "Shipments Loading..." at bounding box center [404, 81] width 60 height 9
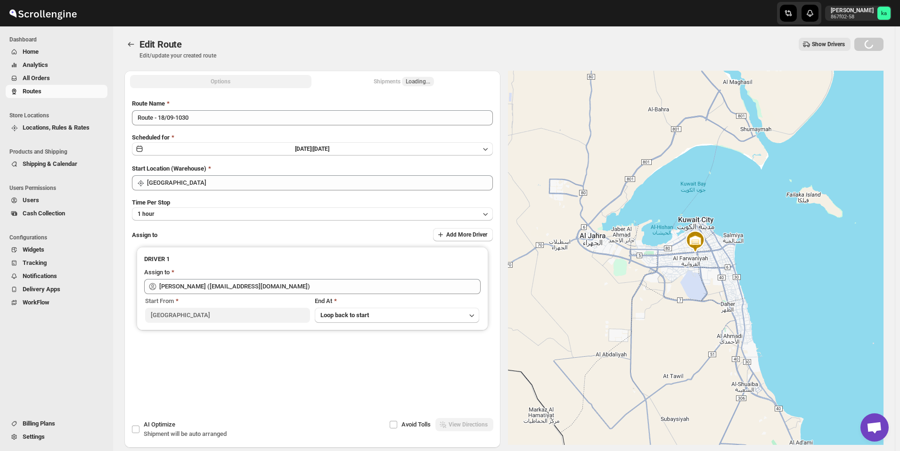
click at [399, 82] on div "Shipments Loading..." at bounding box center [404, 81] width 60 height 9
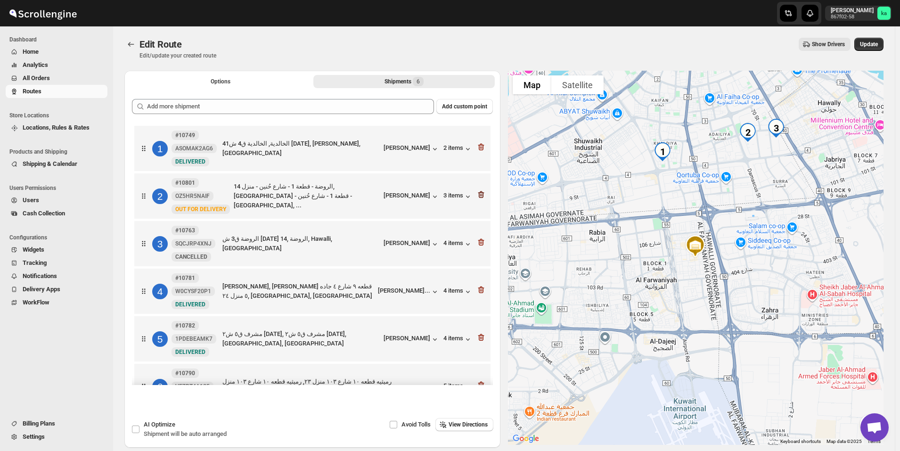
click at [483, 195] on icon "button" at bounding box center [481, 194] width 9 height 9
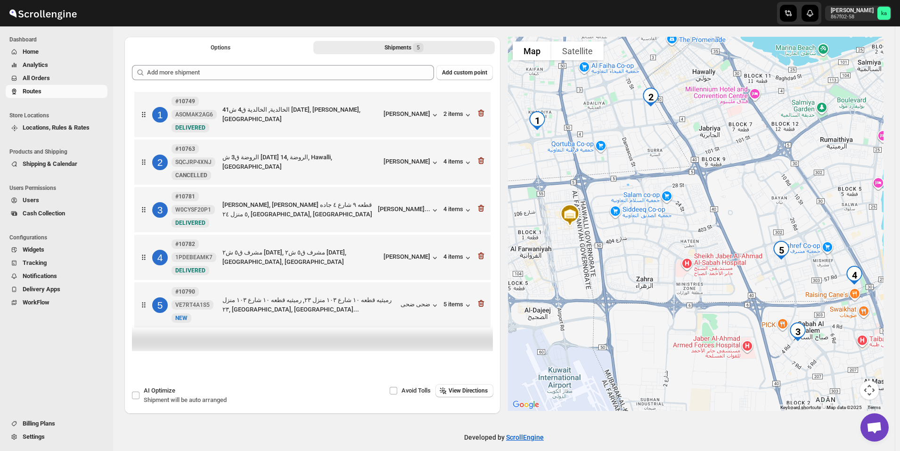
scroll to position [44, 0]
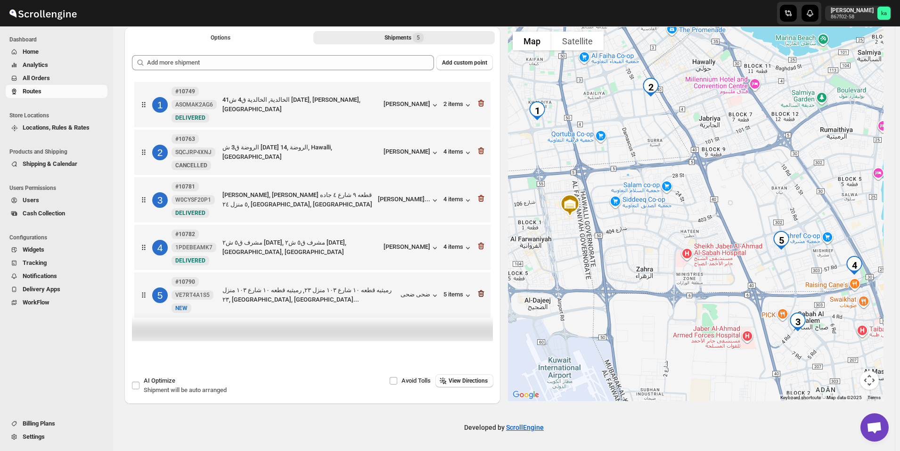
click at [484, 293] on icon "button" at bounding box center [481, 293] width 6 height 7
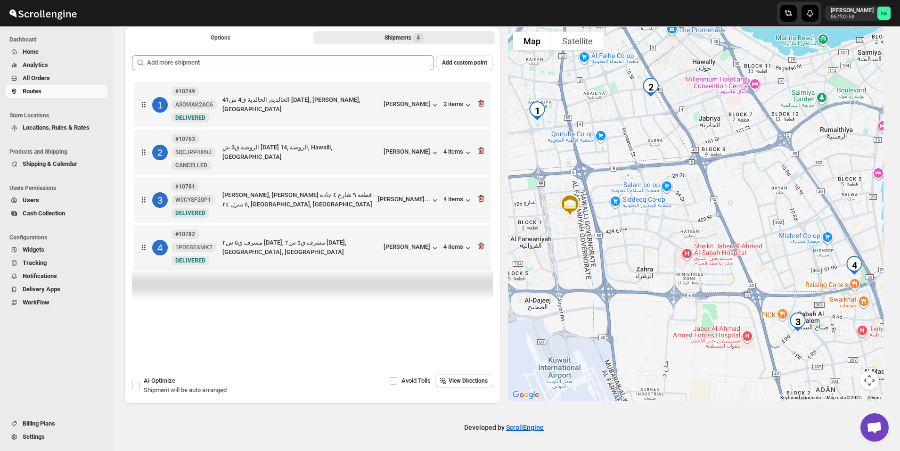
scroll to position [0, 0]
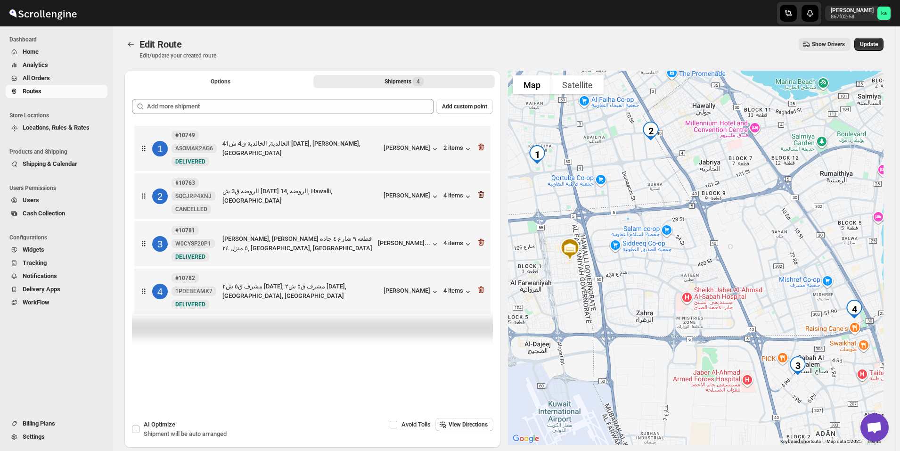
click at [486, 194] on icon "button" at bounding box center [481, 194] width 9 height 9
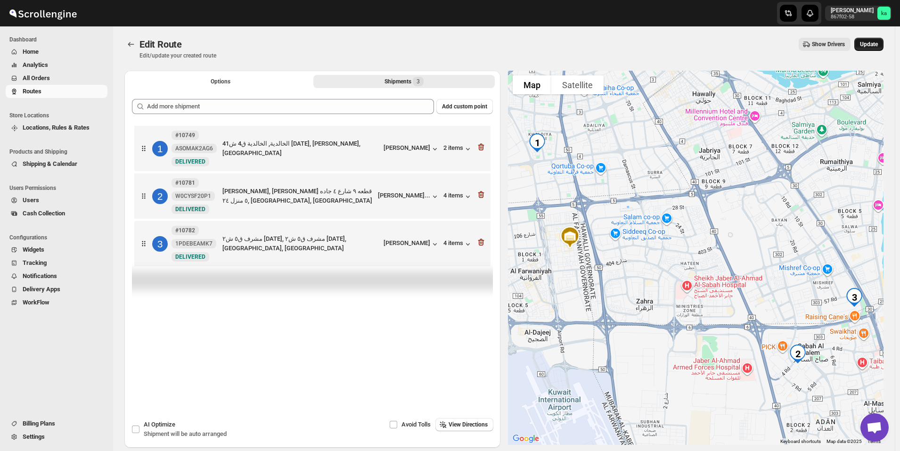
click at [882, 39] on button "Update" at bounding box center [869, 44] width 29 height 13
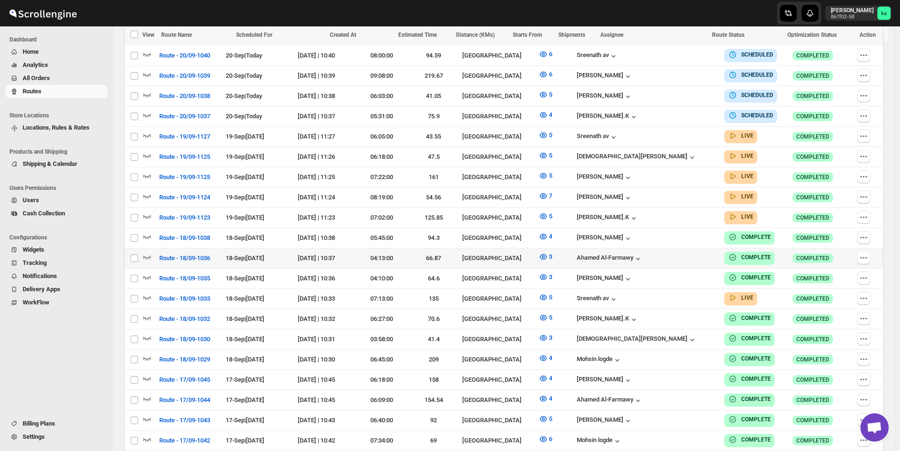
scroll to position [377, 0]
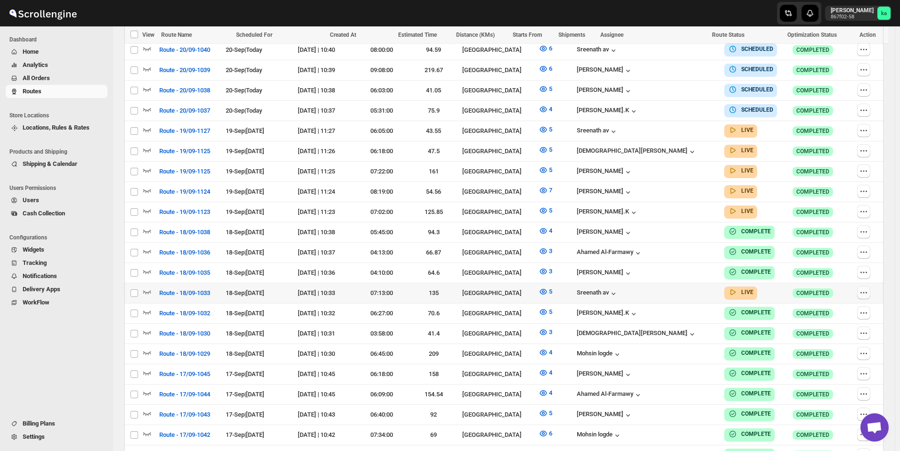
click at [865, 288] on icon "button" at bounding box center [863, 292] width 9 height 9
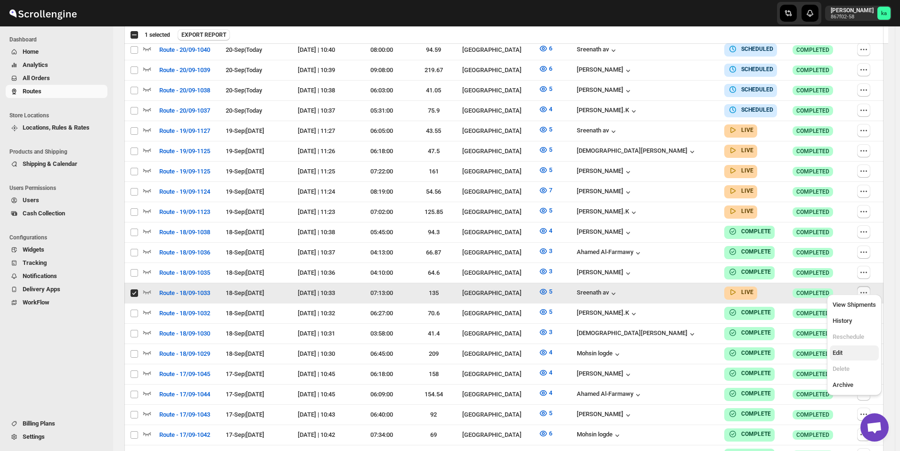
click at [856, 351] on span "Edit" at bounding box center [854, 352] width 43 height 9
checkbox input "false"
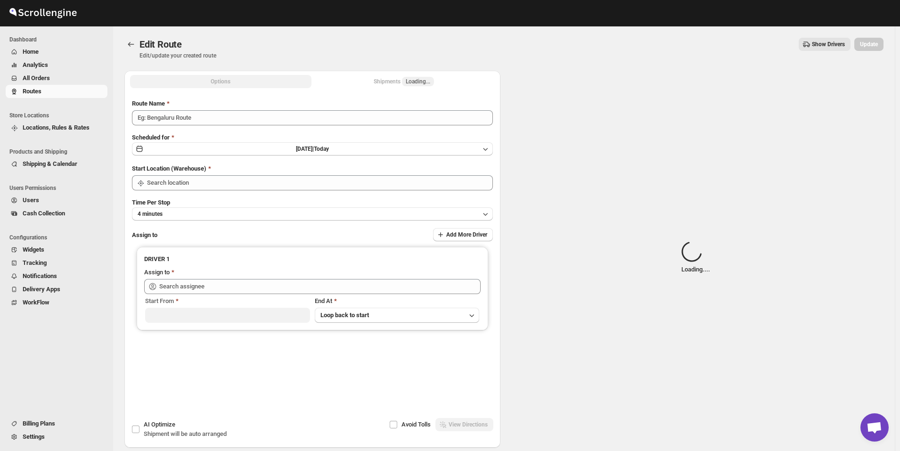
type input "Route - 18/09-1033"
type input "[GEOGRAPHIC_DATA]"
type input "[PERSON_NAME] av ([EMAIL_ADDRESS][DOMAIN_NAME])"
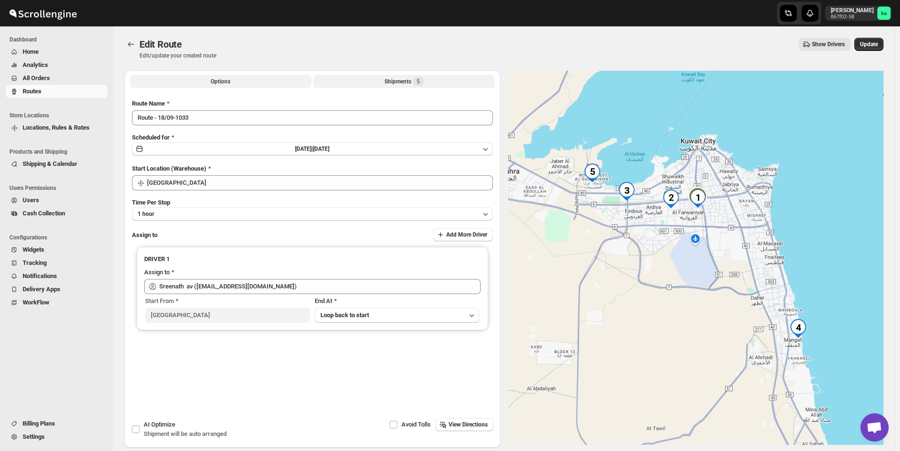
click at [423, 79] on span "5" at bounding box center [418, 81] width 11 height 9
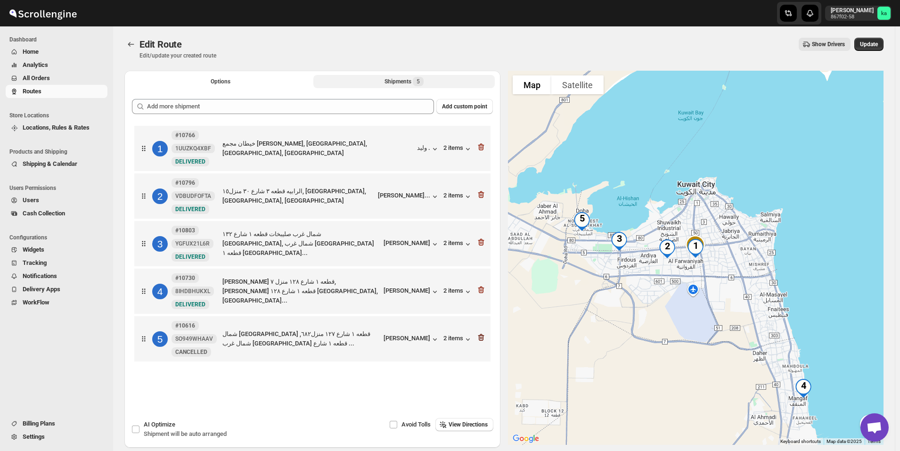
click at [486, 337] on icon "button" at bounding box center [481, 337] width 9 height 9
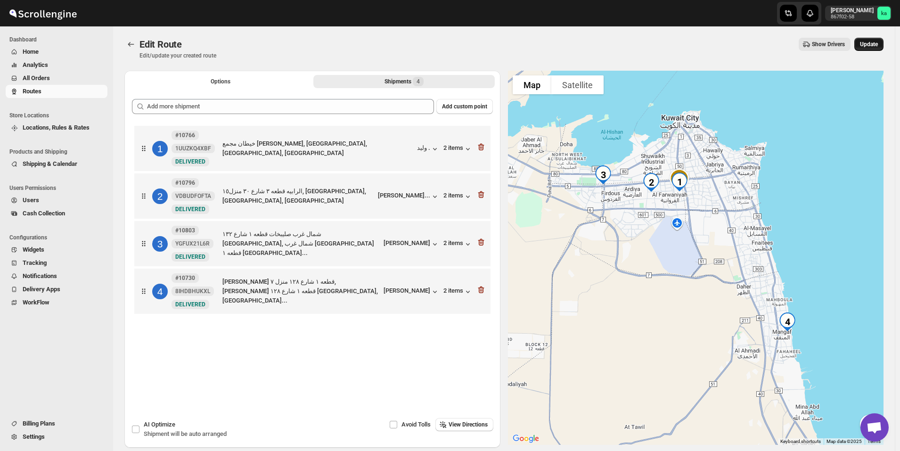
click at [877, 48] on button "Update" at bounding box center [869, 44] width 29 height 13
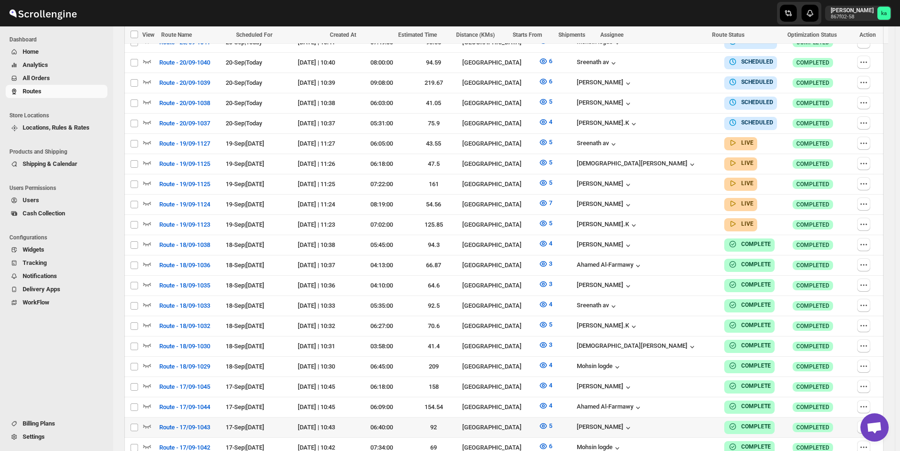
scroll to position [212, 0]
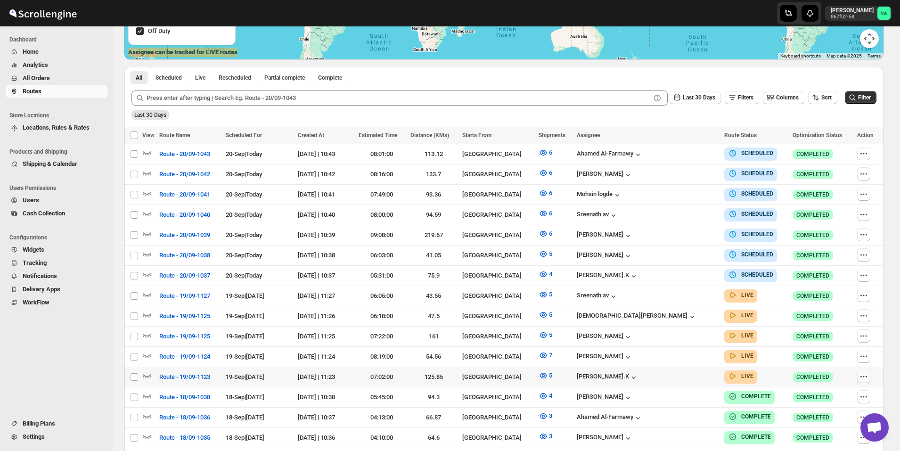
click at [868, 373] on icon "button" at bounding box center [863, 376] width 9 height 9
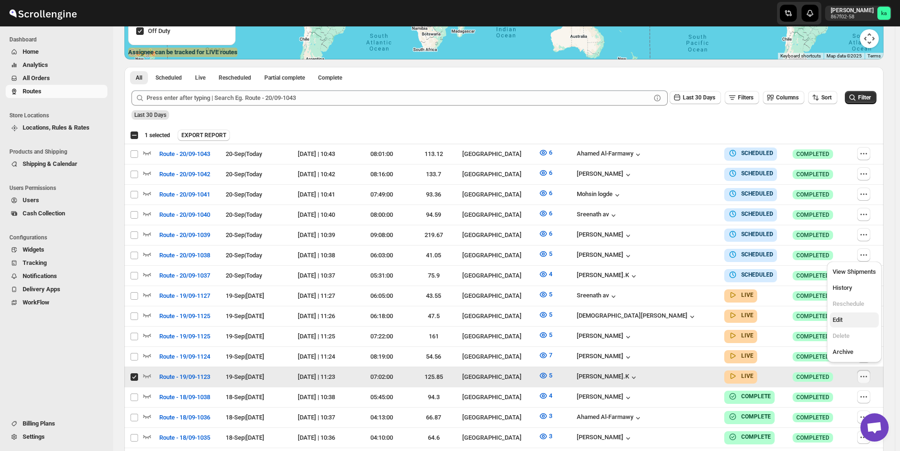
click at [853, 322] on span "Edit" at bounding box center [854, 319] width 43 height 9
checkbox input "false"
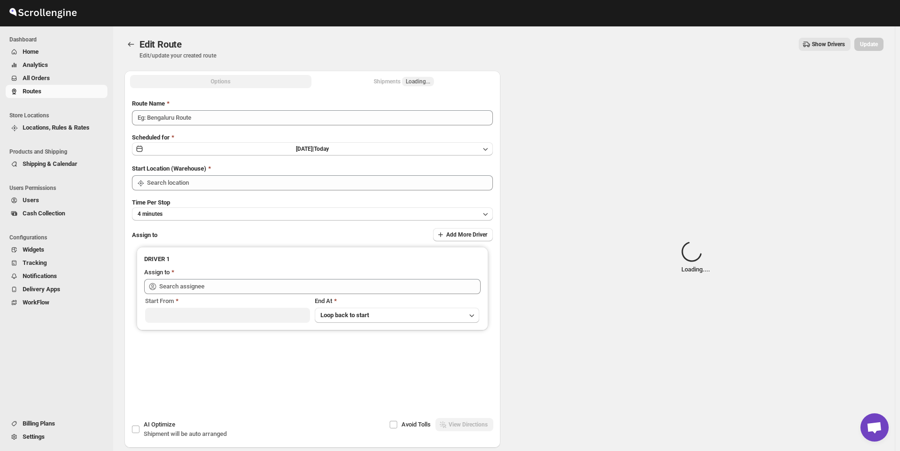
type input "Route - 19/09-1123"
type input "[GEOGRAPHIC_DATA]"
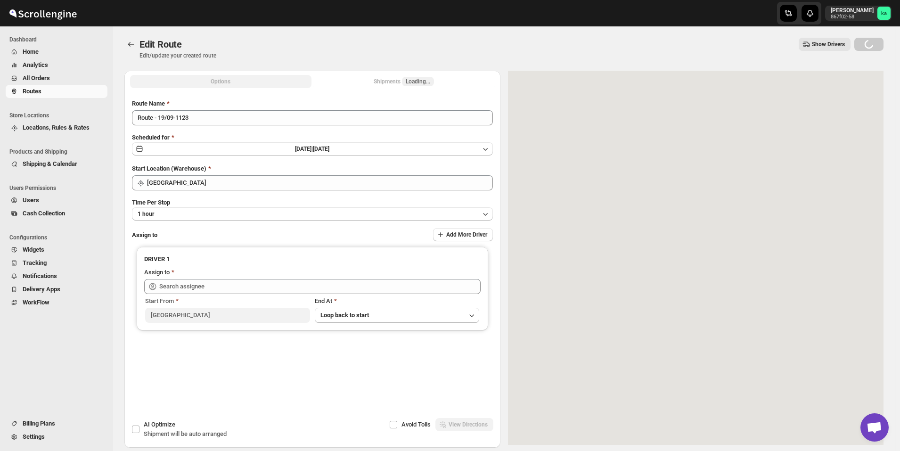
type input "Muhammed Ramees.K (rameesrami2680@gmail.com)"
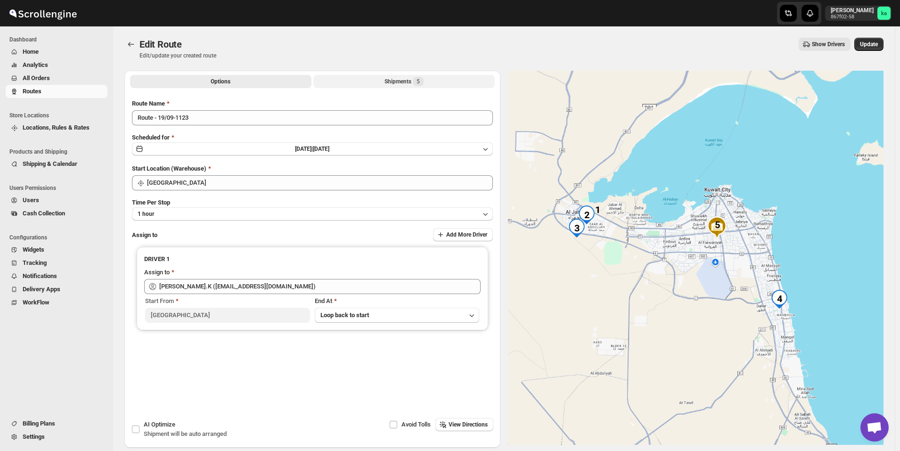
click at [387, 84] on div "Shipments 5" at bounding box center [404, 81] width 39 height 9
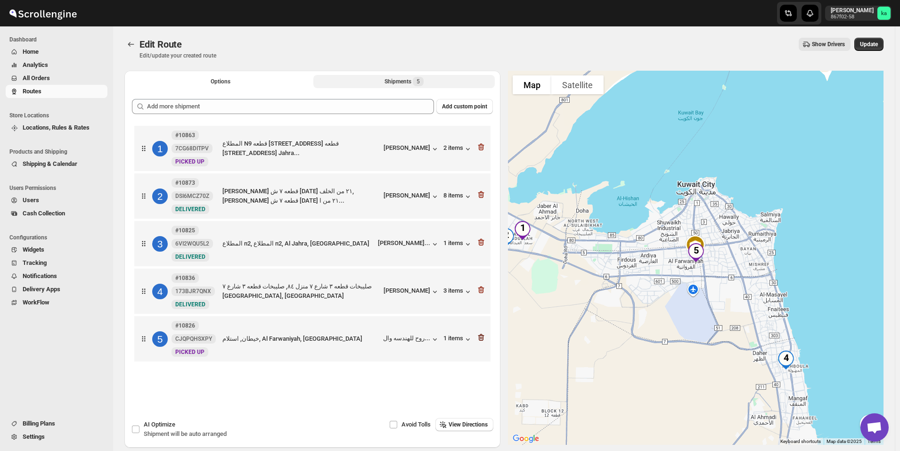
click at [482, 338] on icon "button" at bounding box center [481, 338] width 1 height 3
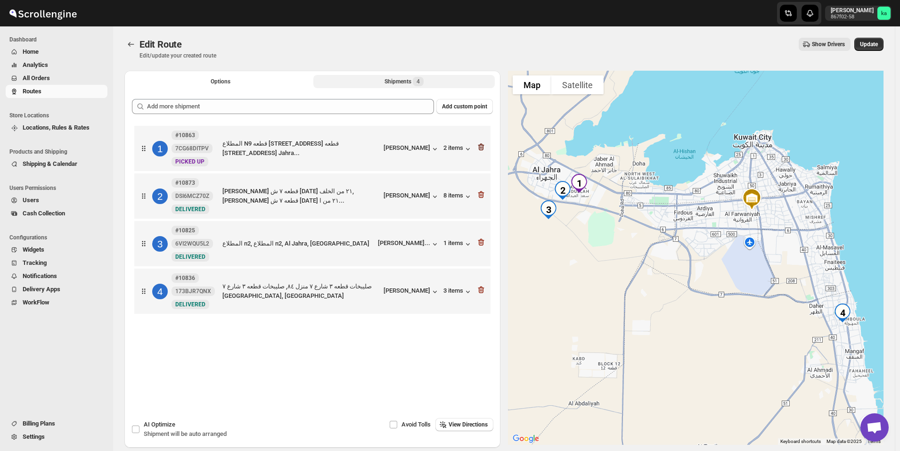
click at [486, 146] on icon "button" at bounding box center [481, 146] width 9 height 9
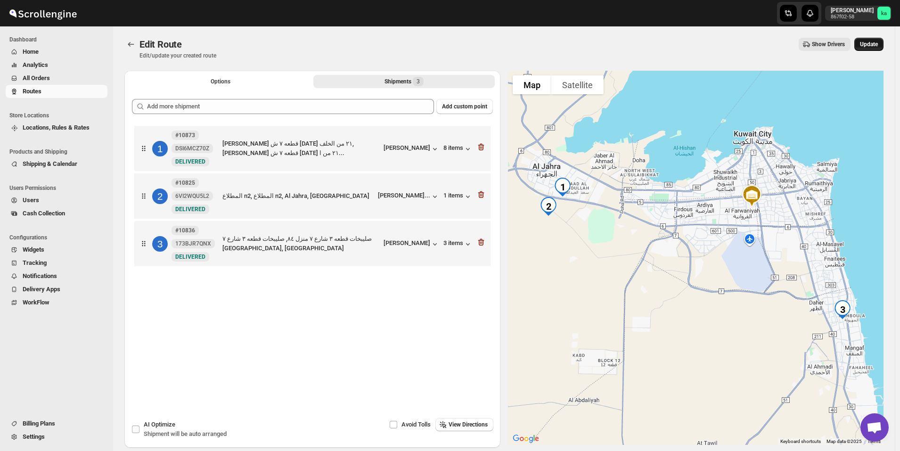
click at [882, 48] on button "Update" at bounding box center [869, 44] width 29 height 13
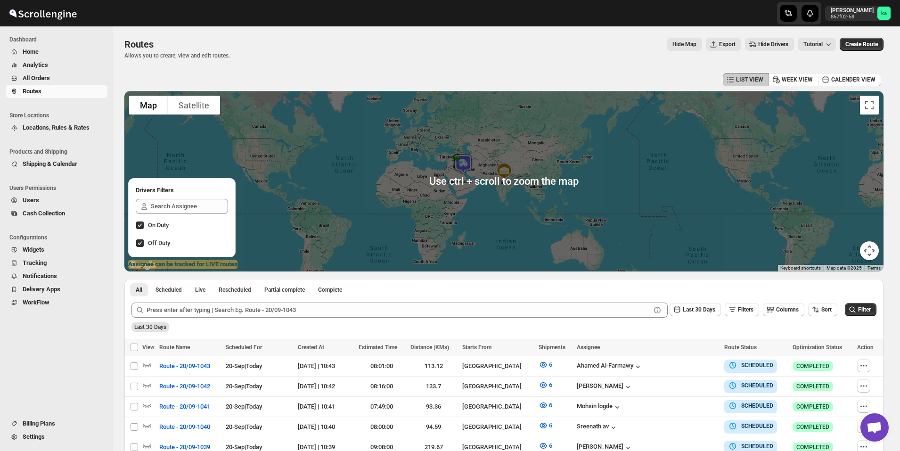
scroll to position [236, 0]
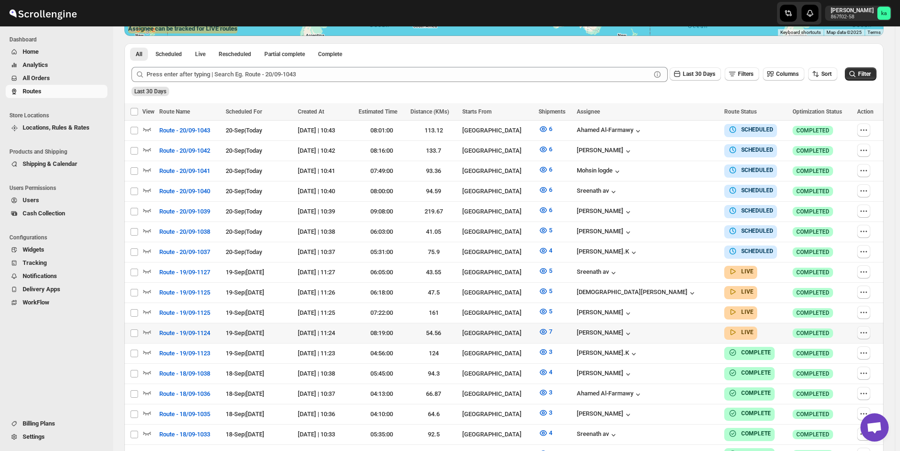
click at [871, 327] on button "button" at bounding box center [863, 332] width 13 height 13
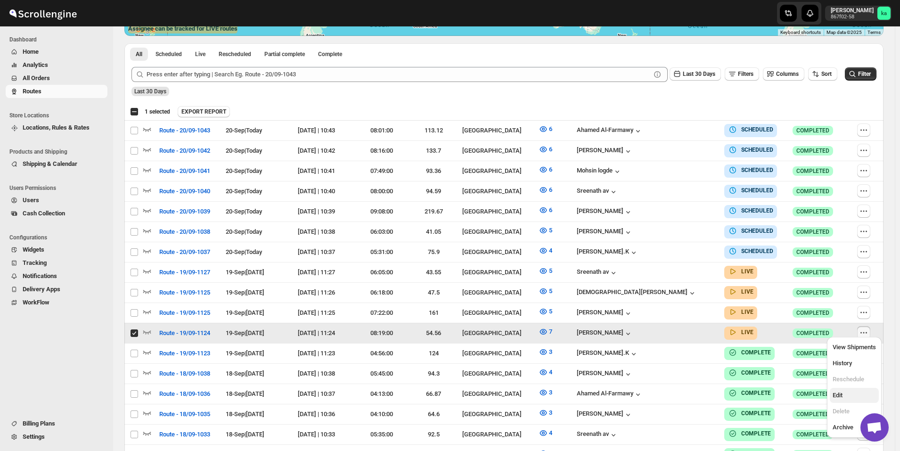
click at [835, 397] on span "Edit" at bounding box center [838, 395] width 10 height 7
checkbox input "false"
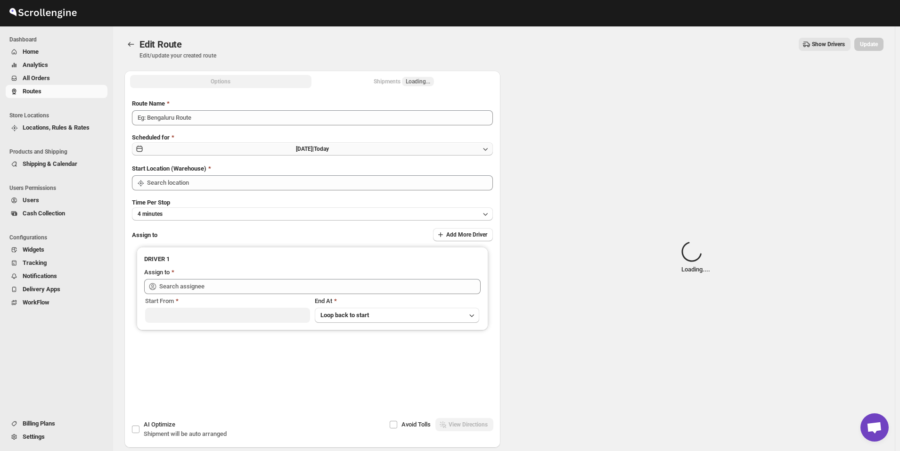
type input "Route - 19/09-1124"
type input "[GEOGRAPHIC_DATA]"
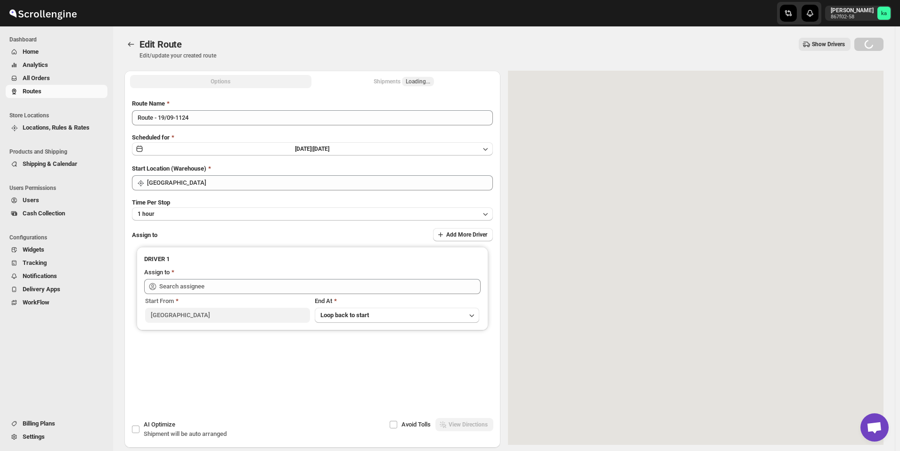
type input "[PERSON_NAME] ([EMAIL_ADDRESS][DOMAIN_NAME])"
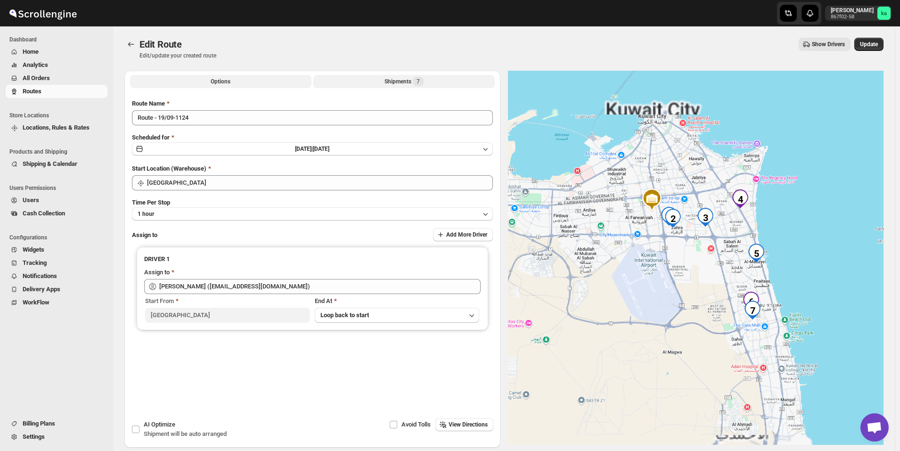
click at [393, 83] on div "Shipments 7" at bounding box center [404, 81] width 39 height 9
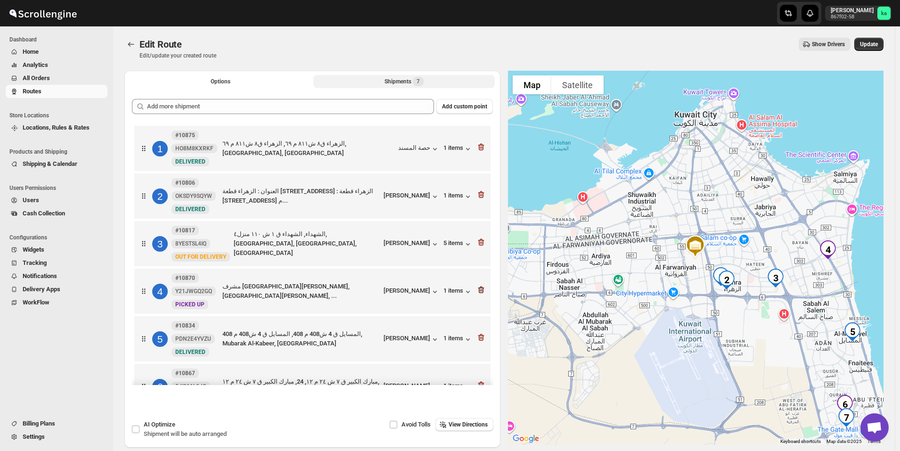
click at [480, 289] on icon "button" at bounding box center [480, 290] width 1 height 3
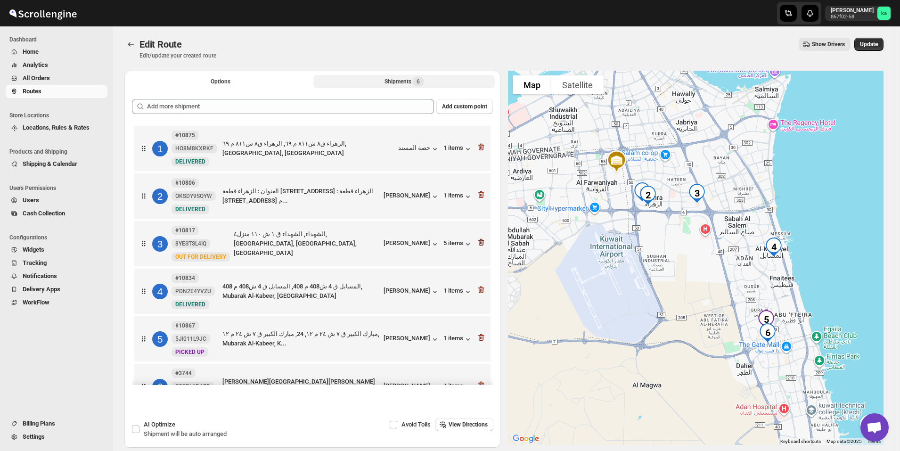
click at [483, 244] on icon "button" at bounding box center [481, 242] width 9 height 9
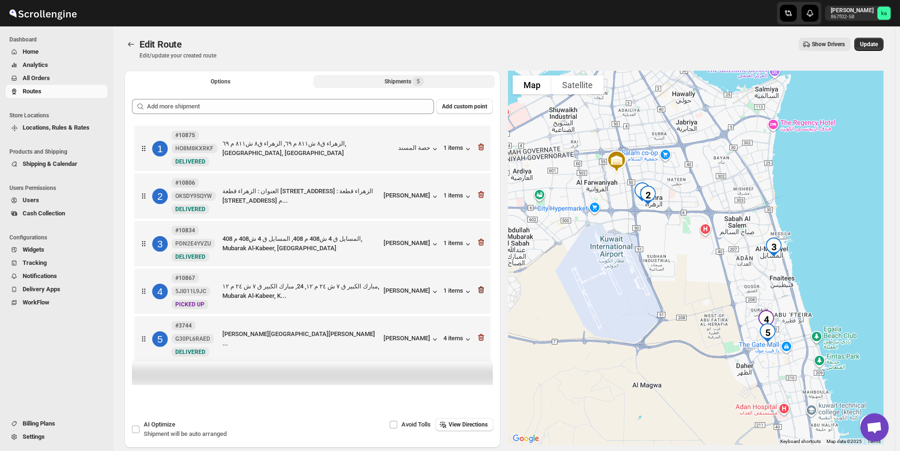
click at [481, 291] on icon "button" at bounding box center [480, 290] width 1 height 3
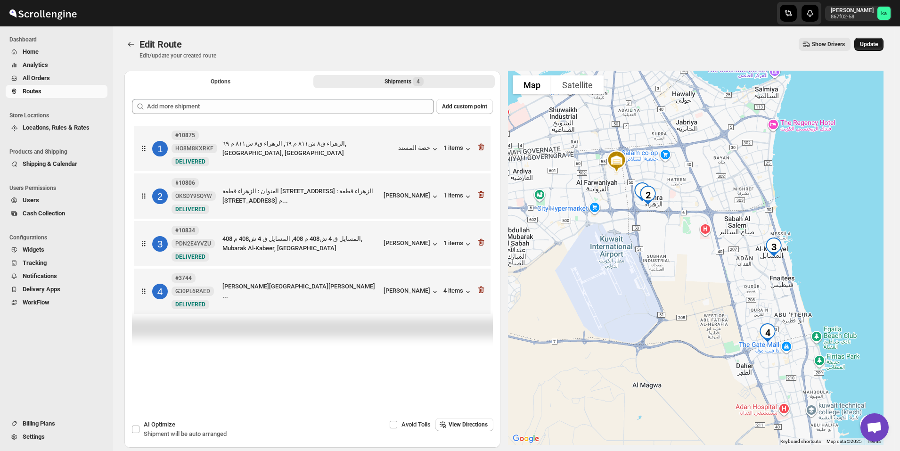
click at [879, 50] on button "Update" at bounding box center [869, 44] width 29 height 13
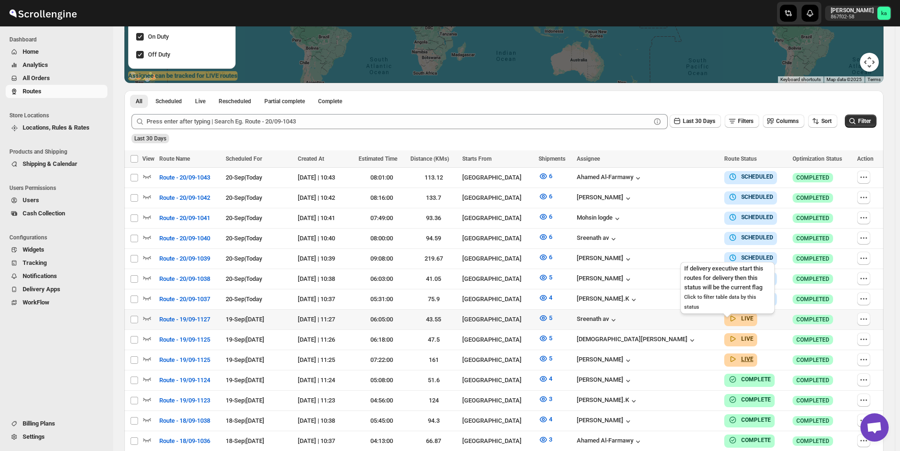
scroll to position [283, 0]
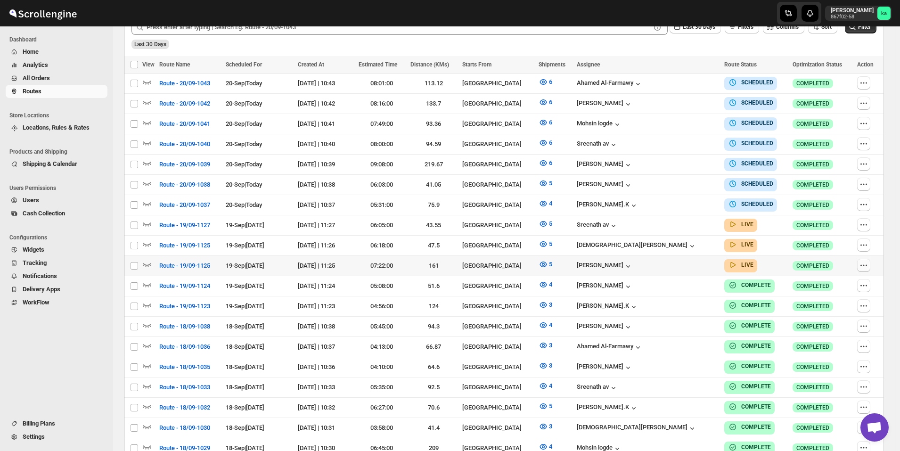
click at [861, 261] on icon "button" at bounding box center [863, 265] width 9 height 9
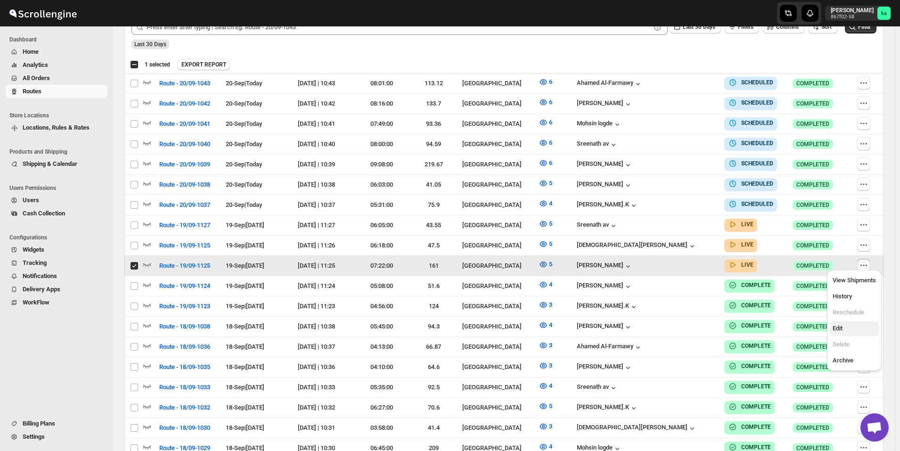
click at [851, 325] on span "Edit" at bounding box center [854, 328] width 43 height 9
checkbox input "false"
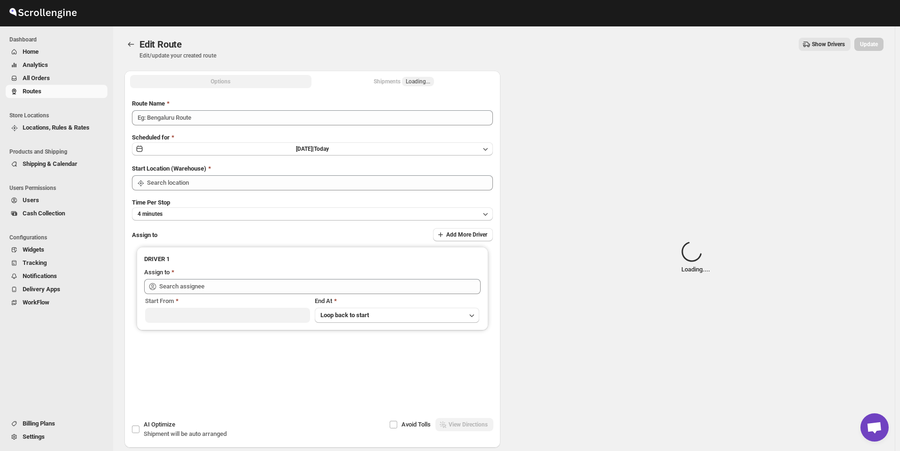
type input "Route - 19/09-1125"
type input "[GEOGRAPHIC_DATA]"
type input "[PERSON_NAME] ([EMAIL_ADDRESS][DOMAIN_NAME])"
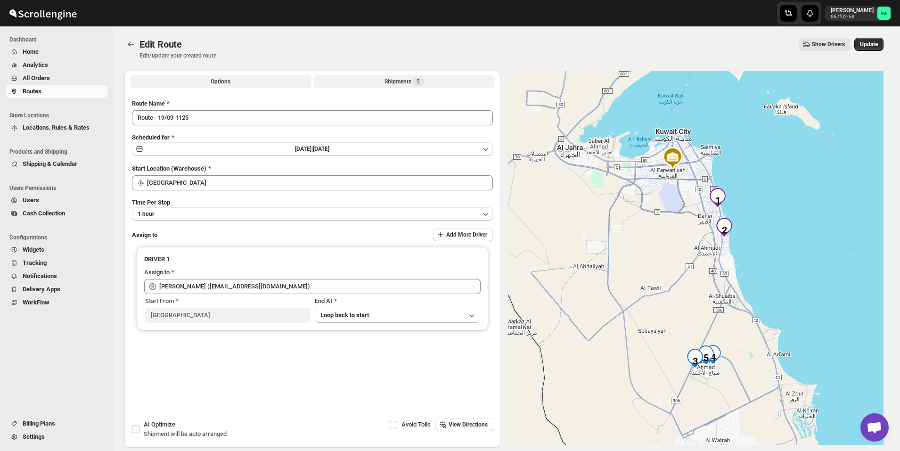
click at [376, 80] on button "Shipments 5" at bounding box center [403, 81] width 181 height 13
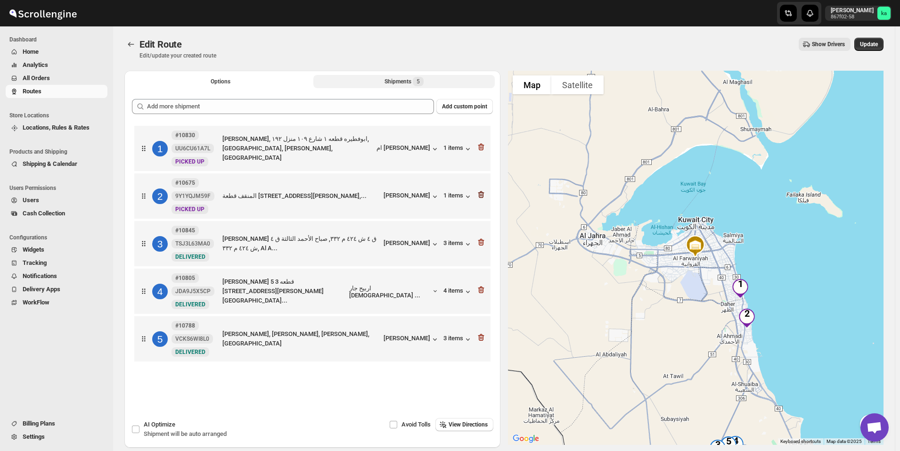
click at [486, 195] on icon "button" at bounding box center [481, 194] width 9 height 9
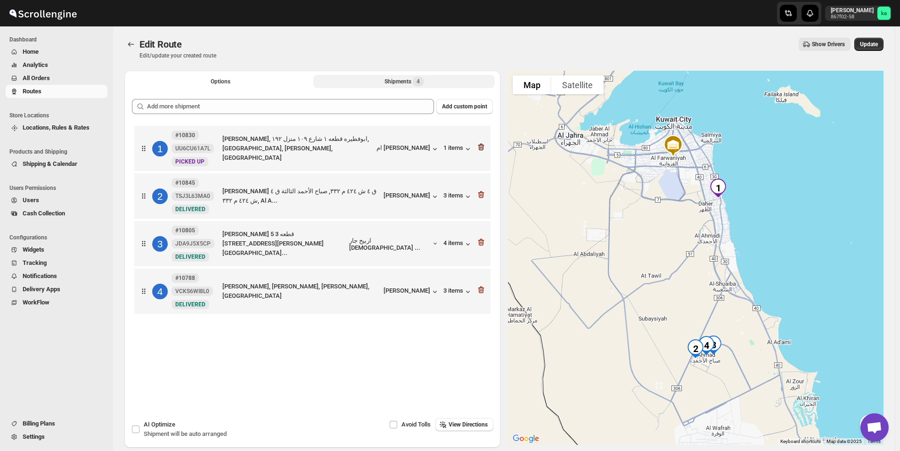
click at [484, 148] on icon "button" at bounding box center [481, 147] width 6 height 7
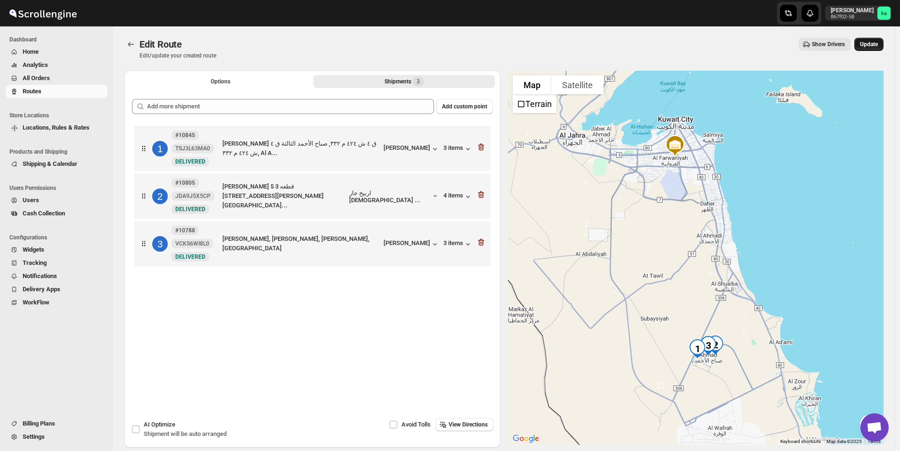
click at [870, 45] on span "Update" at bounding box center [869, 45] width 18 height 8
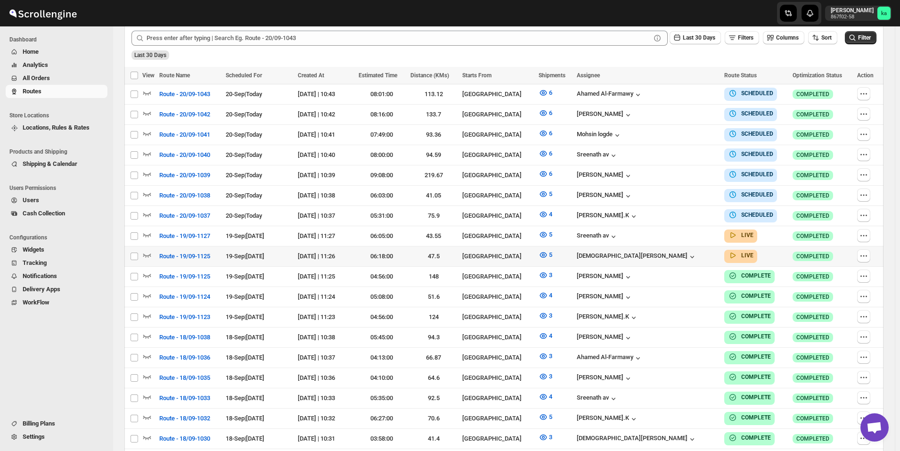
scroll to position [283, 0]
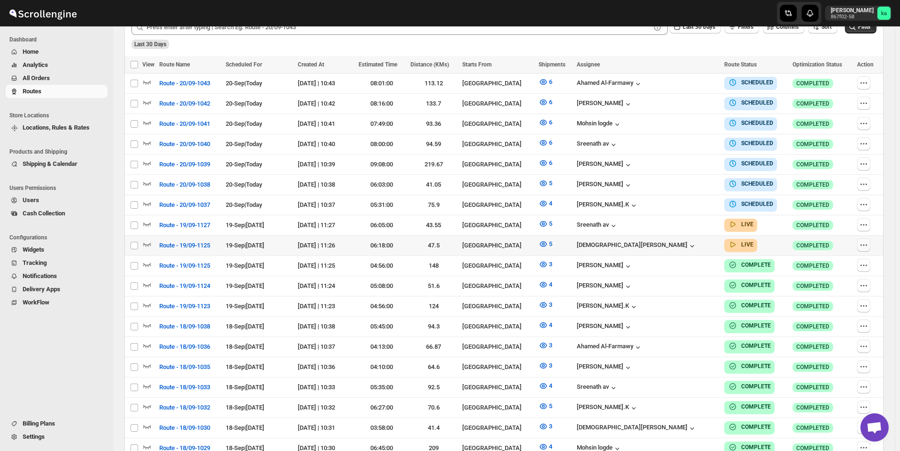
click at [869, 243] on icon "button" at bounding box center [863, 244] width 9 height 9
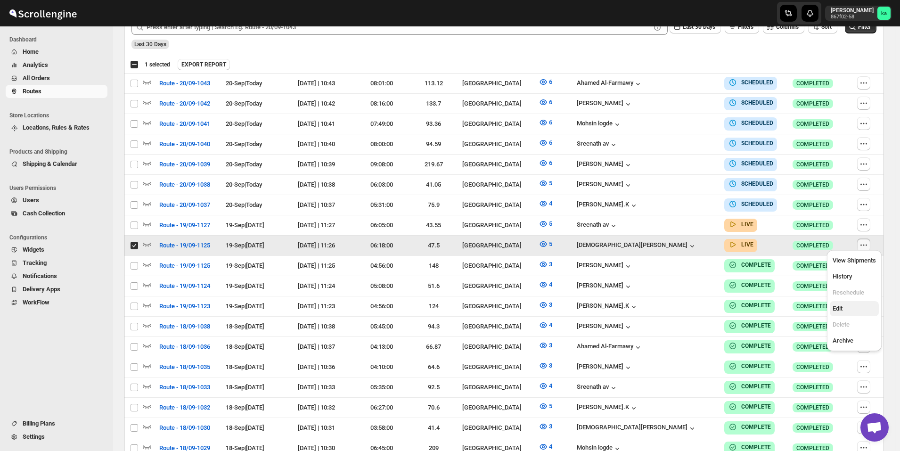
click at [851, 304] on span "Edit" at bounding box center [854, 308] width 43 height 9
checkbox input "false"
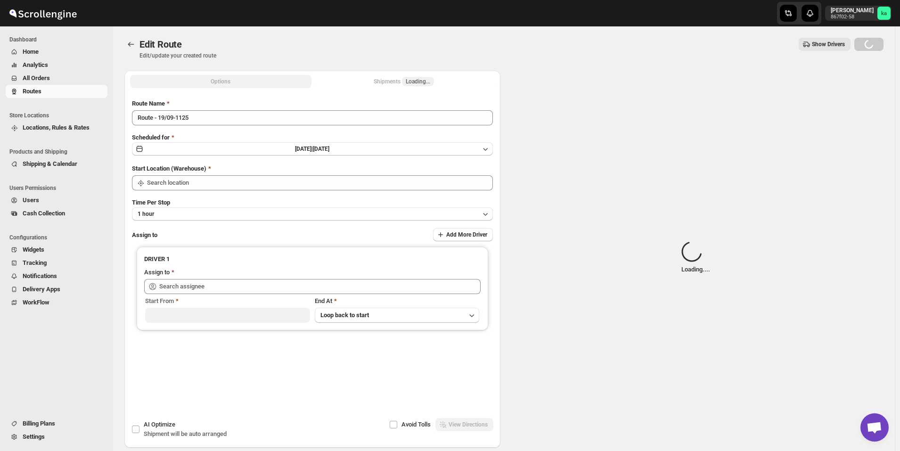
type input "Route - 19/09-1125"
type input "[GEOGRAPHIC_DATA]"
type input "[PERSON_NAME] ([EMAIL_ADDRESS][DOMAIN_NAME])"
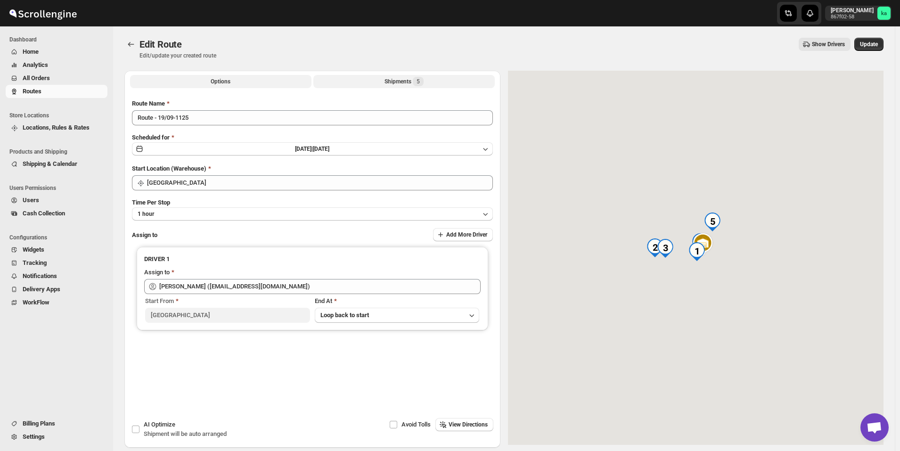
click at [401, 83] on div "Shipments 5" at bounding box center [404, 81] width 39 height 9
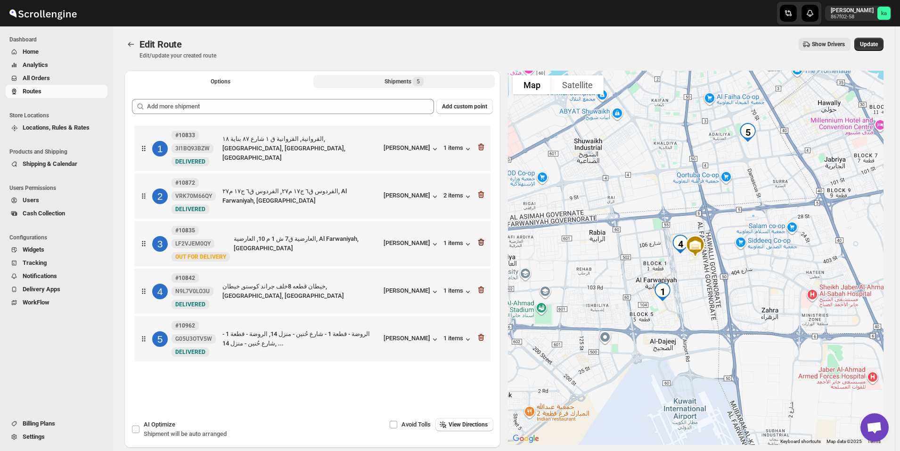
click at [484, 245] on icon "button" at bounding box center [481, 242] width 6 height 7
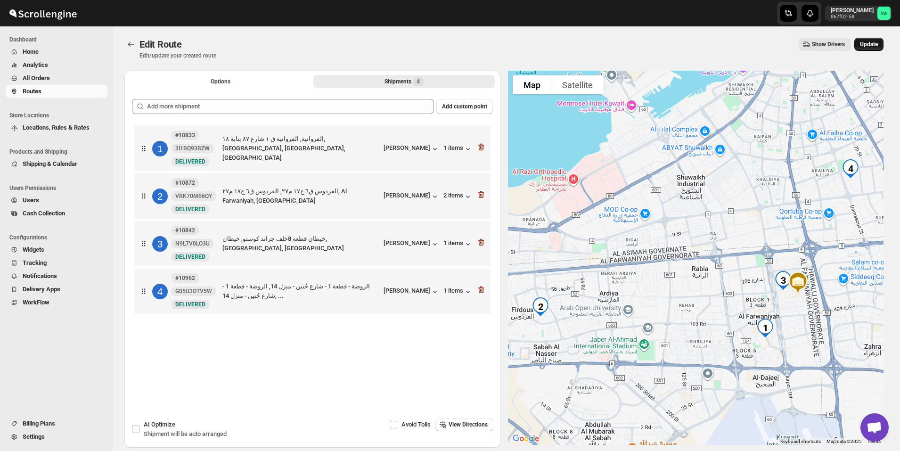
click at [871, 46] on span "Update" at bounding box center [869, 45] width 18 height 8
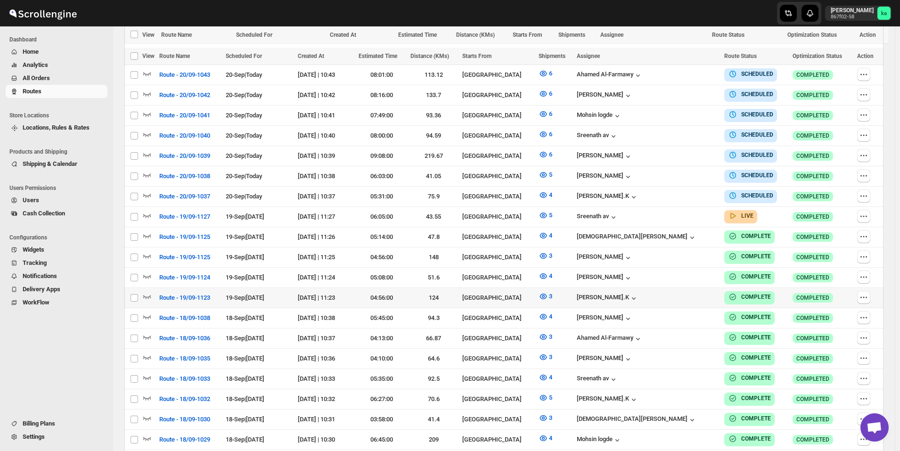
scroll to position [330, 0]
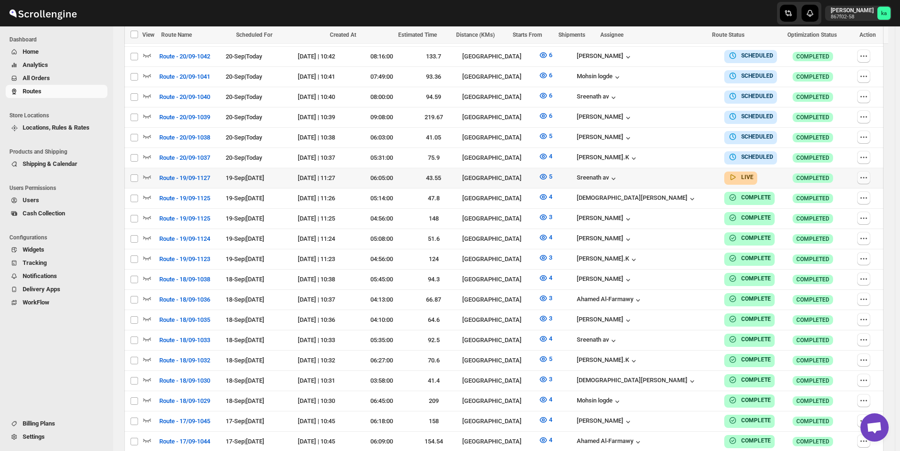
click at [868, 177] on icon "button" at bounding box center [863, 177] width 9 height 9
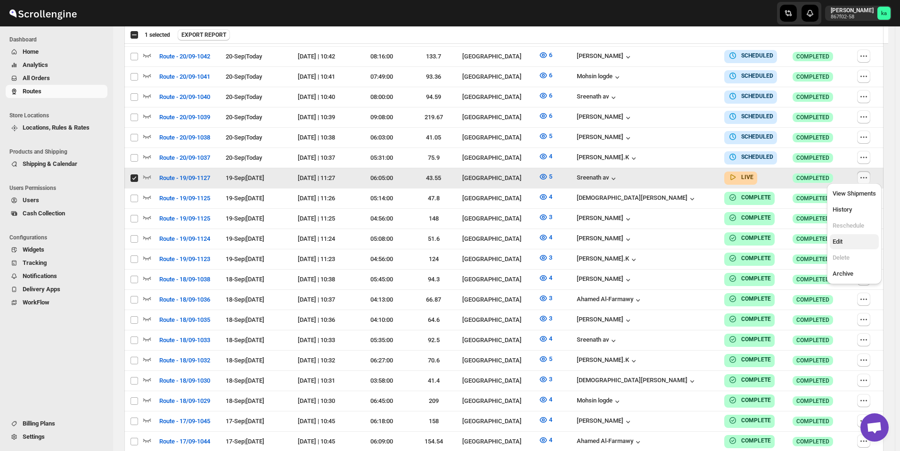
click at [856, 239] on span "Edit" at bounding box center [854, 241] width 43 height 9
checkbox input "false"
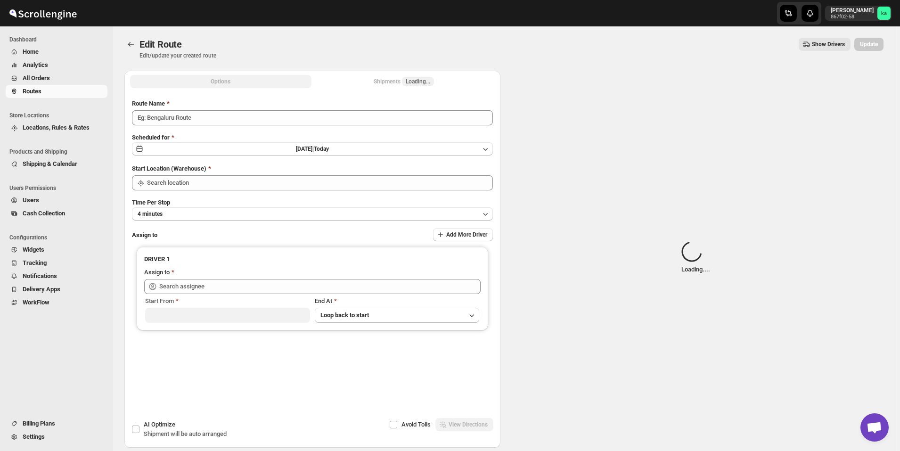
type input "Route - 19/09-1127"
type input "[GEOGRAPHIC_DATA]"
type input "[PERSON_NAME] av ([EMAIL_ADDRESS][DOMAIN_NAME])"
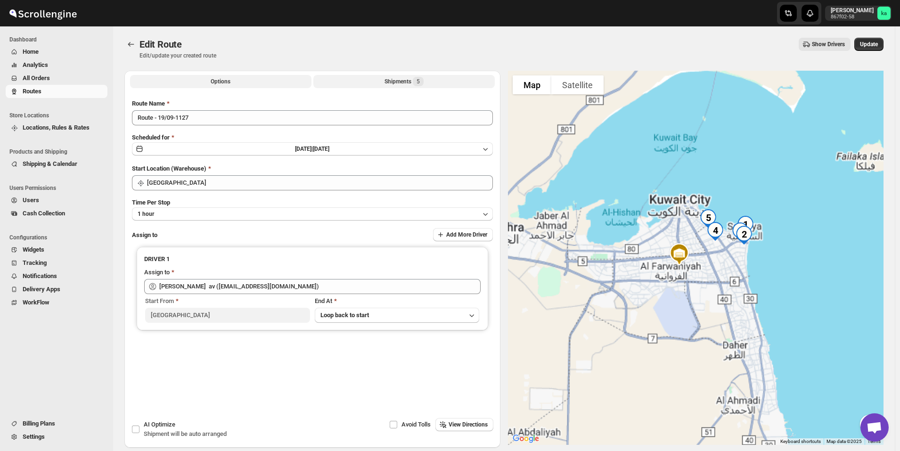
click at [397, 83] on div "Shipments 5" at bounding box center [404, 81] width 39 height 9
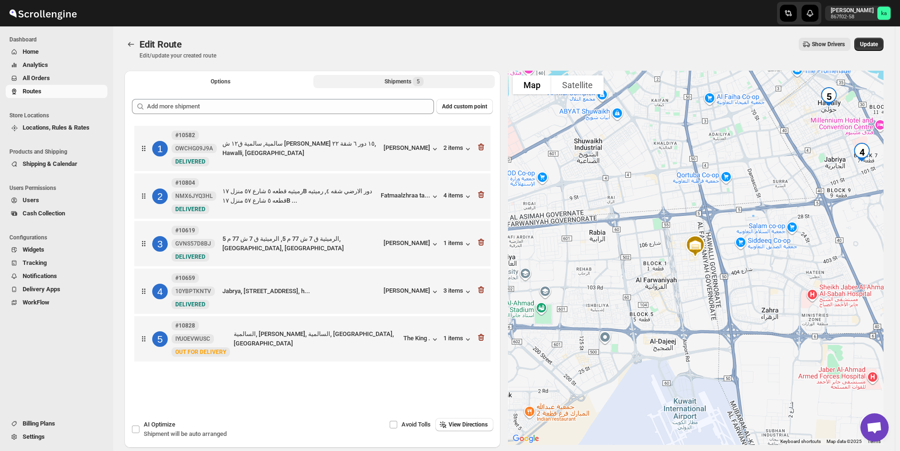
click at [486, 343] on div at bounding box center [481, 339] width 9 height 12
click at [484, 337] on icon "button" at bounding box center [481, 337] width 6 height 7
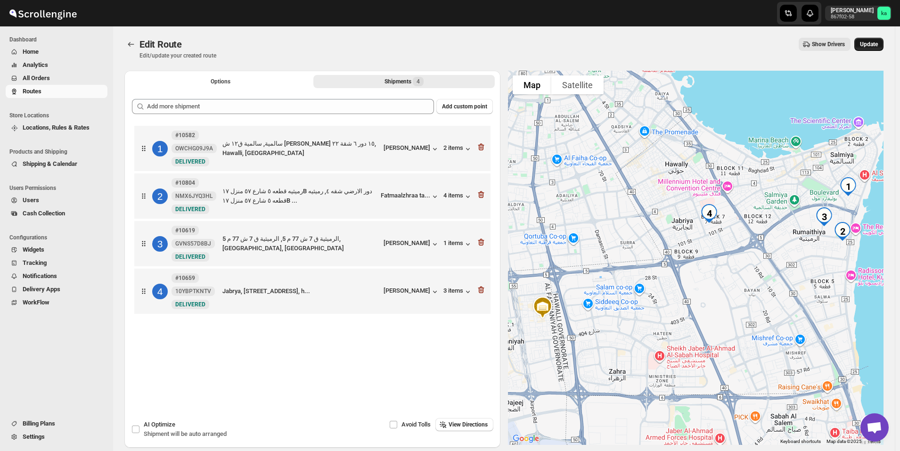
click at [878, 45] on span "Update" at bounding box center [869, 45] width 18 height 8
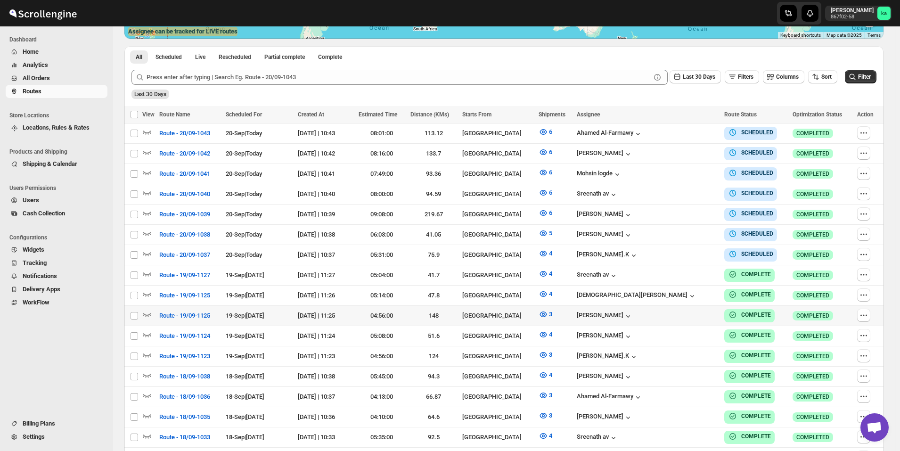
scroll to position [236, 0]
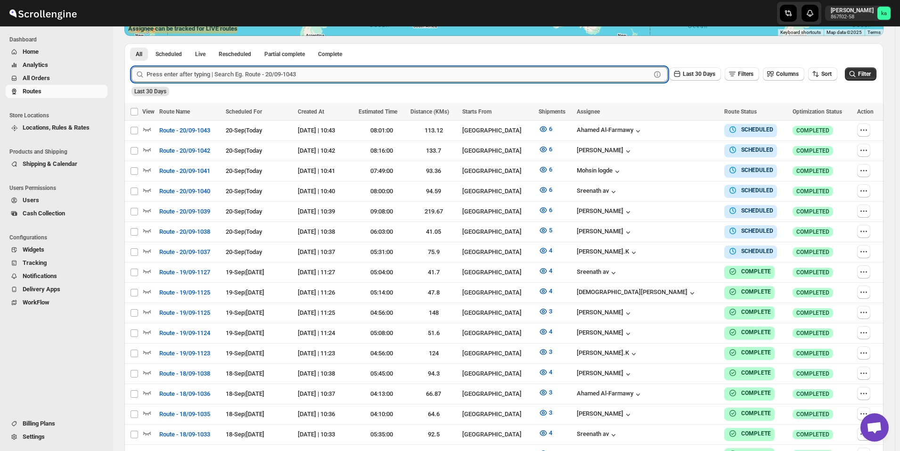
click at [170, 71] on input "text" at bounding box center [399, 74] width 504 height 15
paste input "10790"
type input "10790"
click at [132, 43] on button "Submit" at bounding box center [145, 48] width 27 height 10
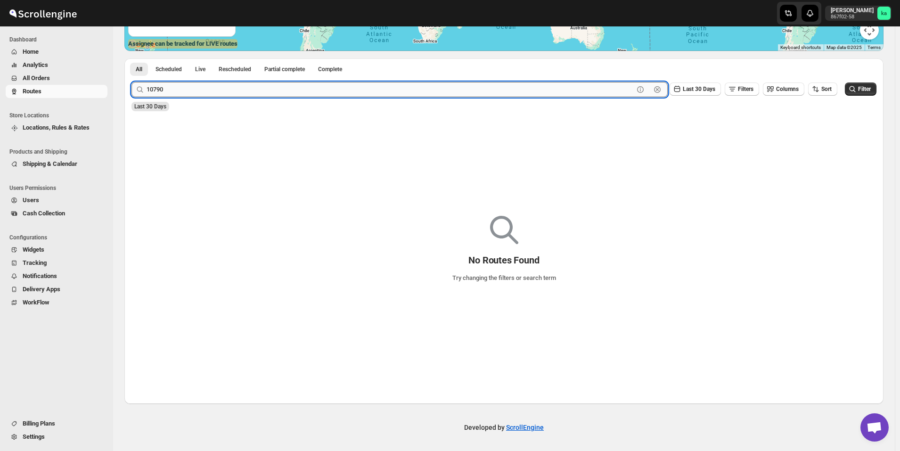
scroll to position [221, 0]
click at [70, 75] on span "All Orders" at bounding box center [64, 78] width 83 height 9
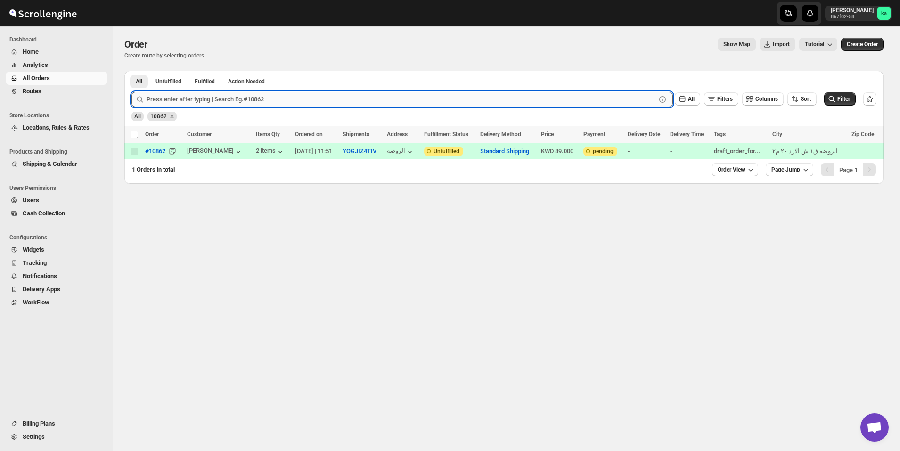
click at [229, 105] on input "text" at bounding box center [402, 99] width 510 height 15
paste input "10790"
type input "10790"
click at [132, 71] on button "Submit" at bounding box center [145, 76] width 27 height 10
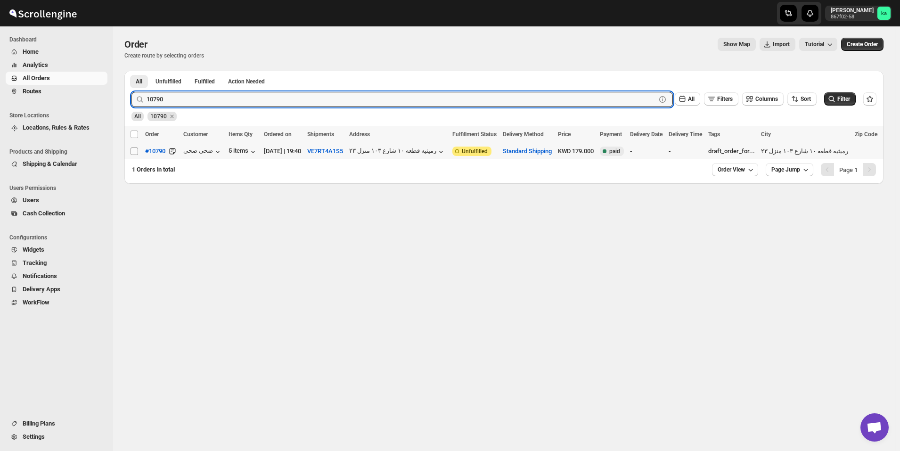
click at [135, 152] on input "Select order" at bounding box center [135, 152] width 8 height 8
checkbox input "true"
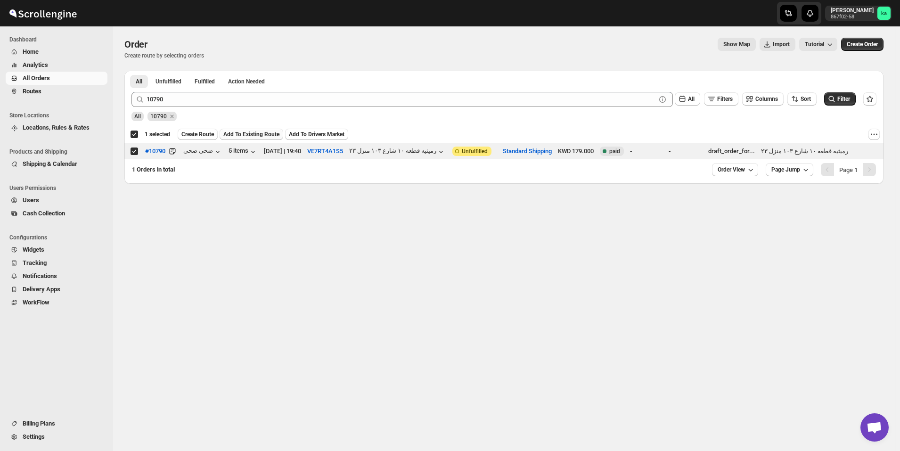
click at [235, 137] on span "Add To Existing Route" at bounding box center [251, 135] width 56 height 8
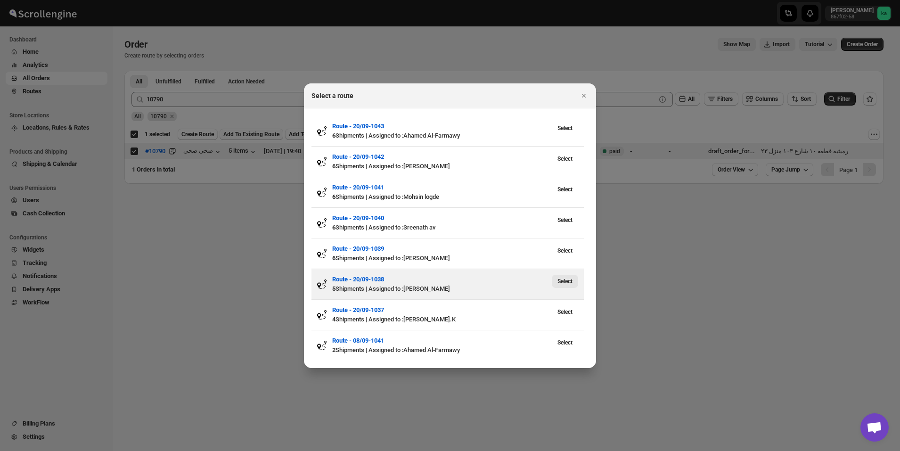
click at [566, 284] on span "Select" at bounding box center [565, 282] width 15 height 8
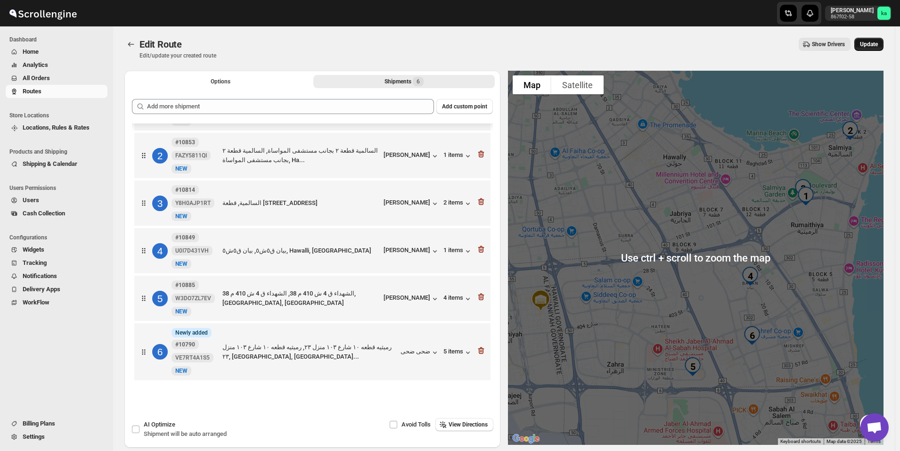
click at [878, 41] on span "Update" at bounding box center [869, 45] width 18 height 8
